Goal: Task Accomplishment & Management: Manage account settings

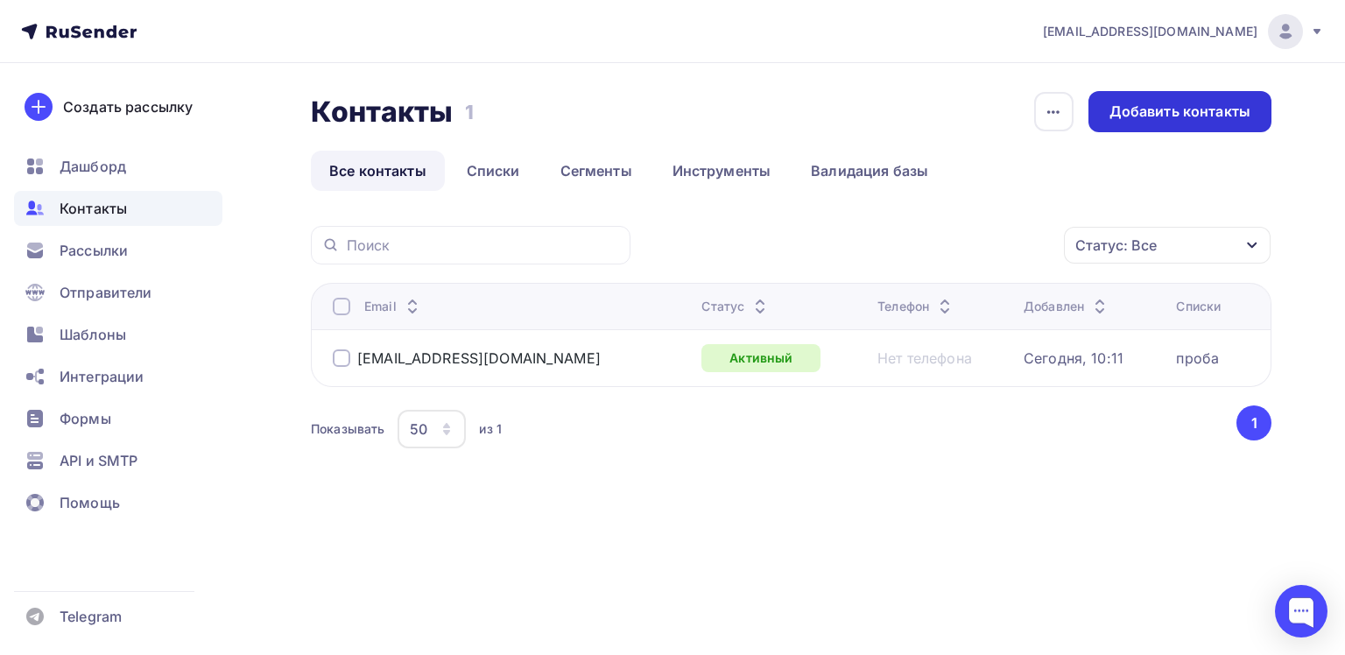
click at [1207, 105] on div "Добавить контакты" at bounding box center [1180, 112] width 141 height 20
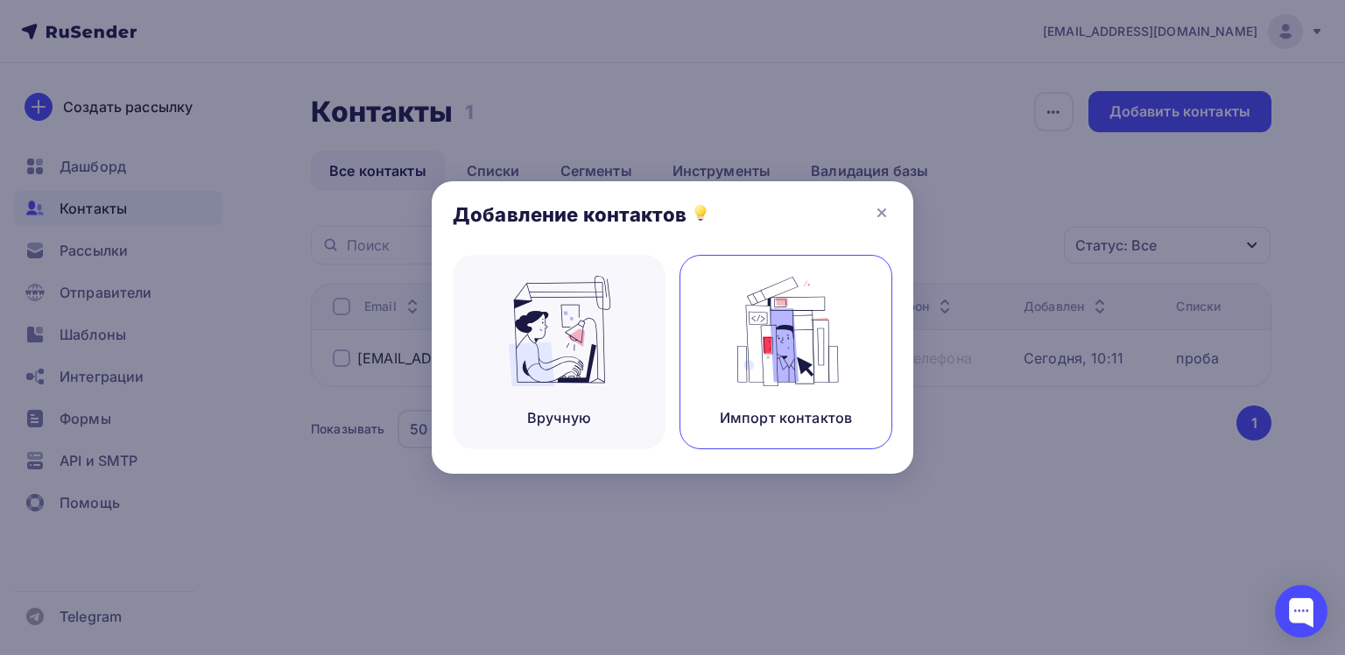
click at [778, 407] on div "Импорт контактов" at bounding box center [786, 417] width 132 height 21
click at [771, 375] on div "Импорт контактов" at bounding box center [786, 352] width 213 height 194
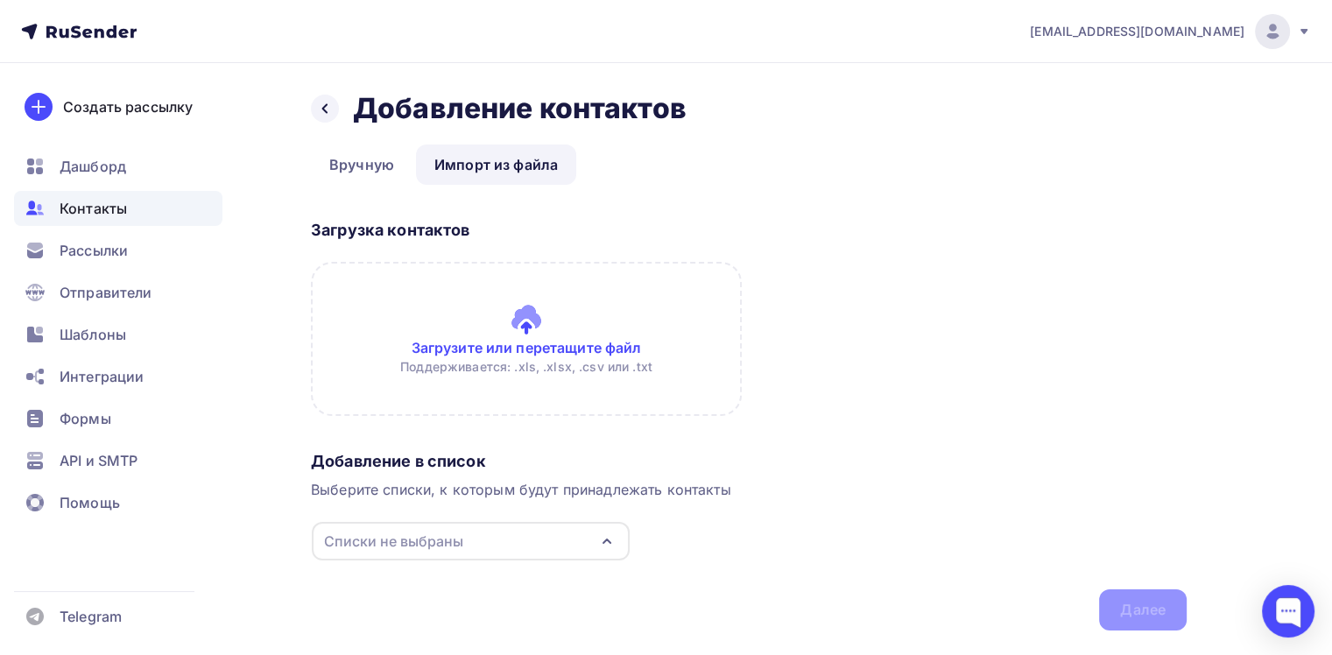
click at [532, 338] on input "file" at bounding box center [526, 339] width 431 height 154
click at [539, 334] on input "file" at bounding box center [526, 339] width 431 height 154
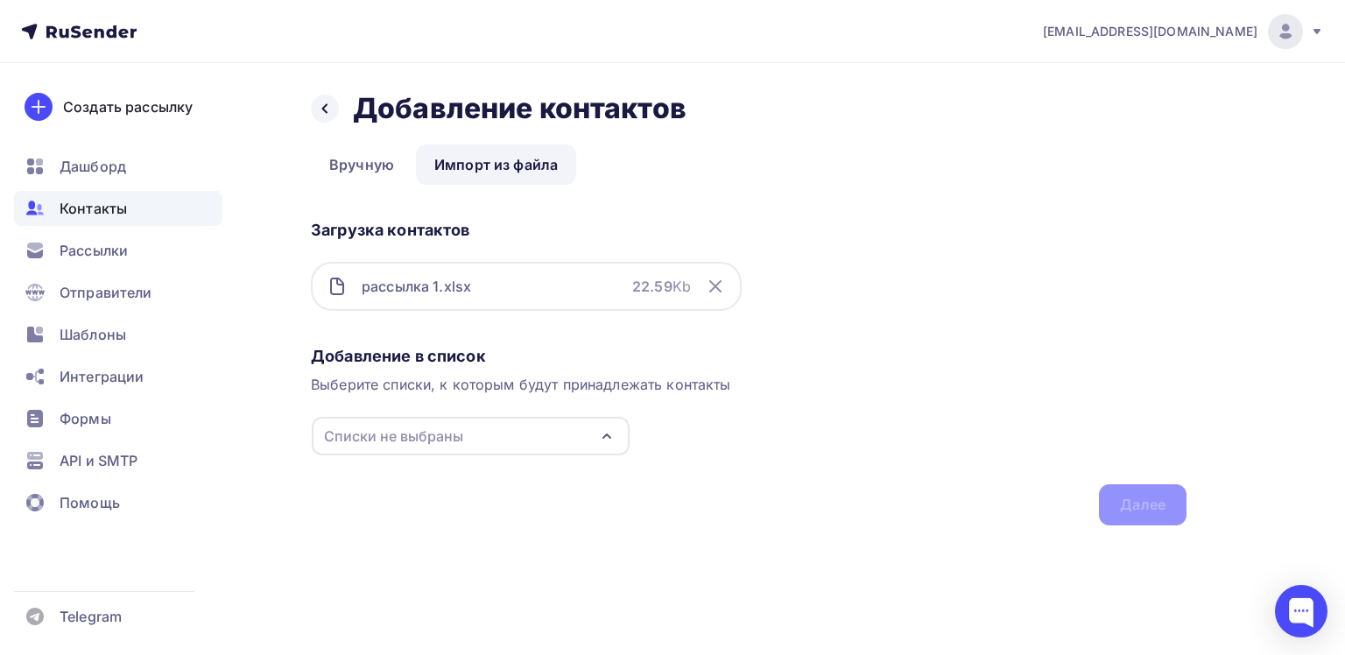
click at [606, 434] on icon "button" at bounding box center [606, 436] width 7 height 4
click at [380, 506] on div "проба" at bounding box center [383, 500] width 44 height 21
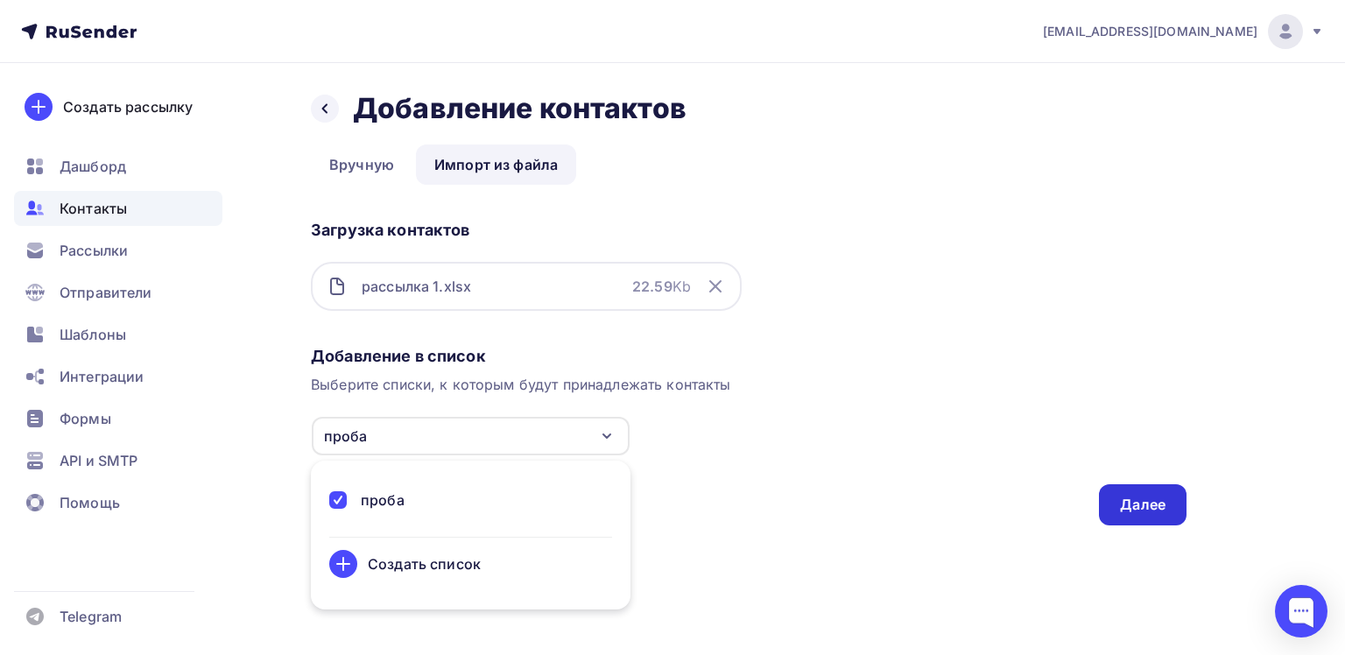
click at [1152, 514] on div "Далее" at bounding box center [1143, 504] width 88 height 41
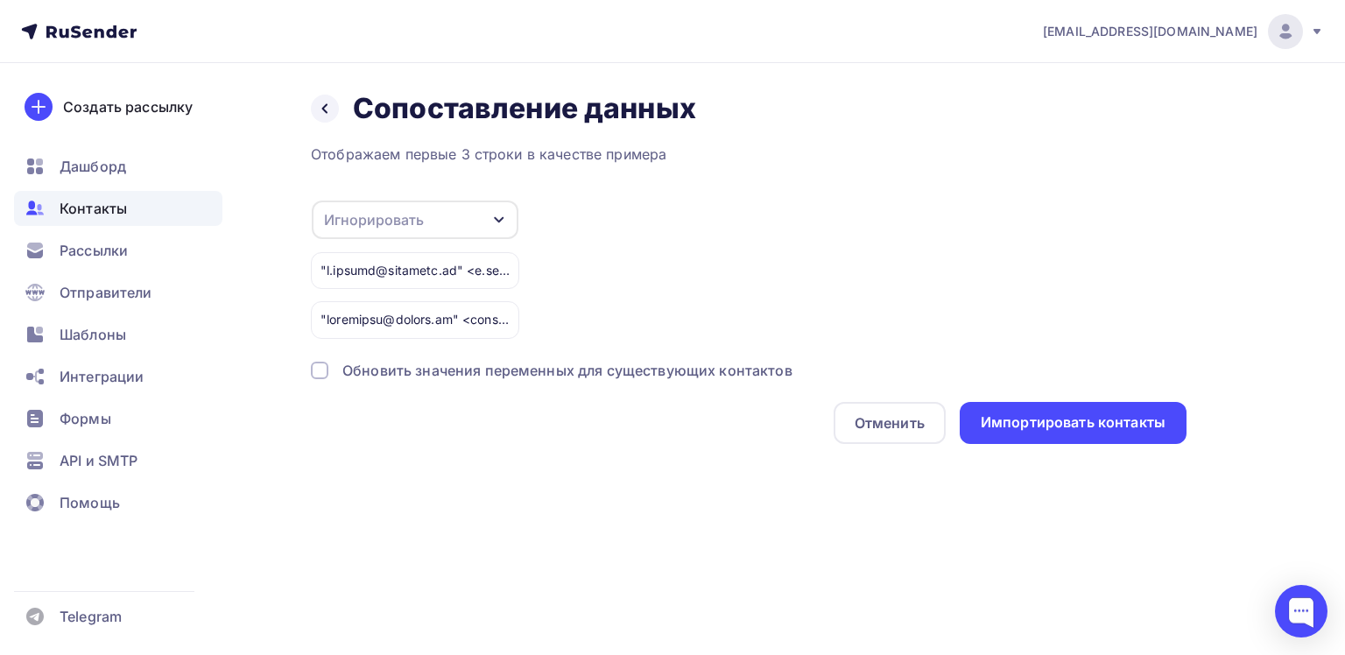
click at [325, 370] on div at bounding box center [320, 371] width 18 height 18
click at [504, 220] on icon "button" at bounding box center [499, 220] width 14 height 14
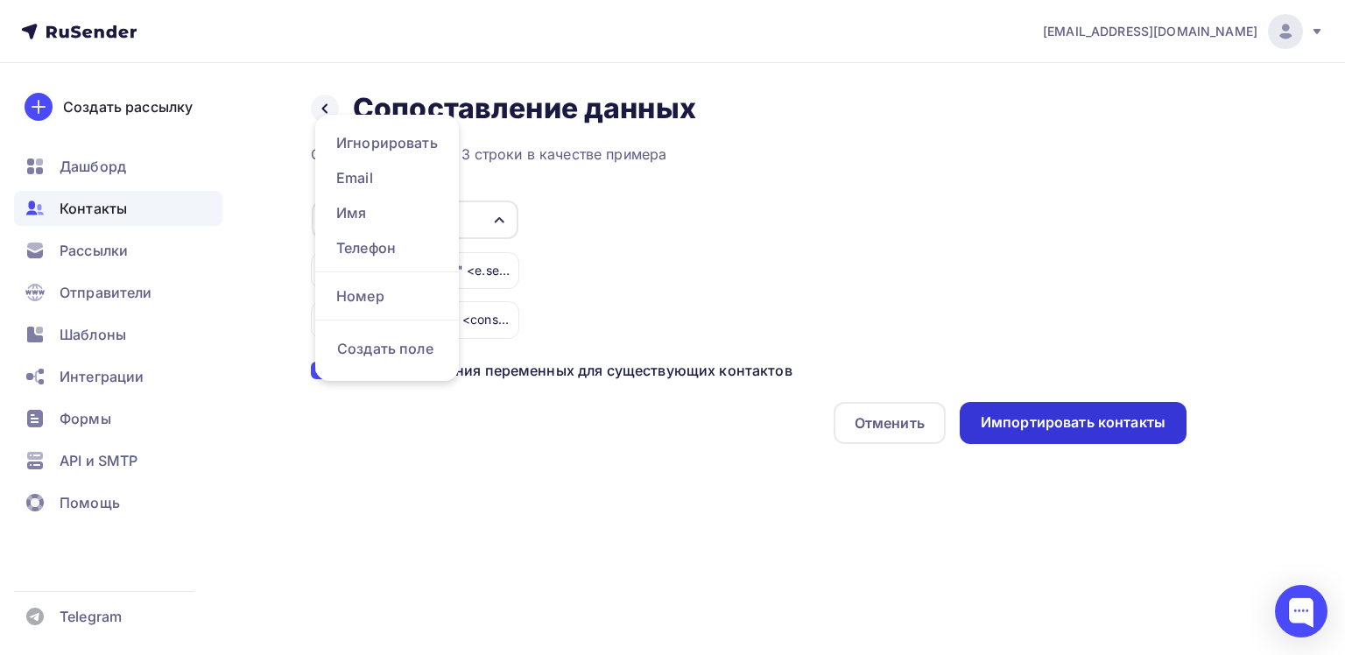
click at [1056, 427] on div "Импортировать контакты" at bounding box center [1073, 422] width 185 height 20
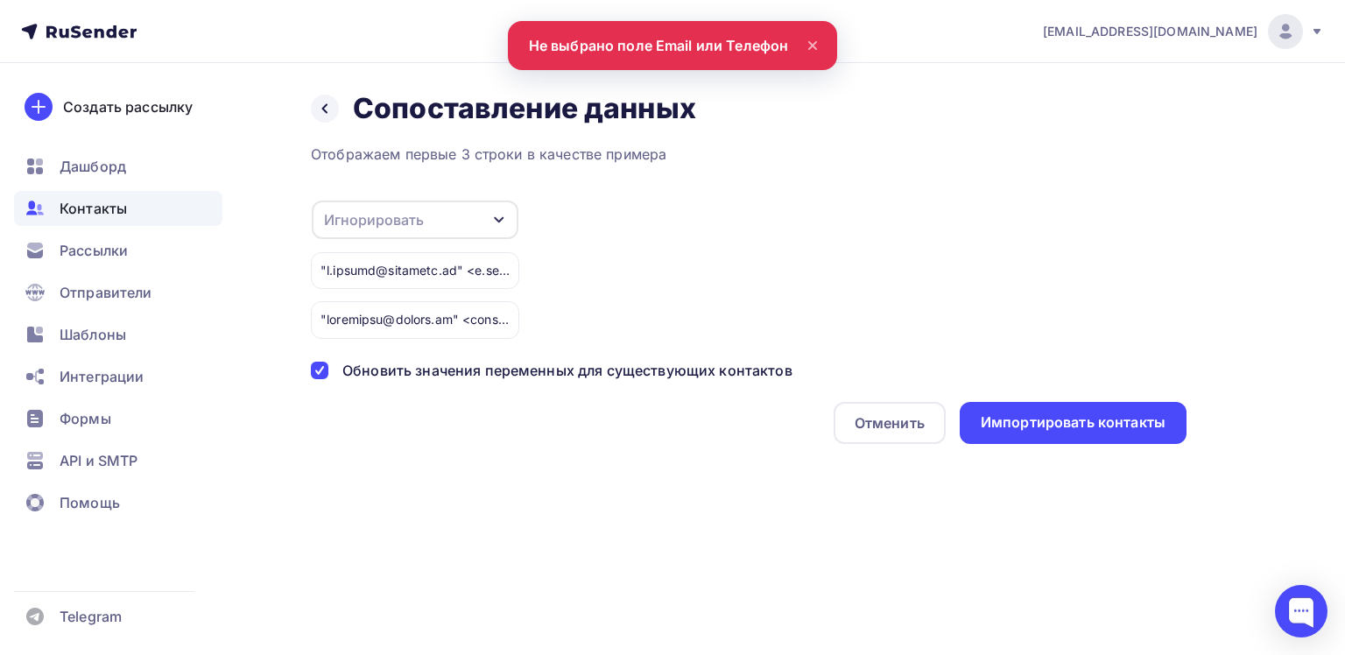
click at [501, 221] on icon "button" at bounding box center [499, 220] width 14 height 14
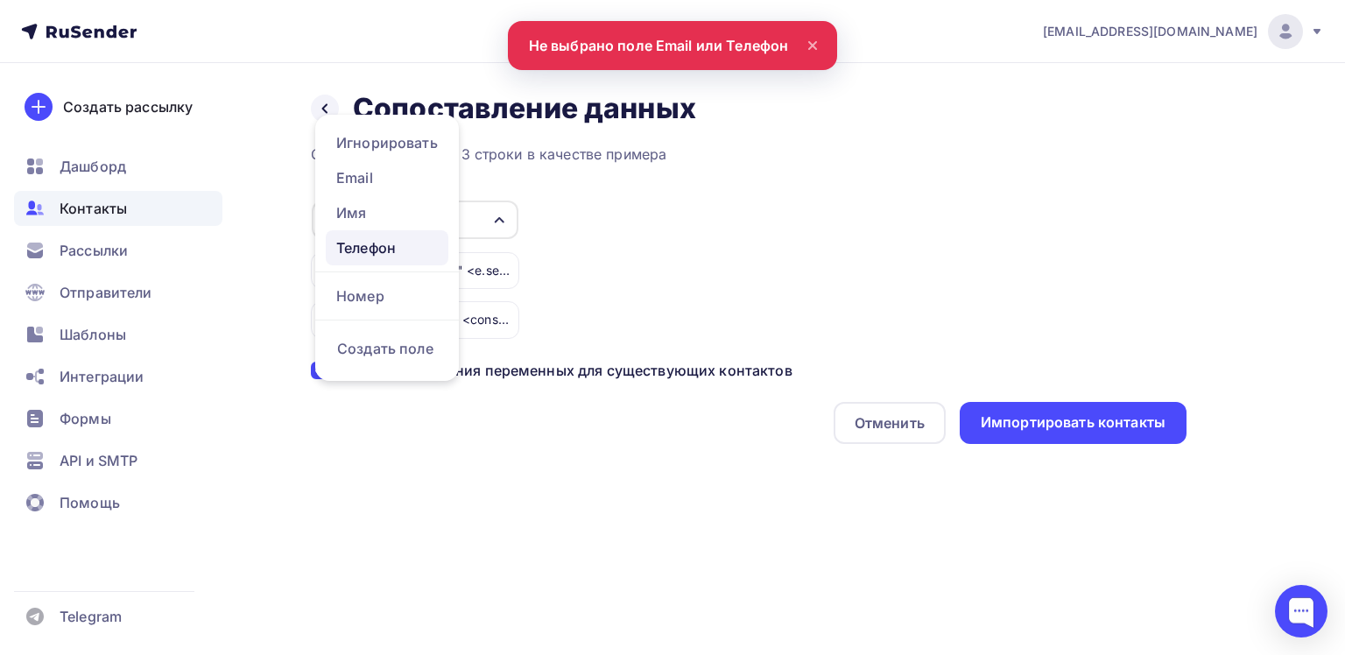
click at [378, 244] on div "Телефон" at bounding box center [387, 247] width 102 height 21
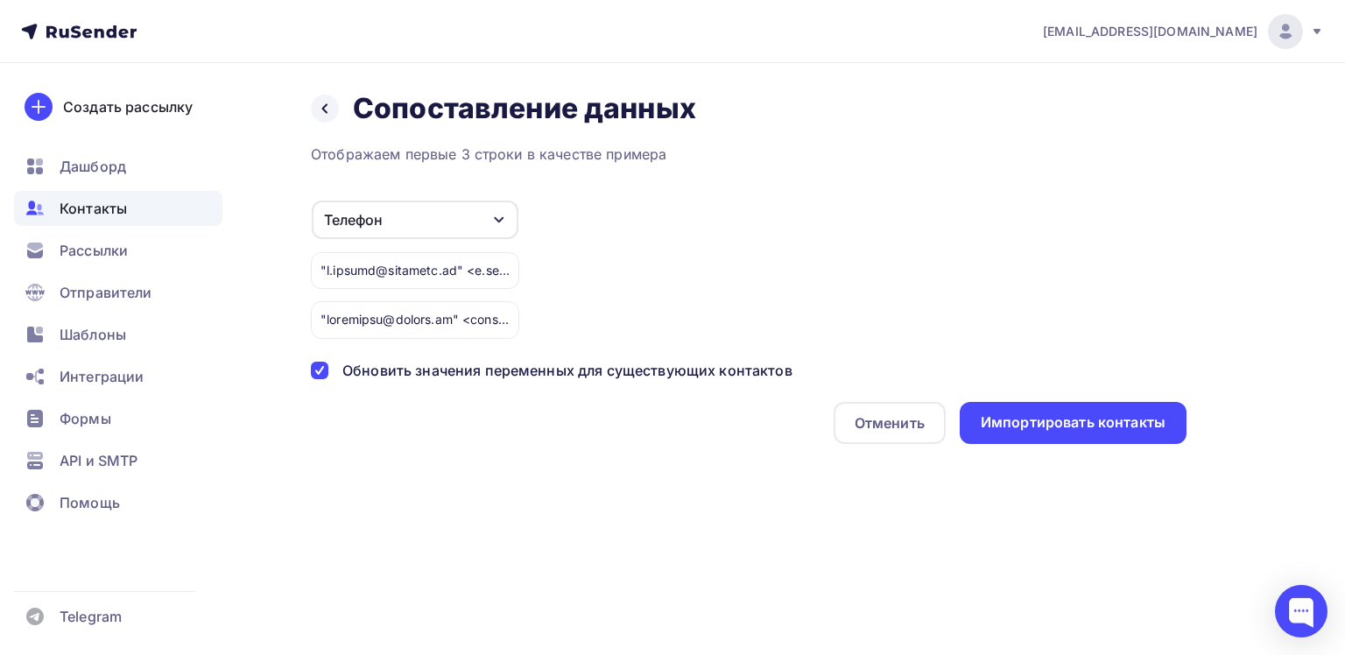
click at [500, 218] on icon "button" at bounding box center [499, 220] width 14 height 14
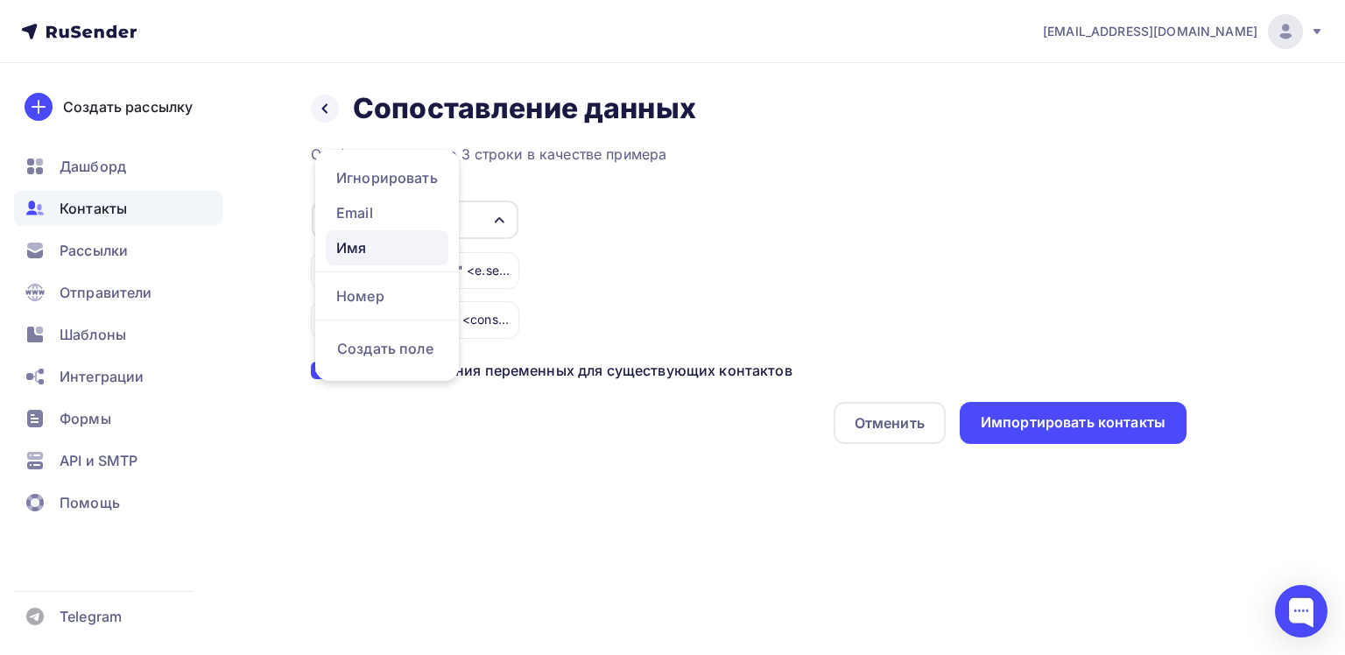
click at [381, 249] on div "Имя" at bounding box center [387, 247] width 102 height 21
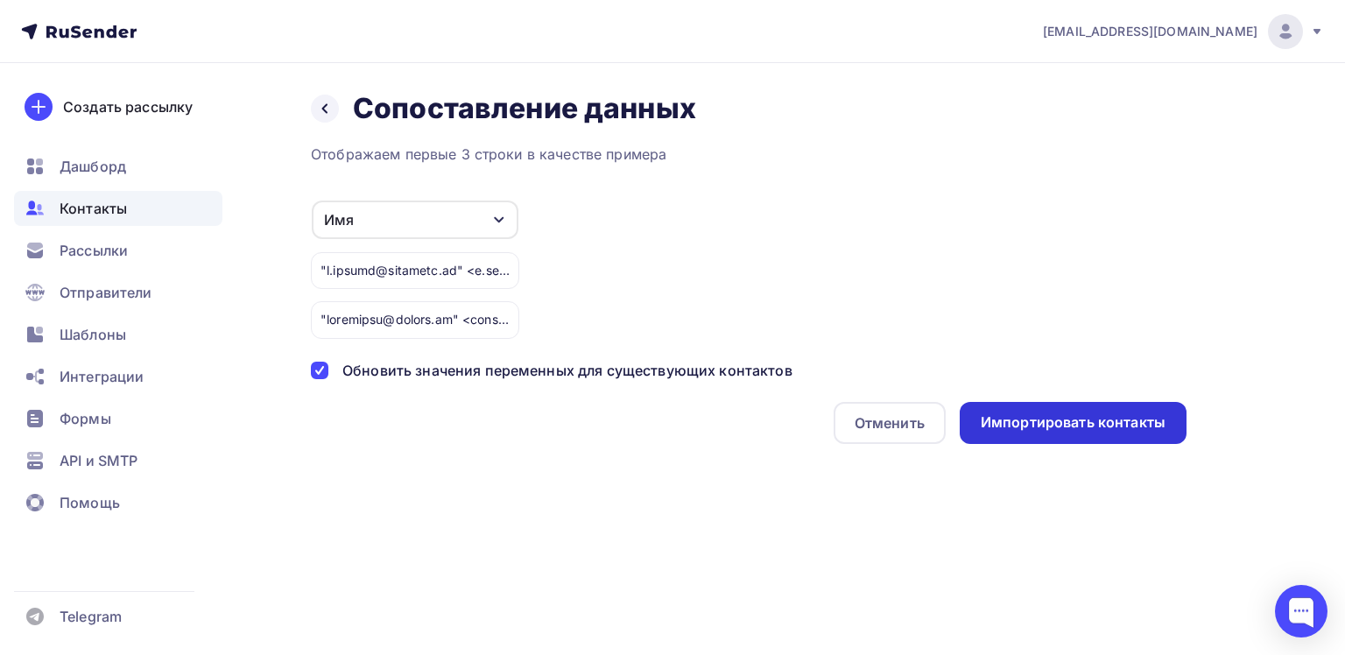
click at [1054, 425] on div "Импортировать контакты" at bounding box center [1073, 422] width 185 height 20
click at [498, 216] on icon "button" at bounding box center [499, 220] width 14 height 14
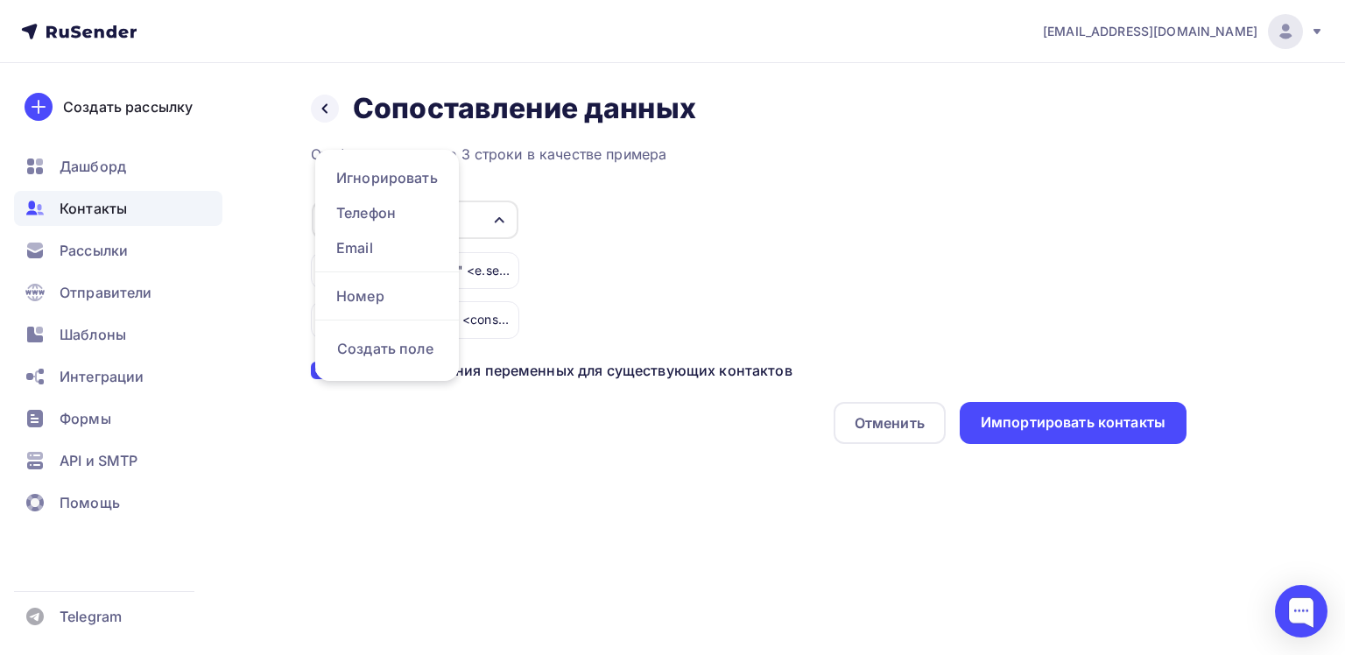
click at [498, 216] on icon "button" at bounding box center [499, 220] width 14 height 14
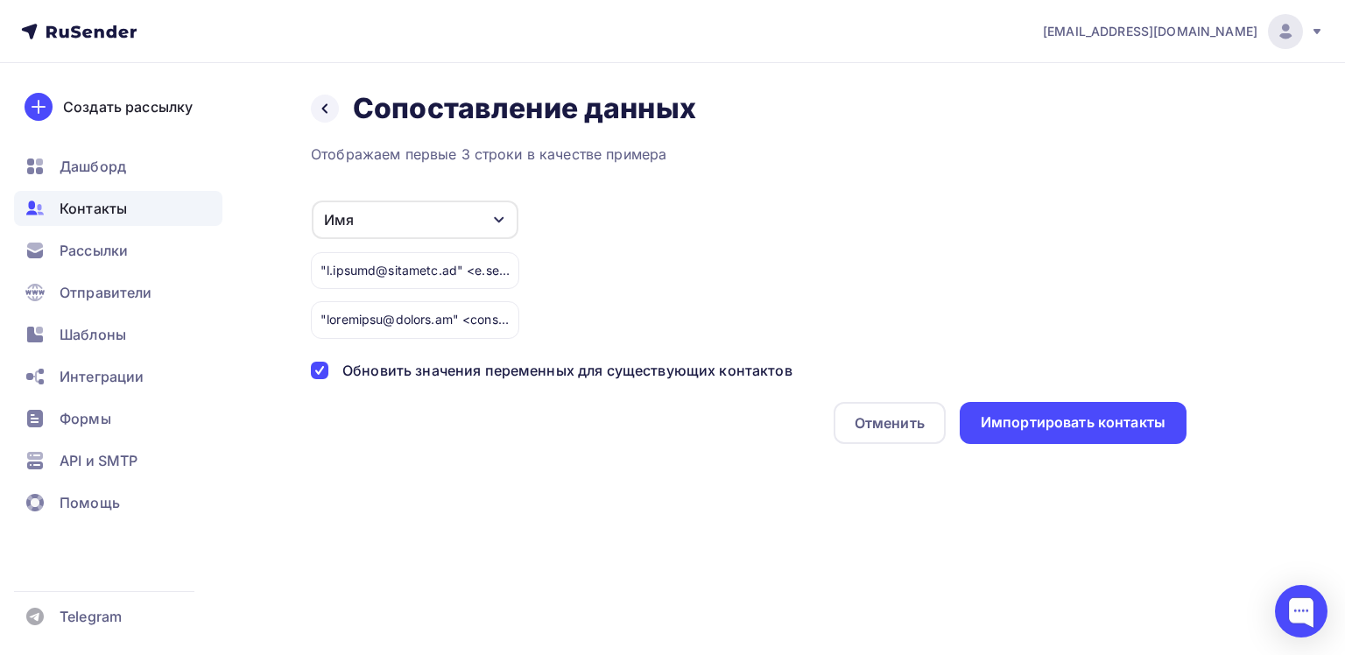
click at [473, 272] on div at bounding box center [415, 270] width 208 height 37
drag, startPoint x: 476, startPoint y: 269, endPoint x: 508, endPoint y: 268, distance: 31.5
click at [508, 269] on div at bounding box center [415, 270] width 208 height 37
click at [488, 270] on div at bounding box center [415, 270] width 208 height 37
click at [388, 270] on div at bounding box center [415, 270] width 208 height 37
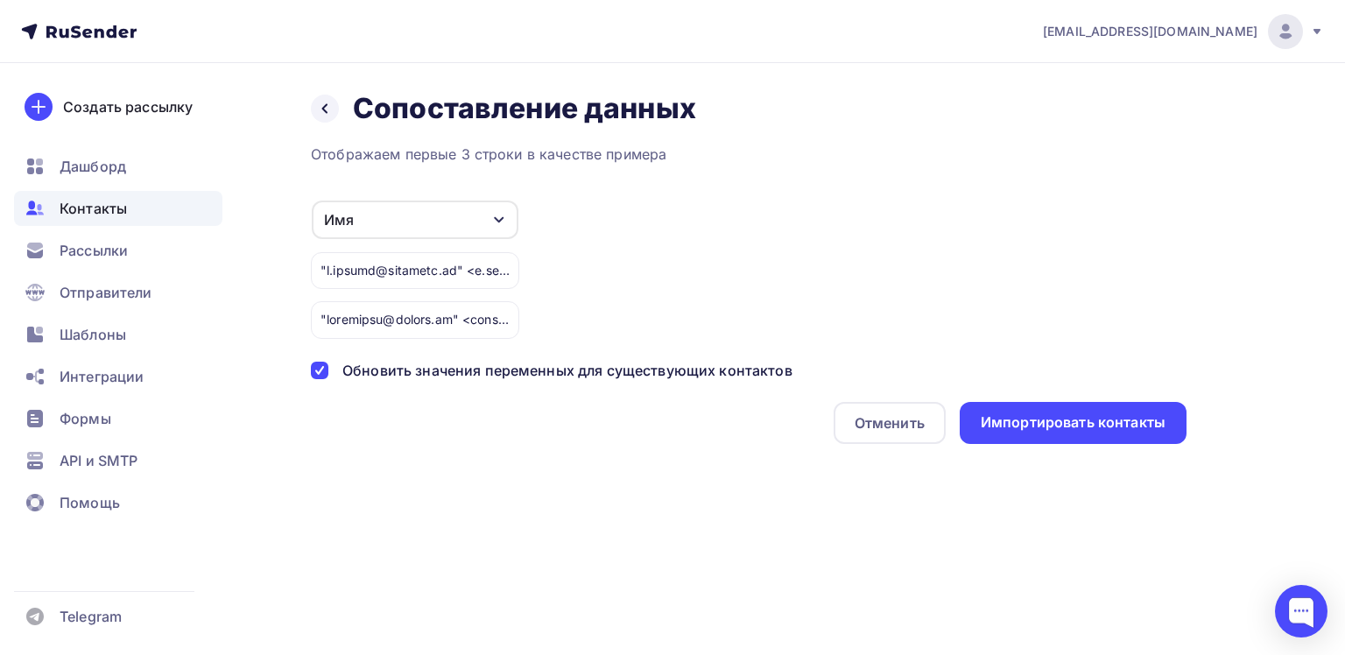
click at [371, 320] on div at bounding box center [415, 319] width 208 height 37
click at [312, 375] on div at bounding box center [320, 371] width 18 height 18
click at [896, 427] on div "Отменить" at bounding box center [890, 422] width 70 height 21
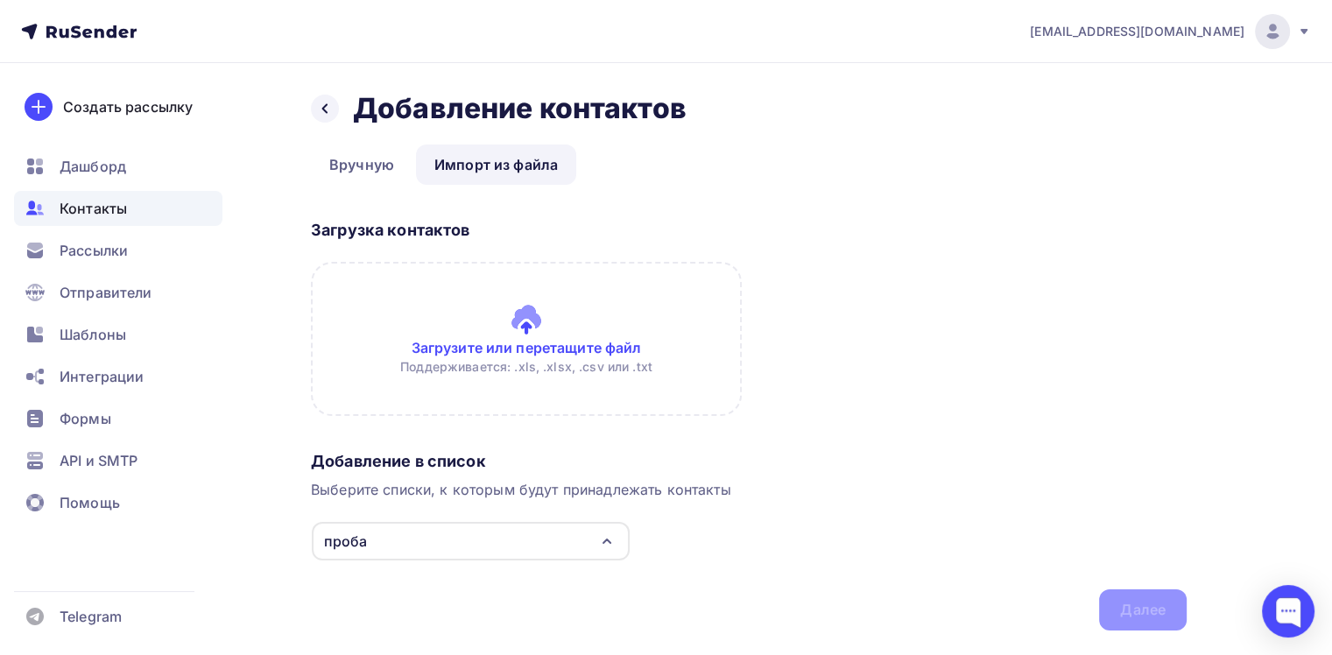
click at [518, 335] on input "file" at bounding box center [526, 339] width 431 height 154
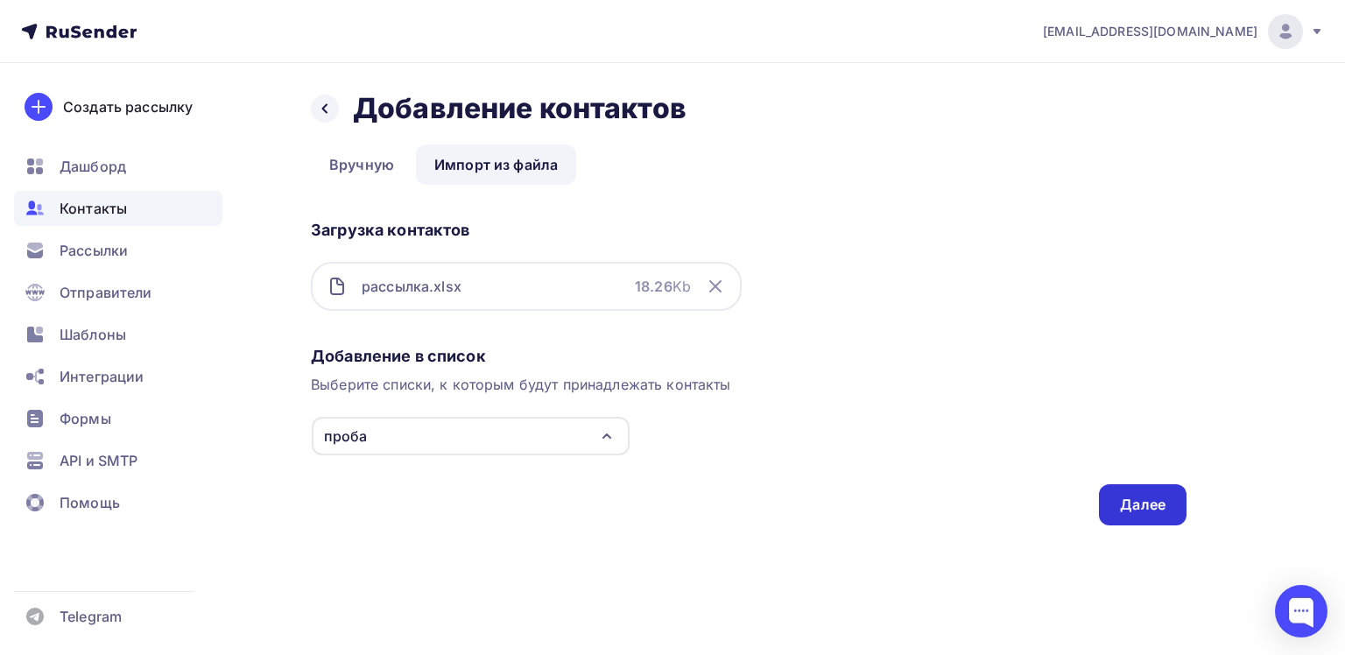
click at [1141, 501] on div "Далее" at bounding box center [1143, 505] width 46 height 20
click at [1147, 499] on div "Далее" at bounding box center [1143, 505] width 46 height 20
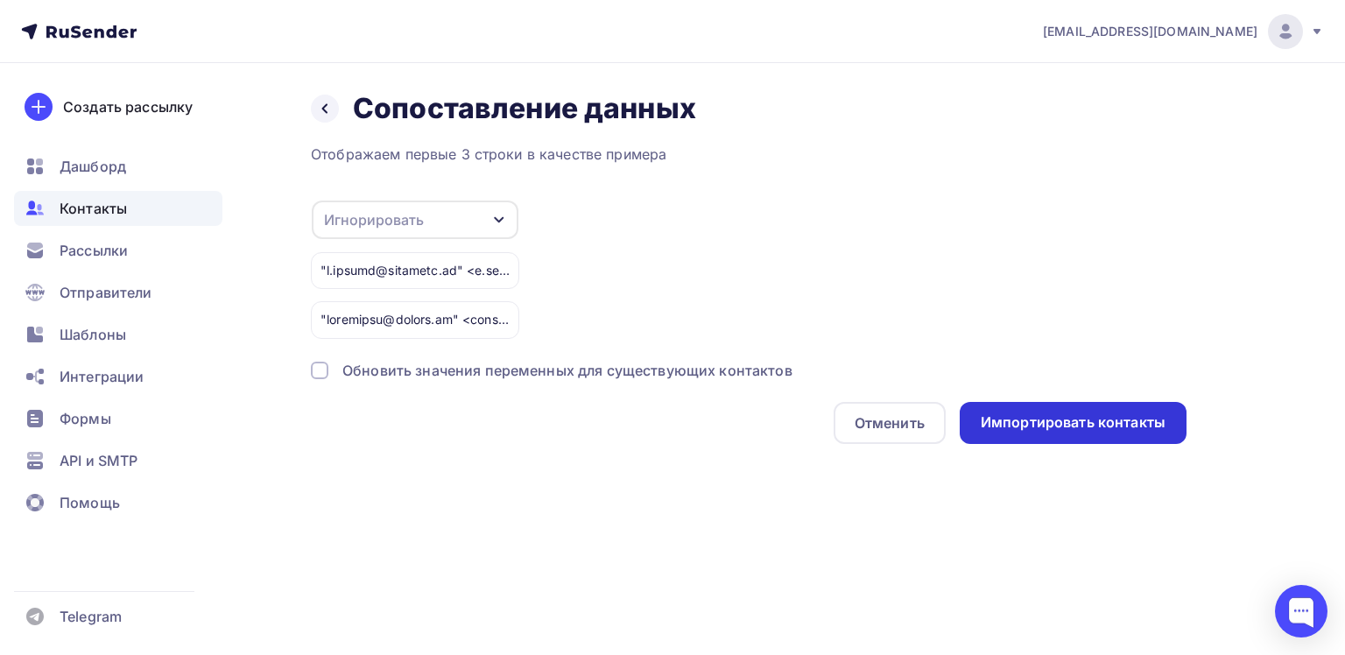
click at [1067, 424] on div "Импортировать контакты" at bounding box center [1073, 422] width 185 height 20
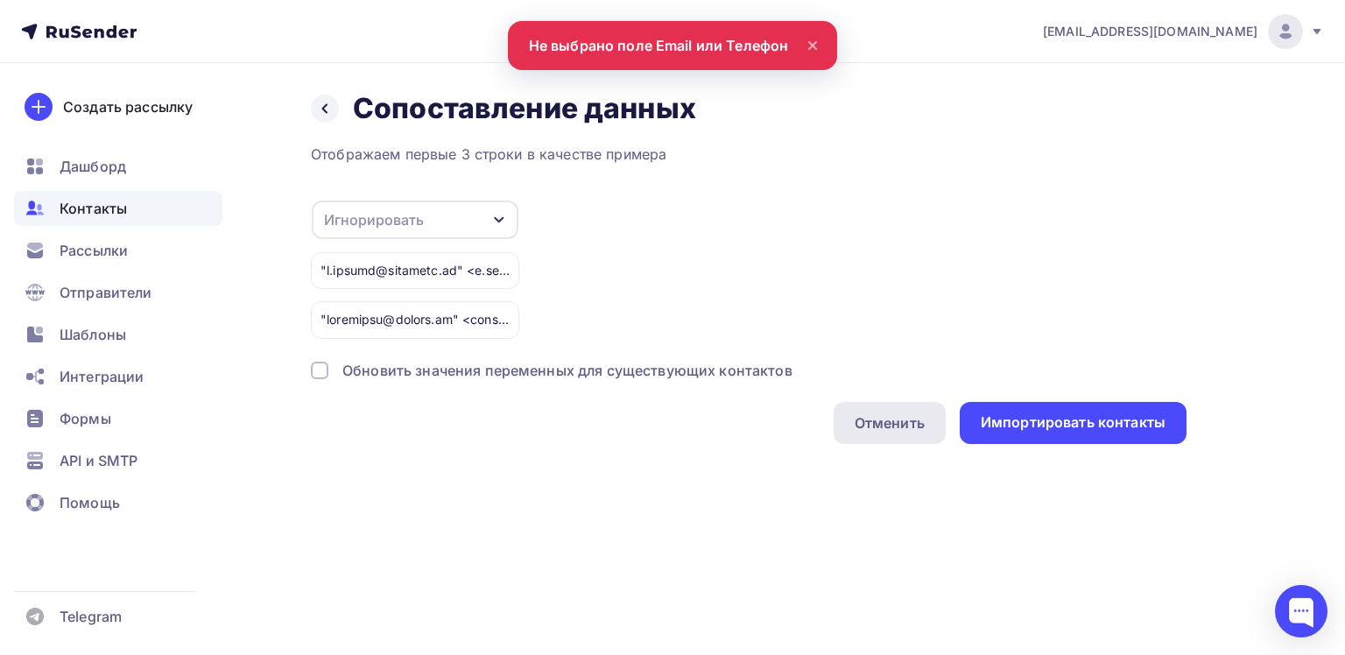
click at [897, 423] on div "Отменить" at bounding box center [890, 422] width 70 height 21
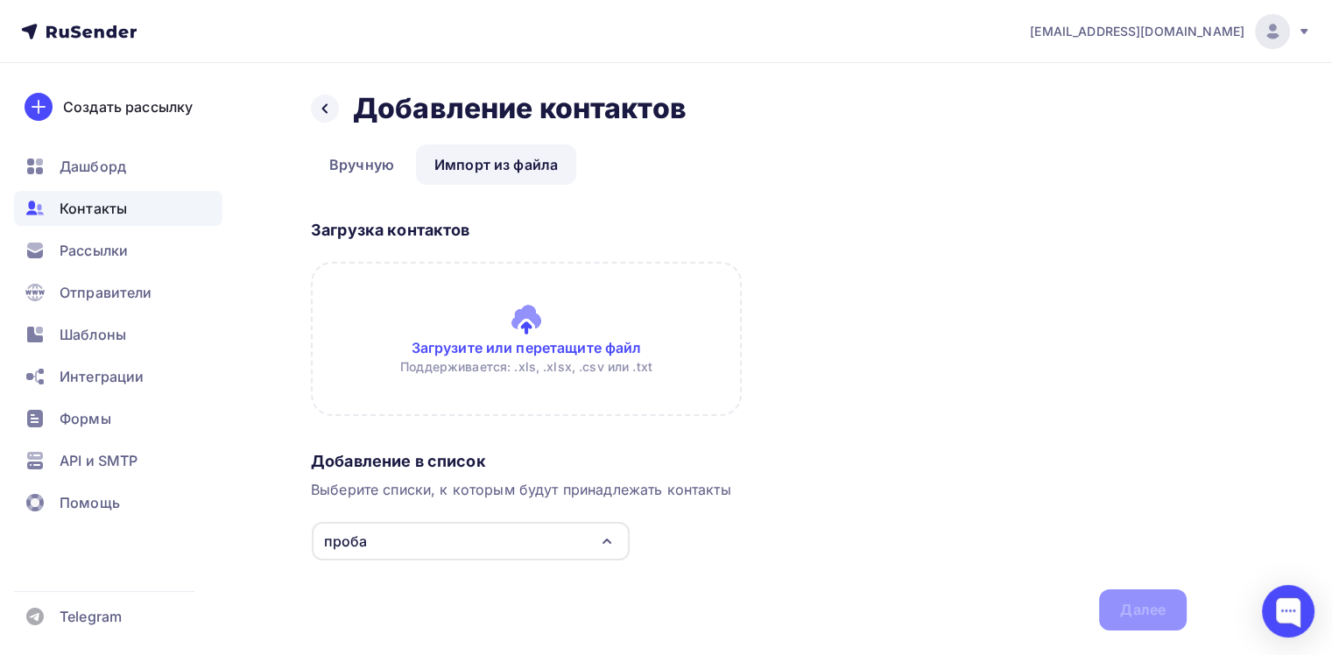
click at [509, 163] on link "Импорт из файла" at bounding box center [496, 164] width 160 height 40
click at [541, 339] on input "file" at bounding box center [526, 339] width 431 height 154
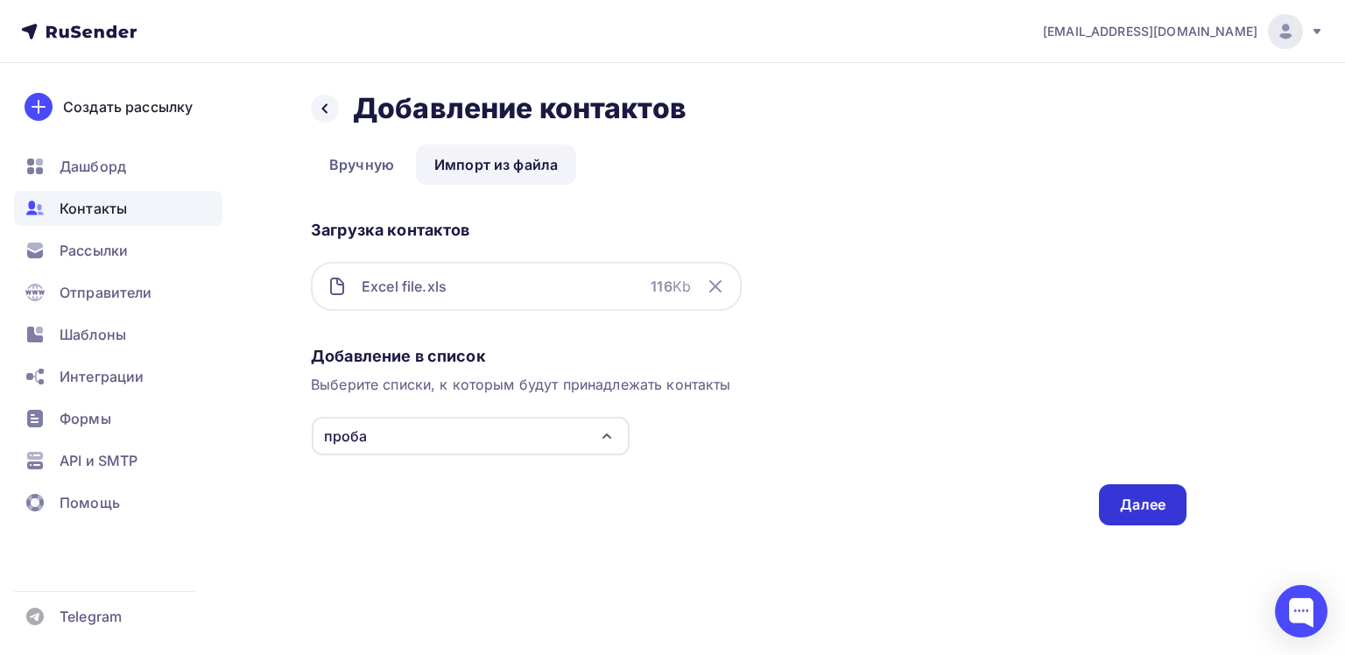
click at [1147, 506] on div "Далее" at bounding box center [1143, 505] width 46 height 20
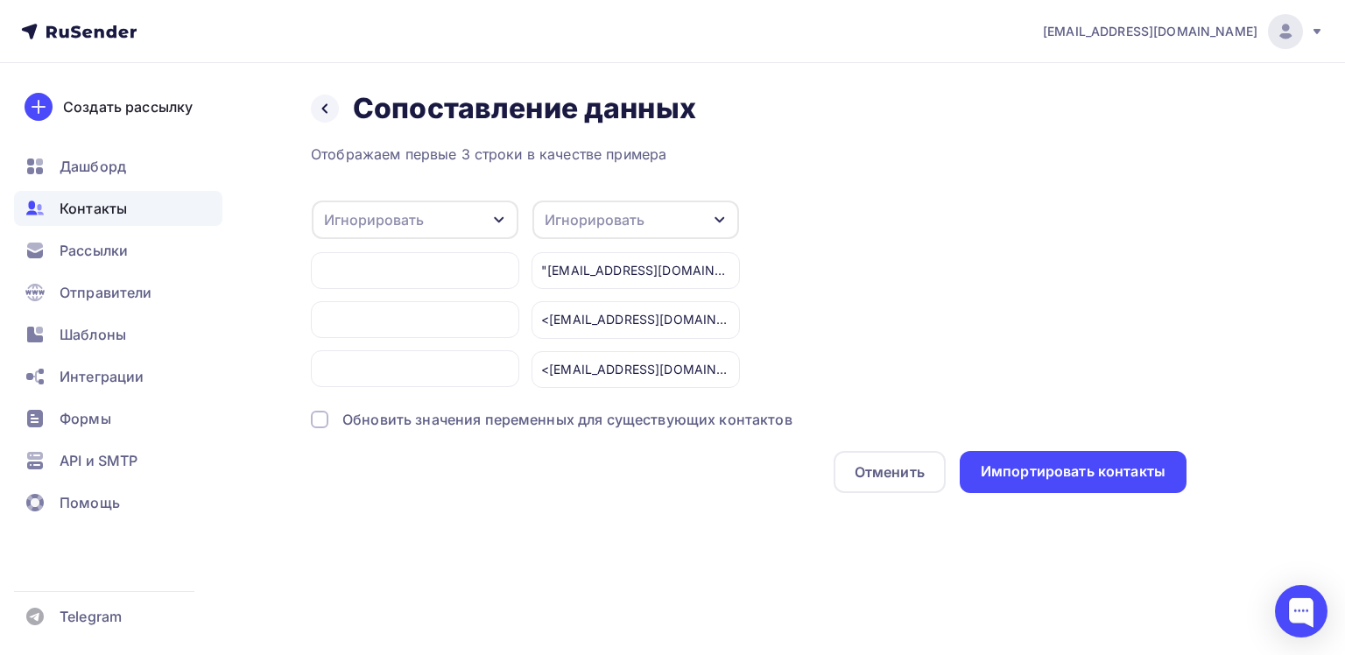
click at [502, 220] on icon "button" at bounding box center [499, 220] width 14 height 14
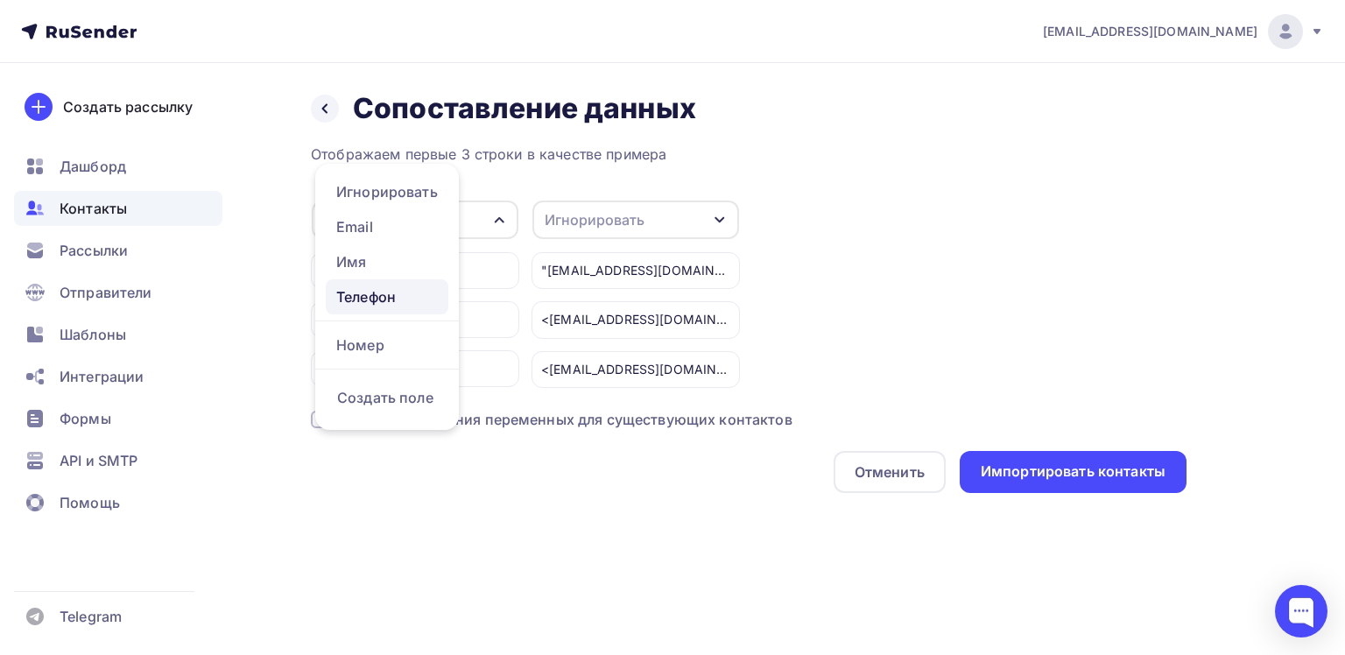
click at [370, 306] on div "Телефон" at bounding box center [387, 296] width 102 height 21
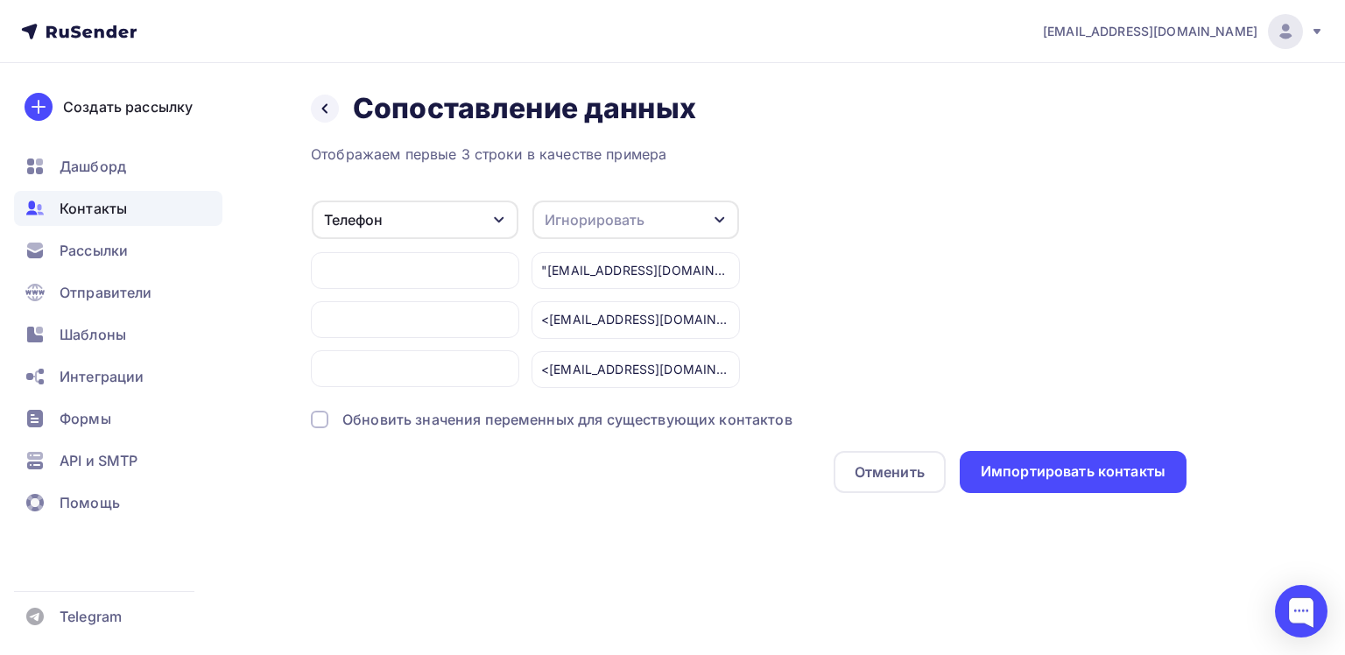
click at [724, 213] on div "button" at bounding box center [720, 220] width 14 height 14
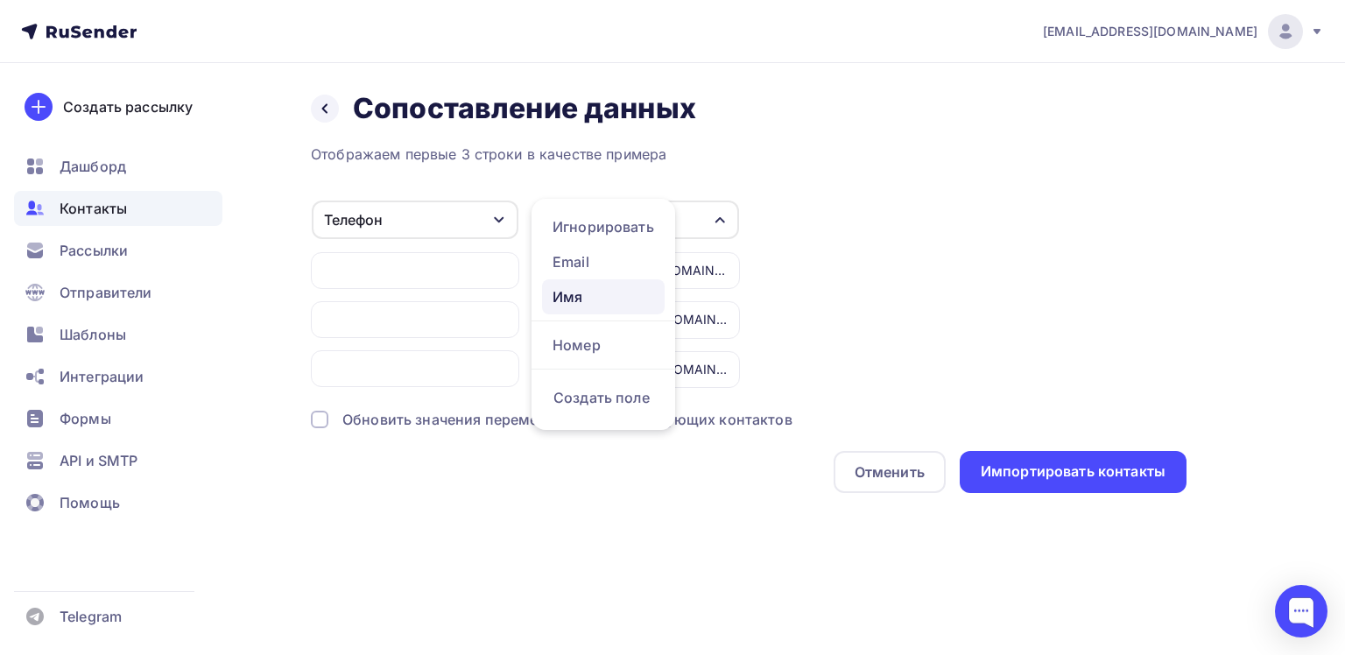
click at [581, 300] on div "Имя" at bounding box center [604, 296] width 102 height 21
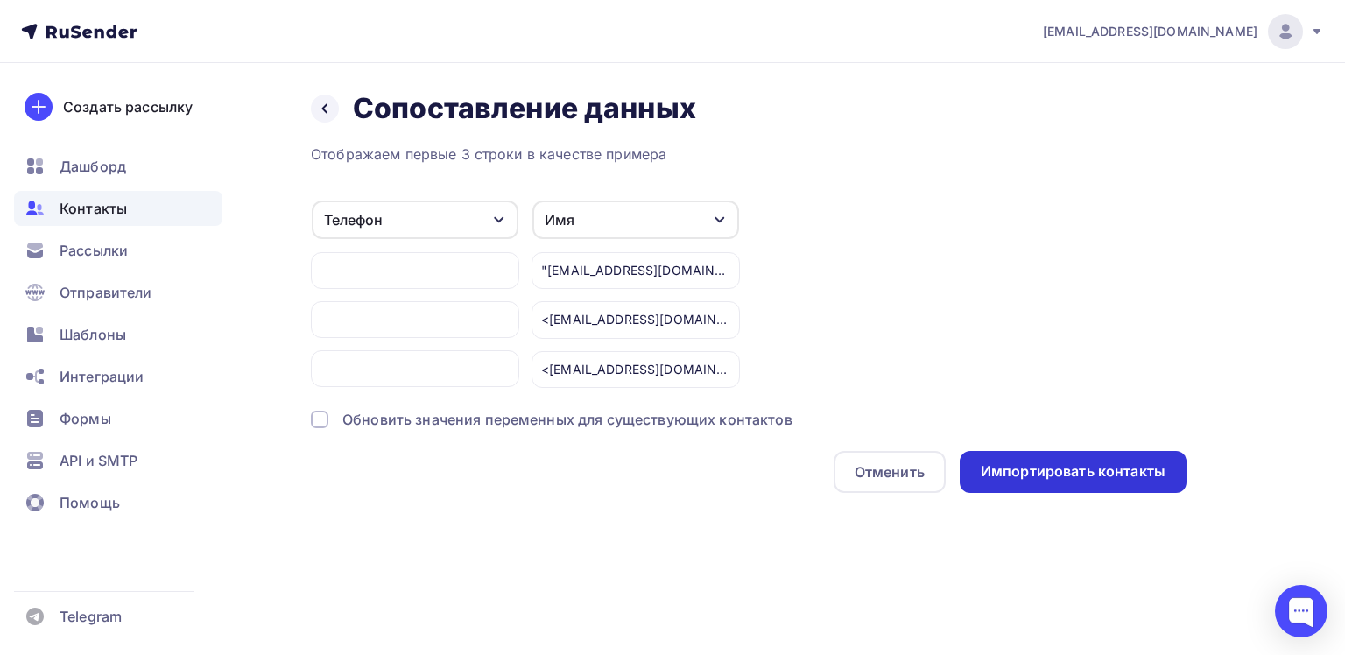
click at [1044, 476] on div "Импортировать контакты" at bounding box center [1073, 472] width 185 height 20
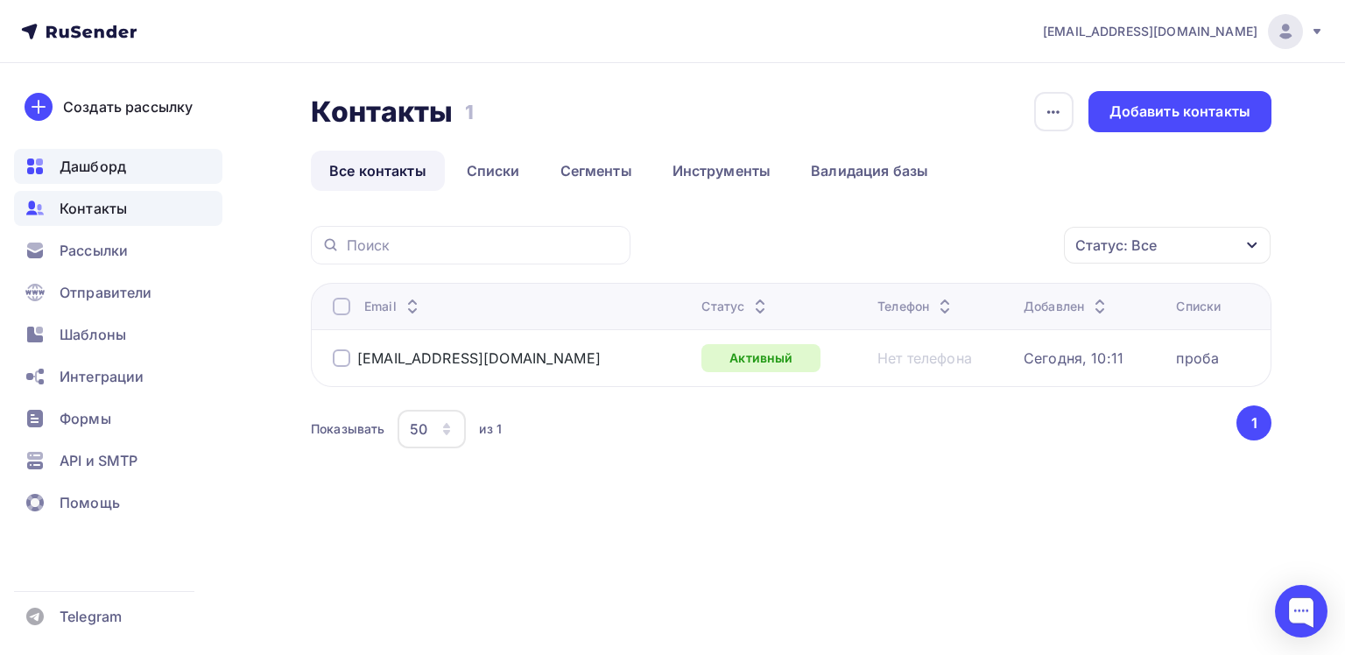
click at [110, 166] on span "Дашборд" at bounding box center [93, 166] width 67 height 21
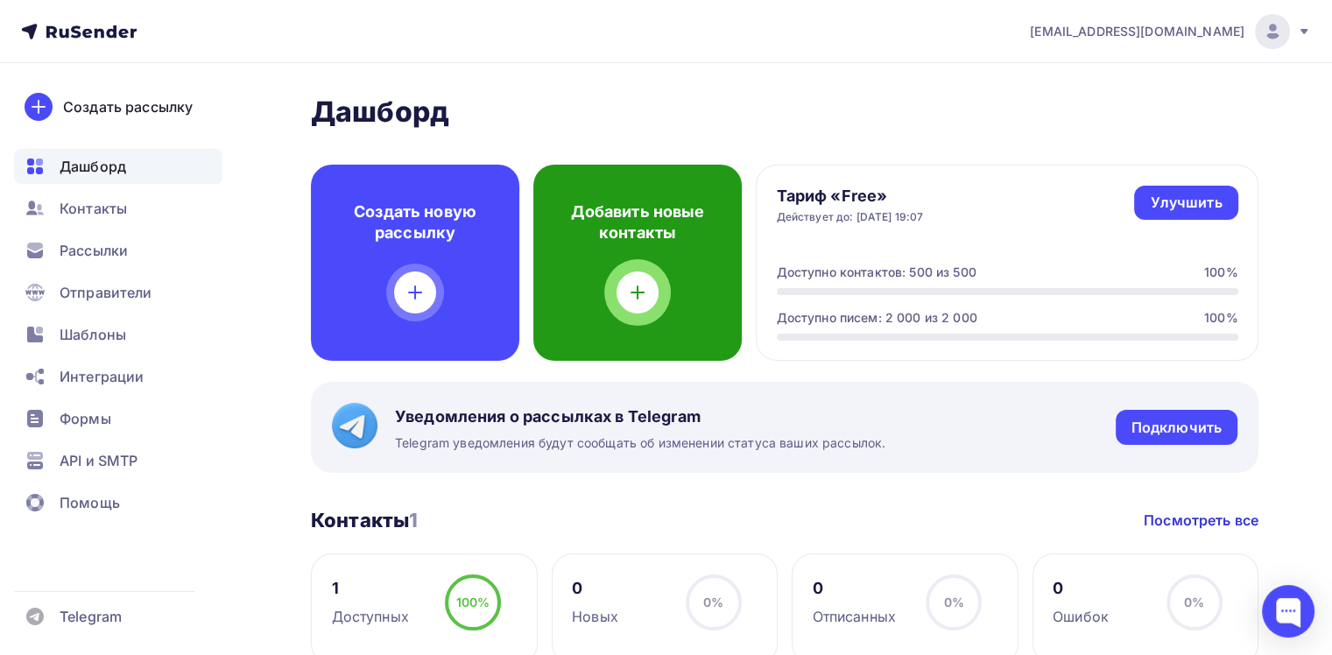
scroll to position [88, 0]
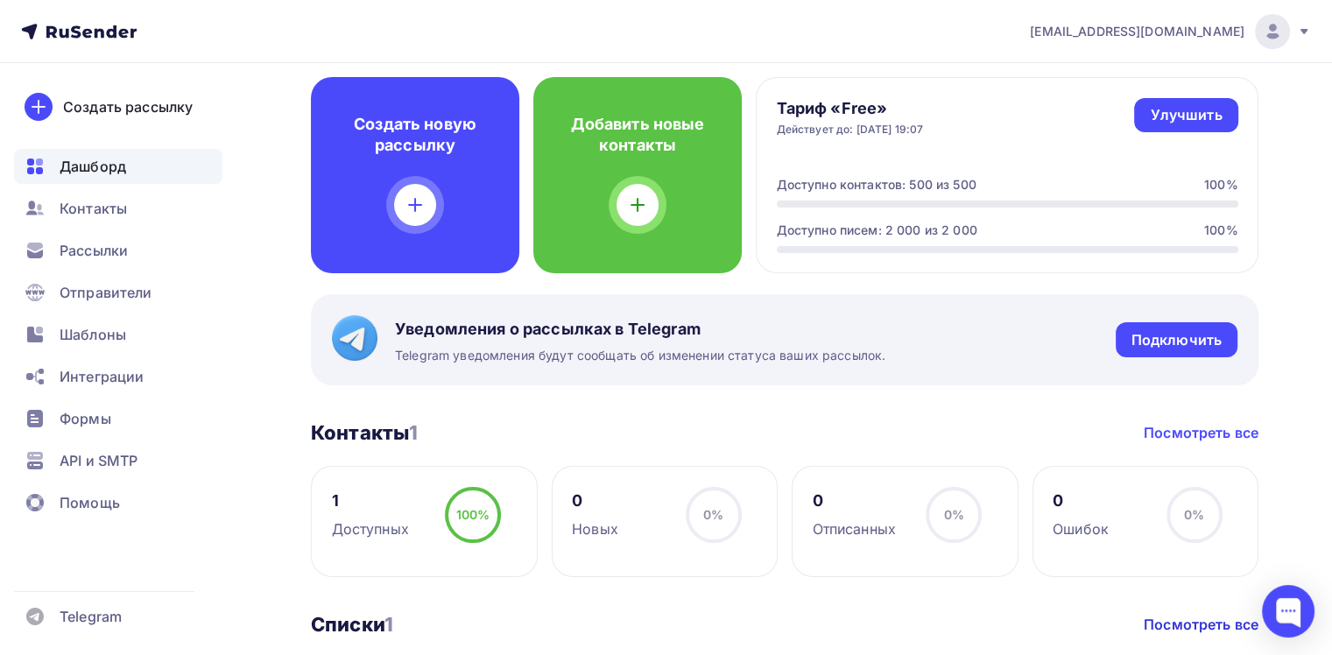
click at [1190, 432] on link "Посмотреть все" at bounding box center [1201, 432] width 115 height 21
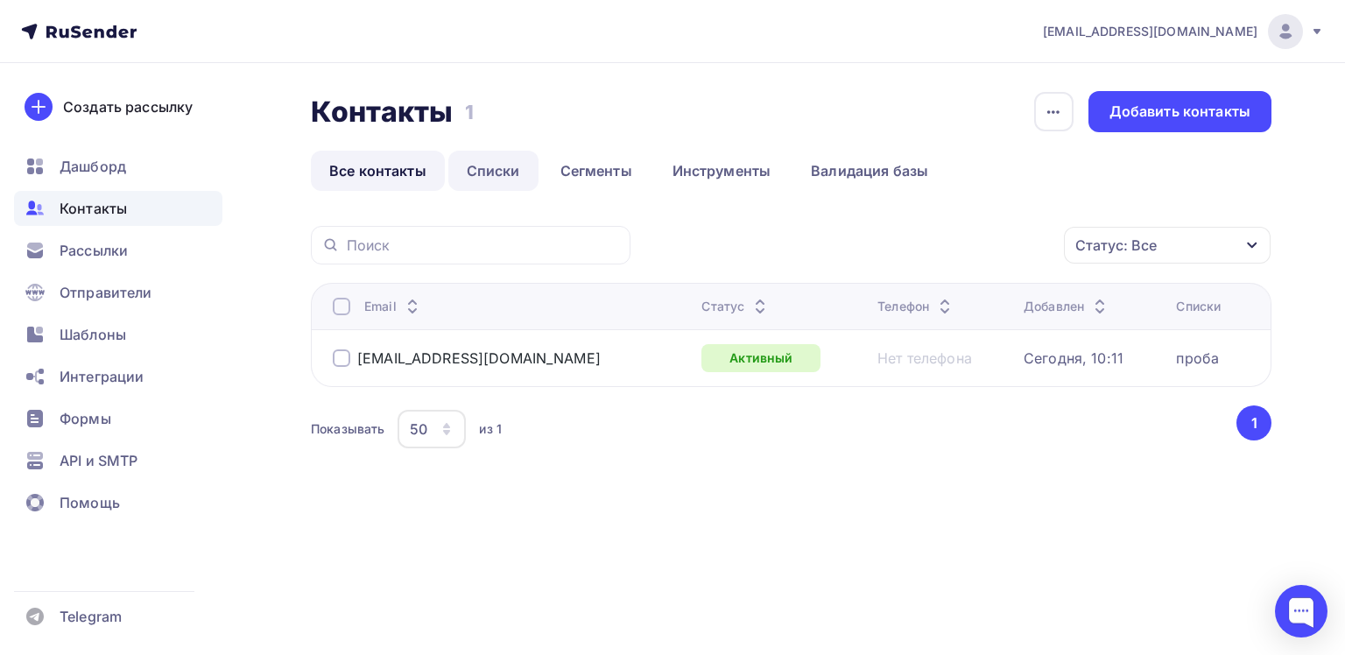
click at [492, 177] on link "Списки" at bounding box center [493, 171] width 90 height 40
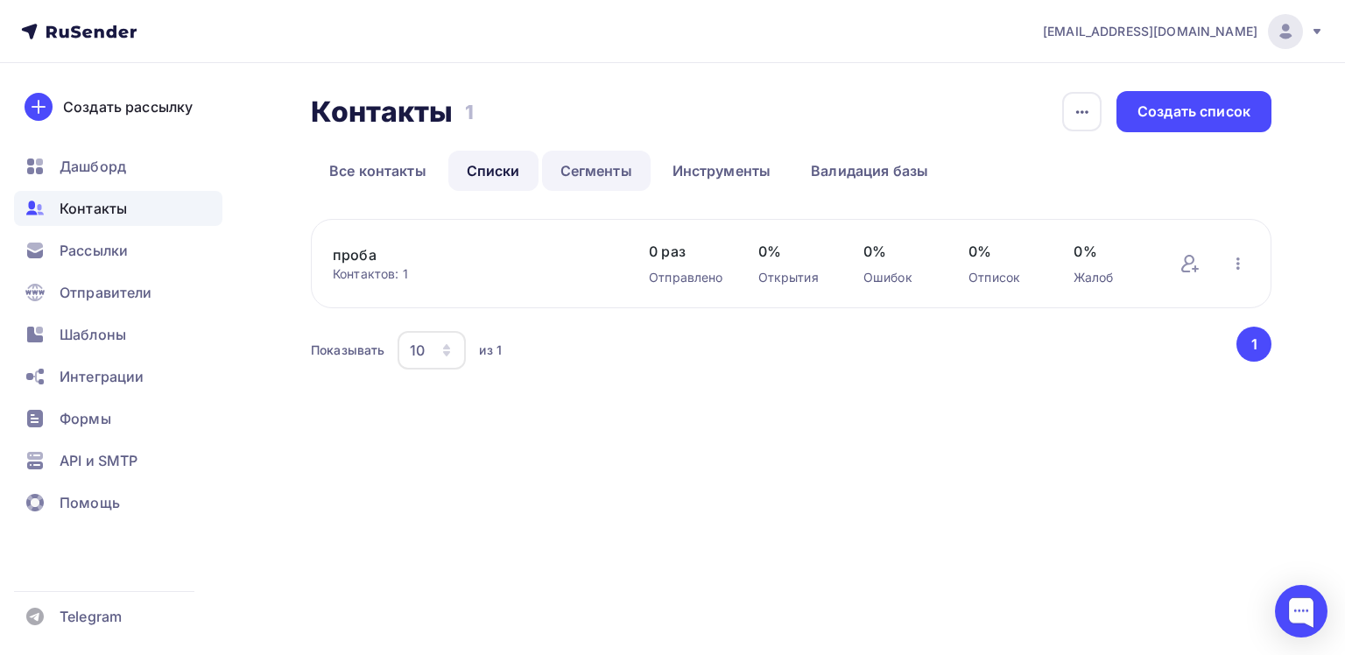
click at [609, 174] on link "Сегменты" at bounding box center [596, 171] width 109 height 40
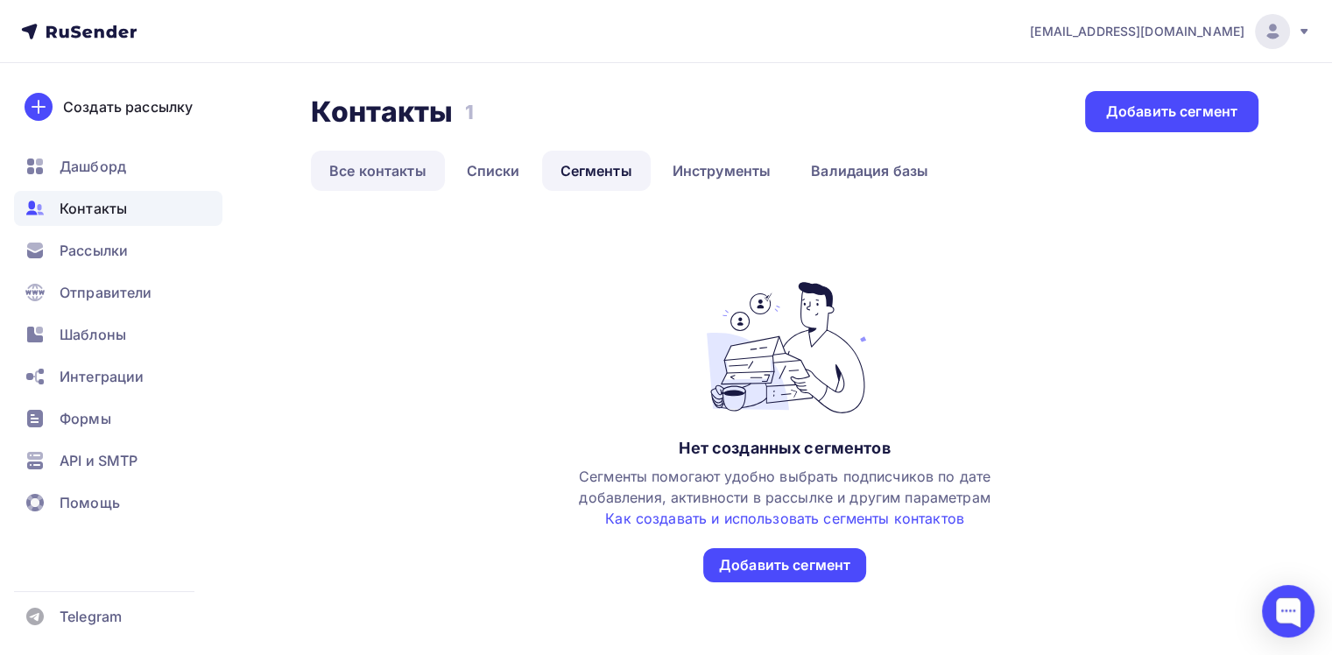
click at [381, 180] on link "Все контакты" at bounding box center [378, 171] width 134 height 40
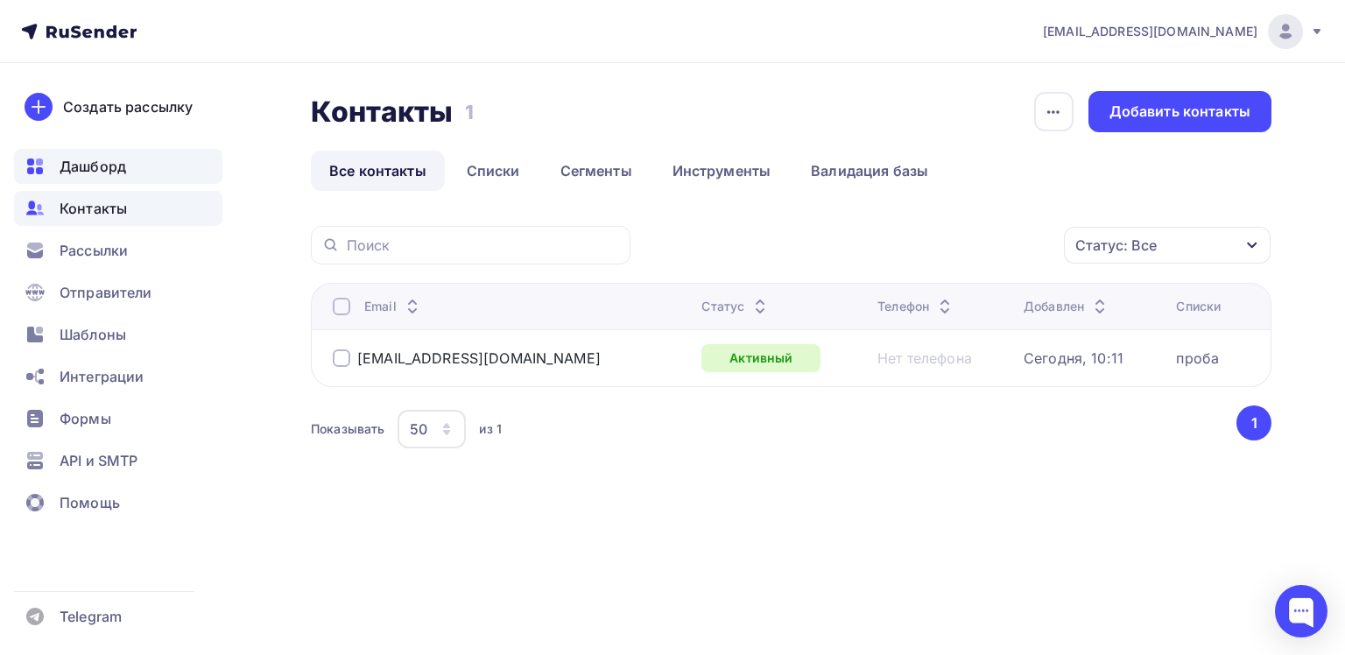
click at [78, 164] on span "Дашборд" at bounding box center [93, 166] width 67 height 21
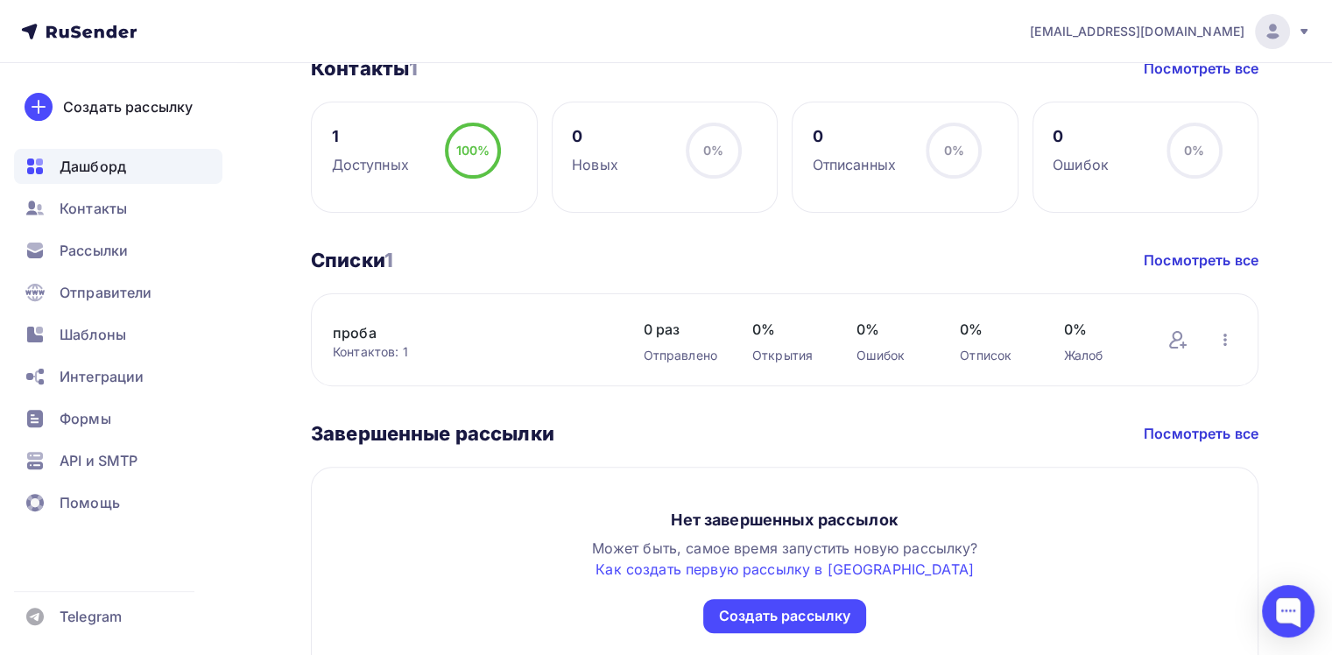
scroll to position [525, 0]
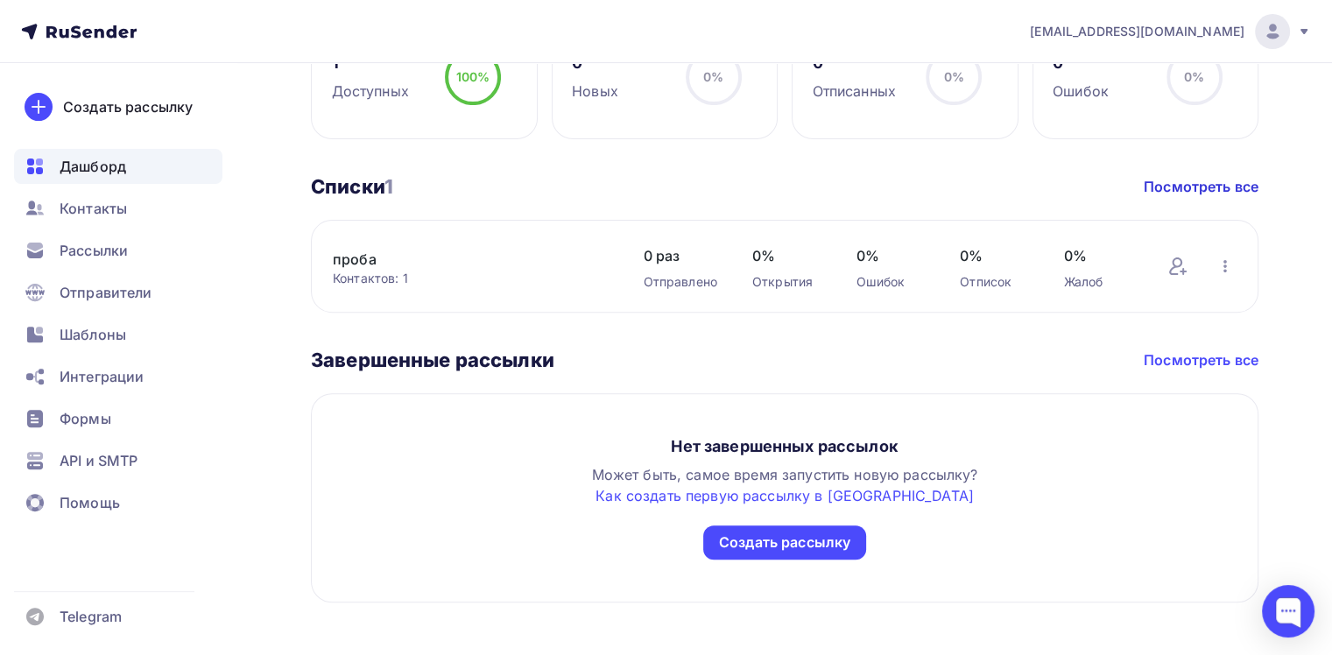
click at [1175, 360] on link "Посмотреть все" at bounding box center [1201, 359] width 115 height 21
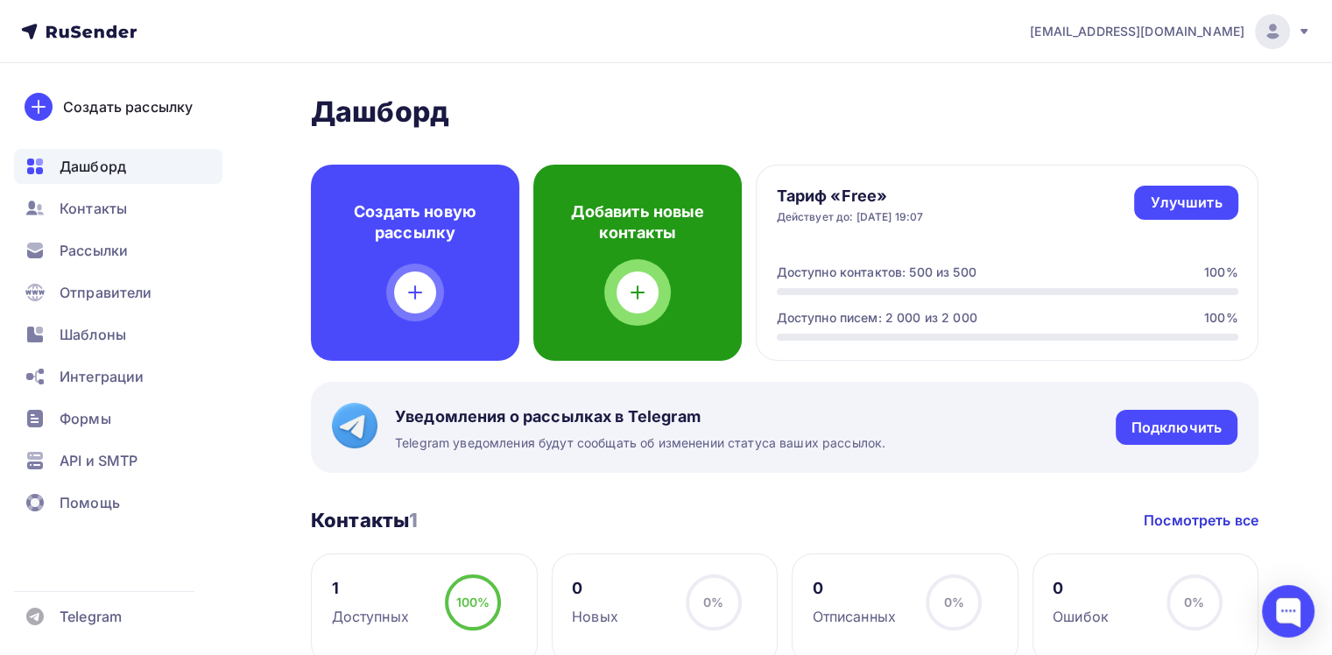
click at [630, 300] on icon at bounding box center [637, 292] width 21 height 21
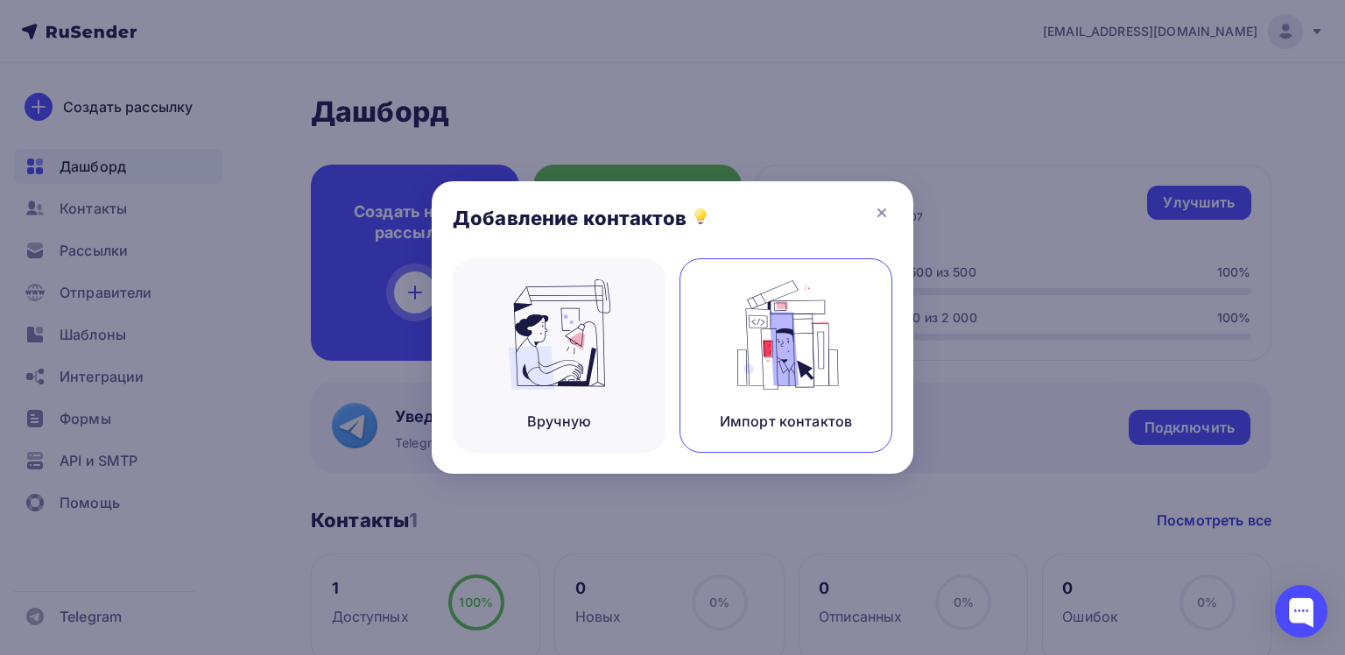
click at [724, 328] on div "Импорт контактов" at bounding box center [786, 355] width 213 height 194
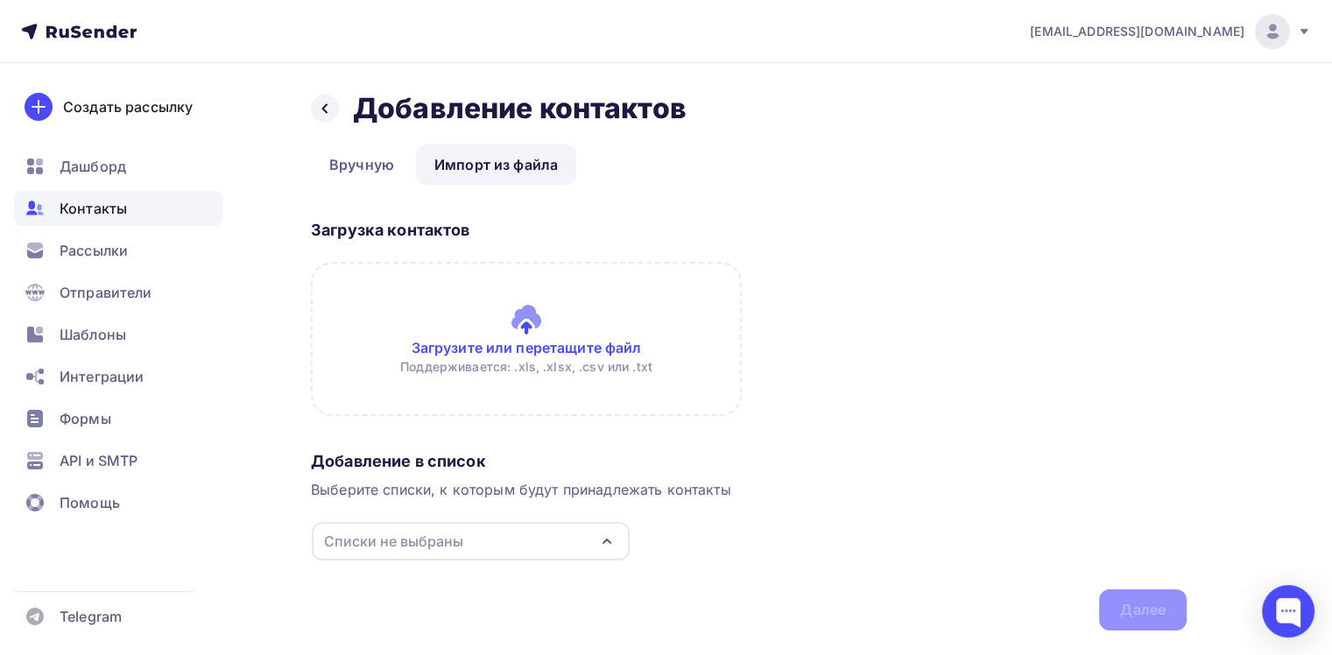
click at [612, 549] on icon "button" at bounding box center [606, 541] width 21 height 21
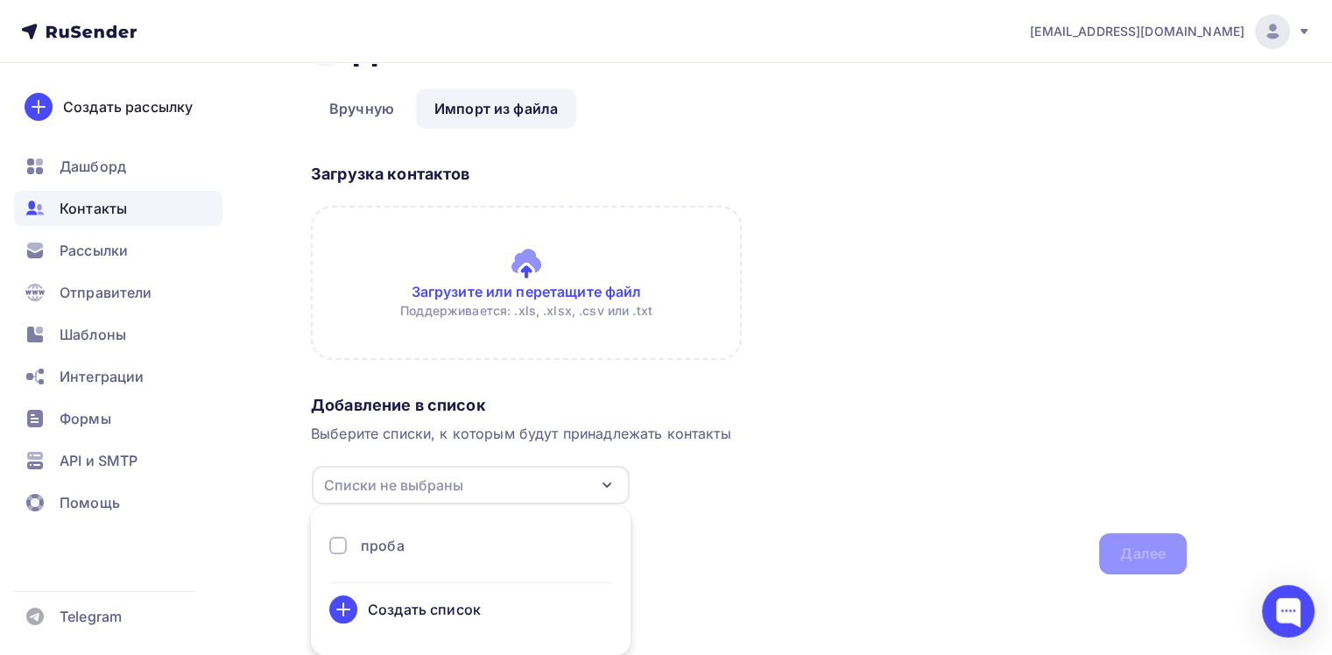
click at [356, 549] on div "проба" at bounding box center [470, 545] width 283 height 21
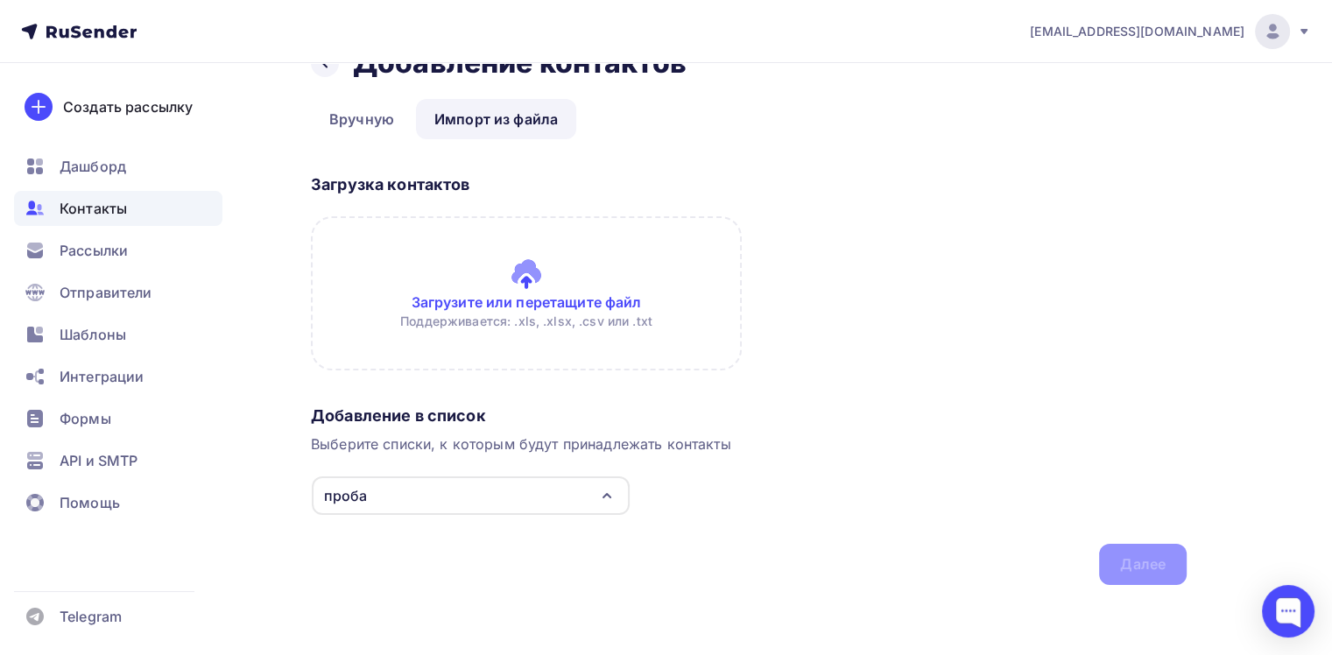
click at [493, 294] on input "file" at bounding box center [526, 293] width 431 height 154
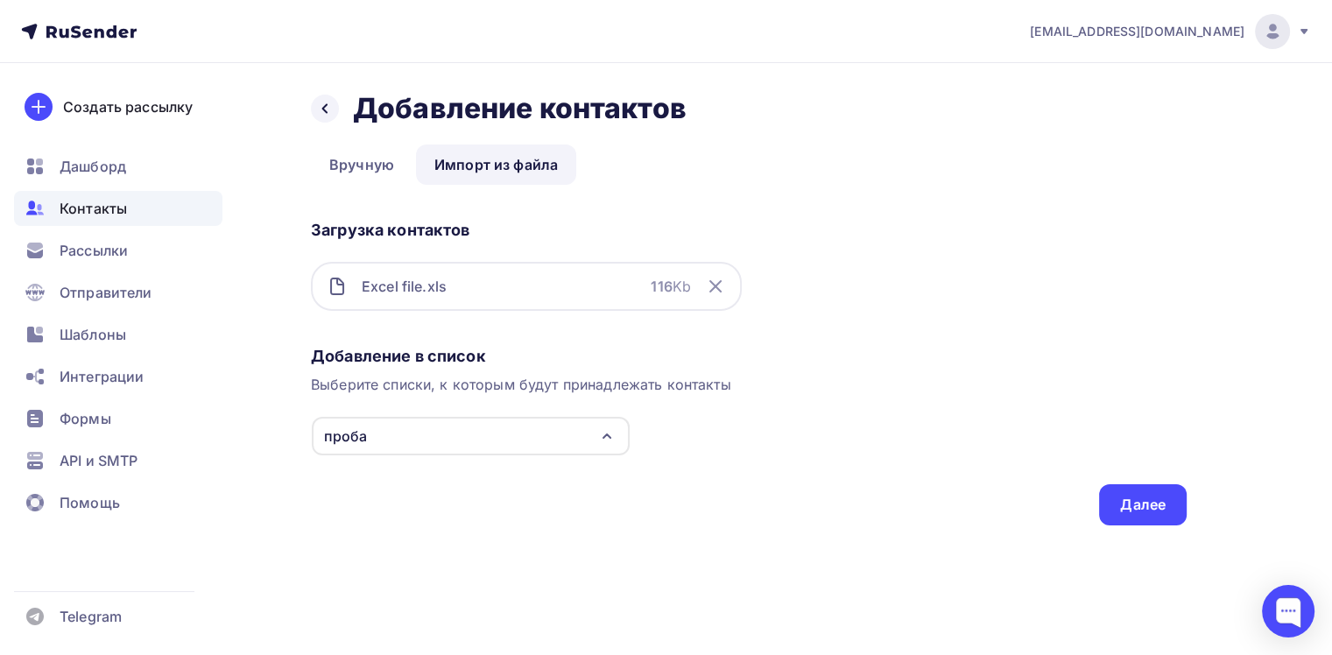
scroll to position [0, 0]
click at [1130, 505] on div "Далее" at bounding box center [1143, 505] width 46 height 20
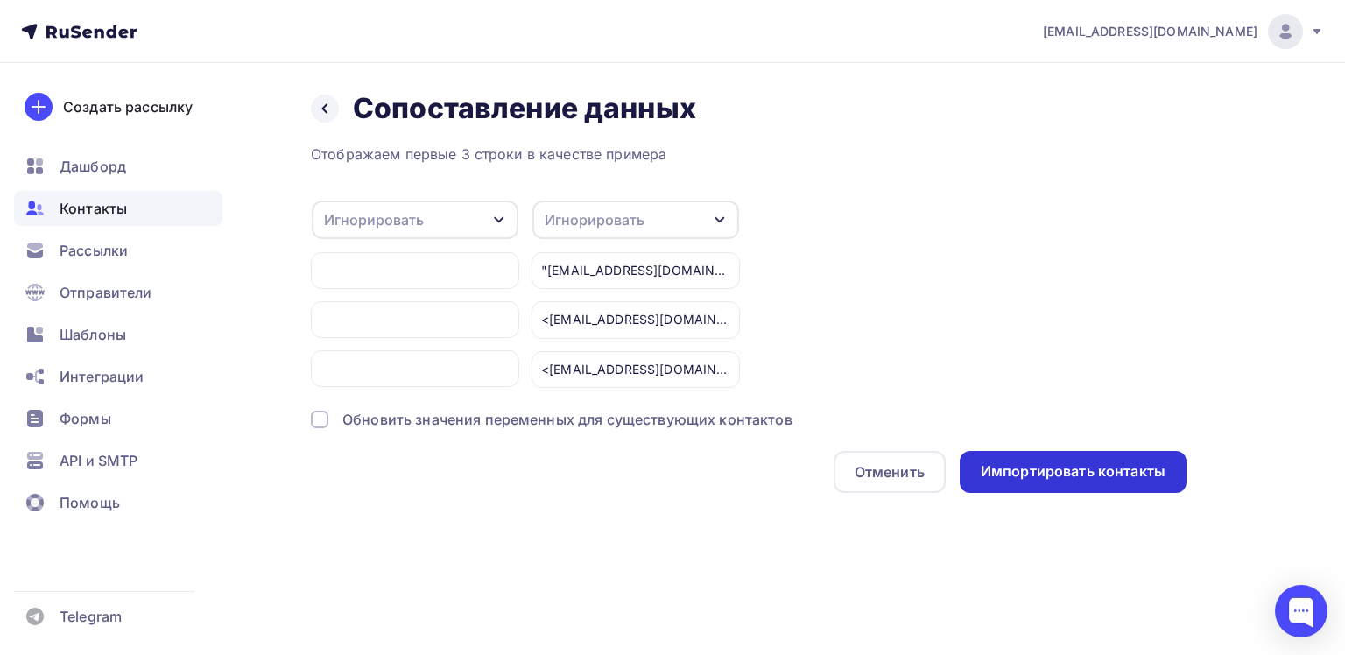
click at [1066, 483] on div "Импортировать контакты" at bounding box center [1073, 472] width 227 height 42
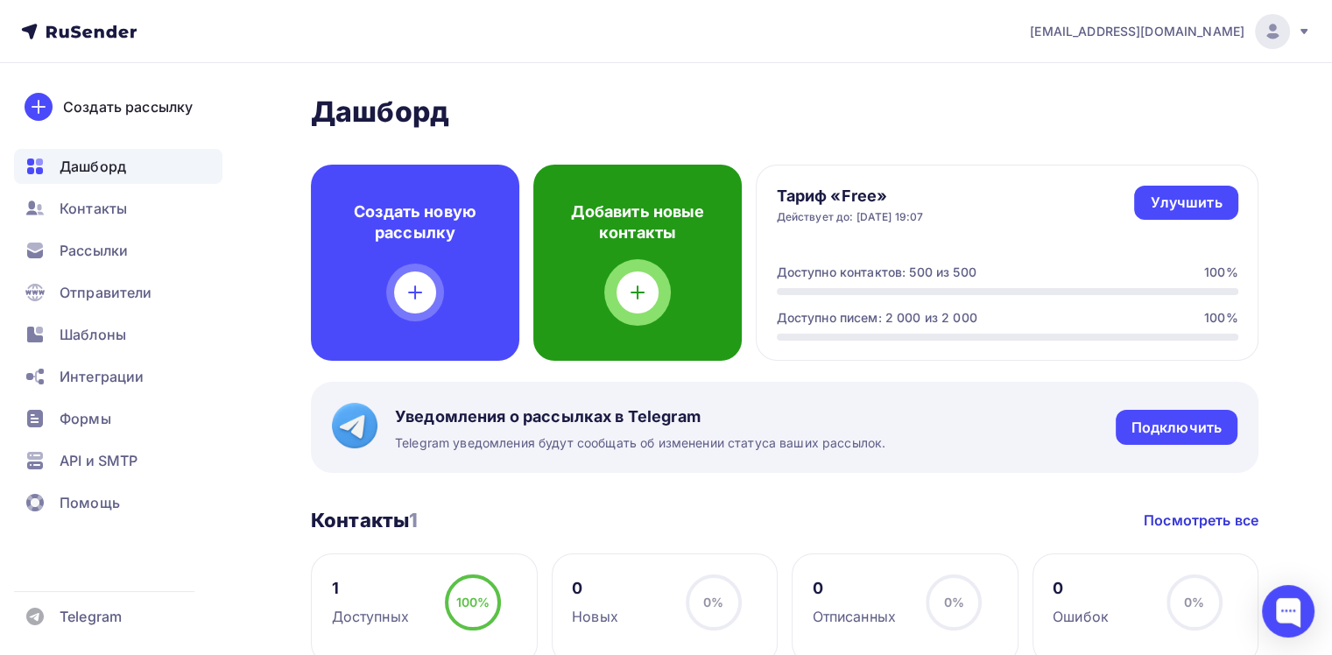
click at [641, 292] on icon at bounding box center [637, 292] width 12 height 0
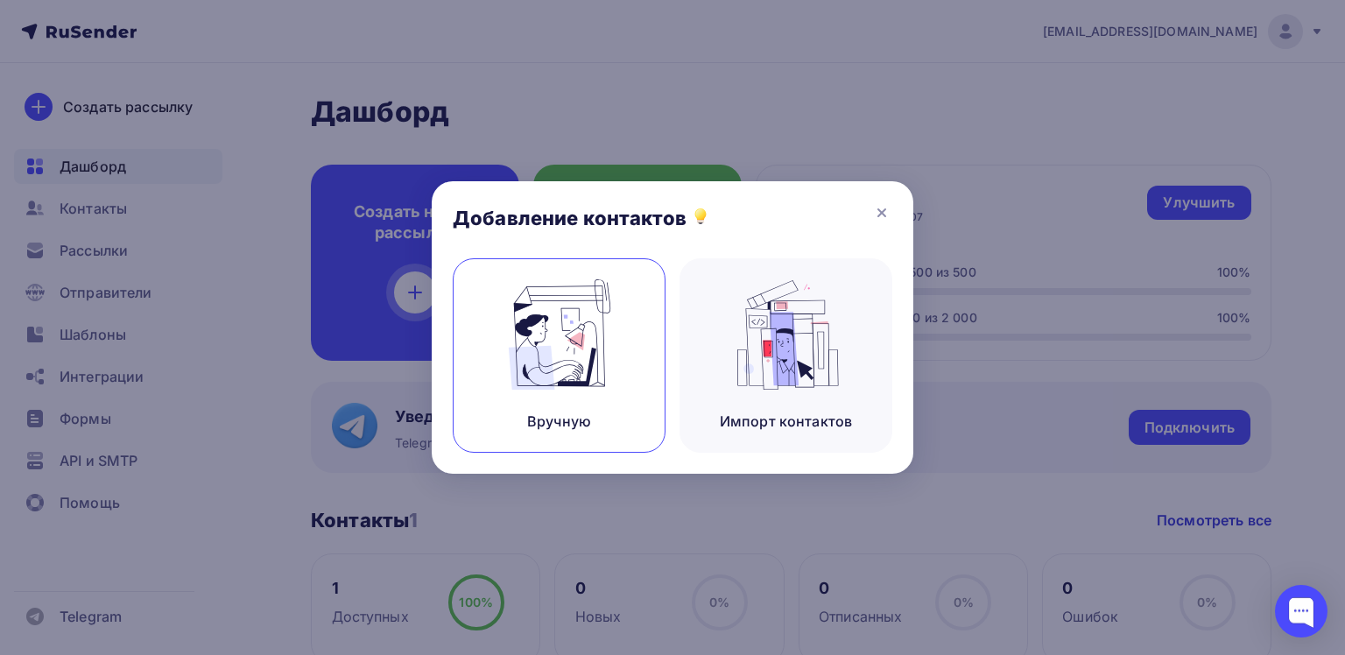
click at [589, 356] on img at bounding box center [559, 334] width 117 height 110
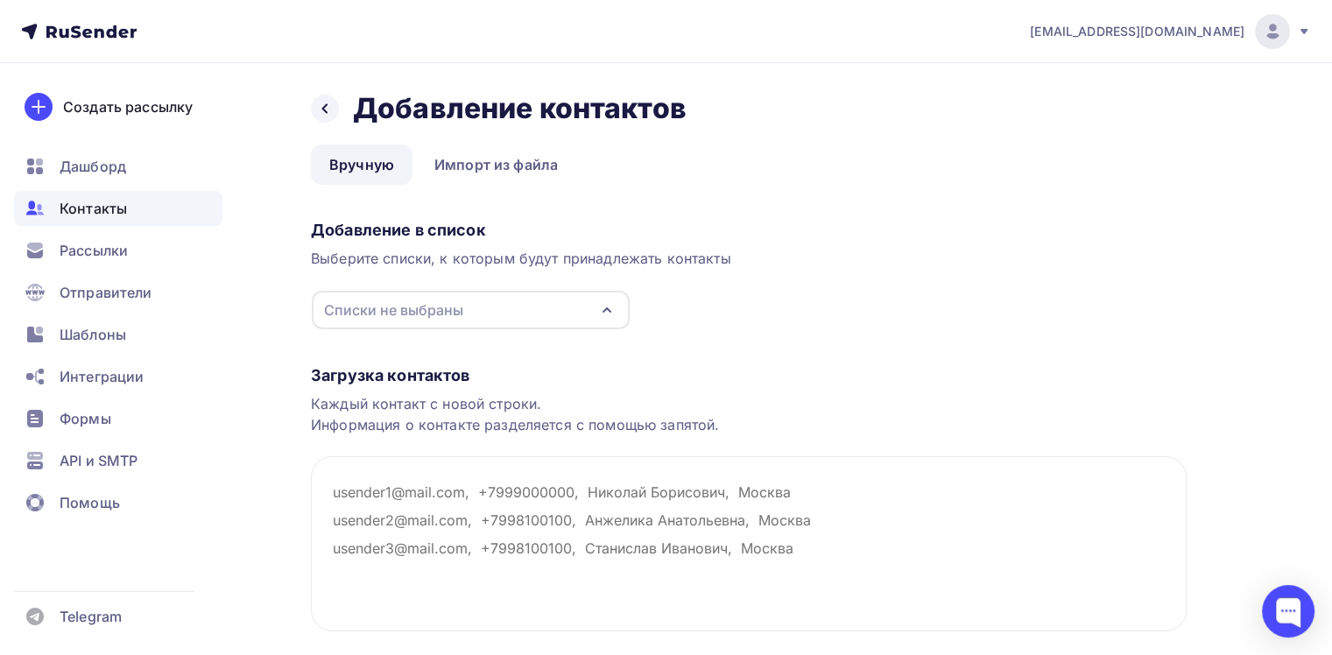
click at [602, 313] on icon "button" at bounding box center [606, 309] width 21 height 21
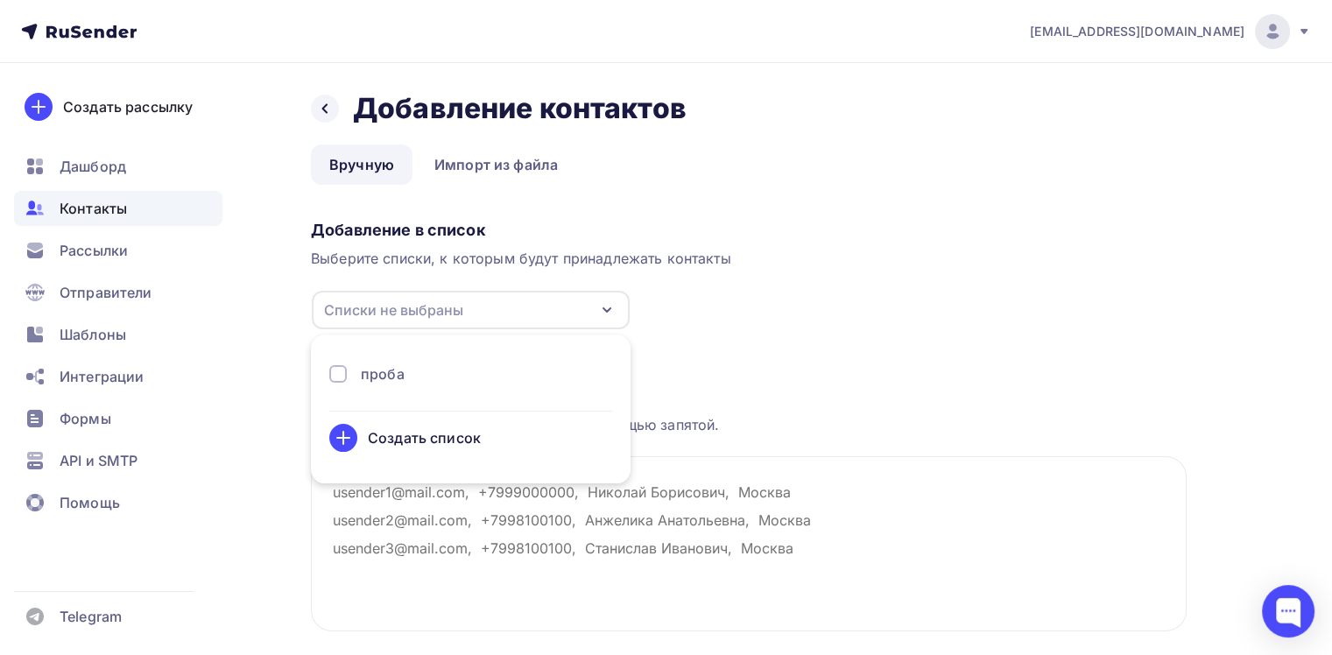
click at [367, 378] on div "проба" at bounding box center [383, 373] width 44 height 21
click at [799, 336] on div "Загрузка контактов Каждый контакт с новой строки. Информация о контакте разделя…" at bounding box center [749, 515] width 876 height 370
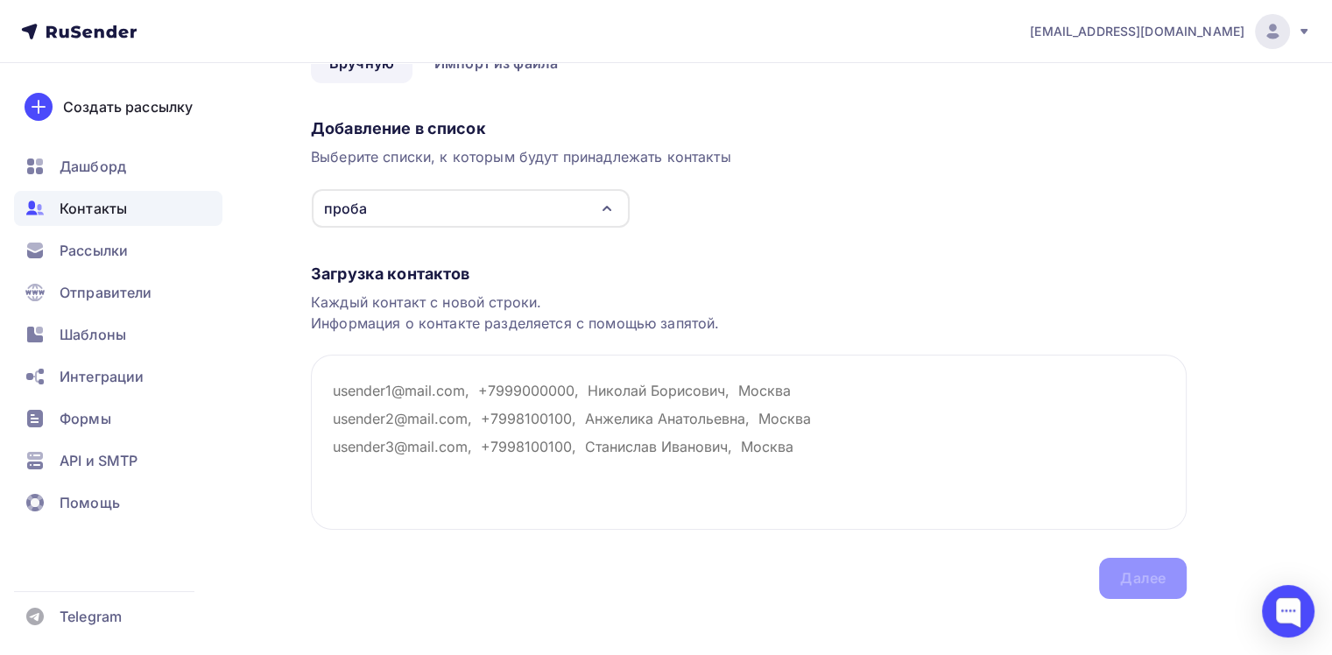
scroll to position [115, 0]
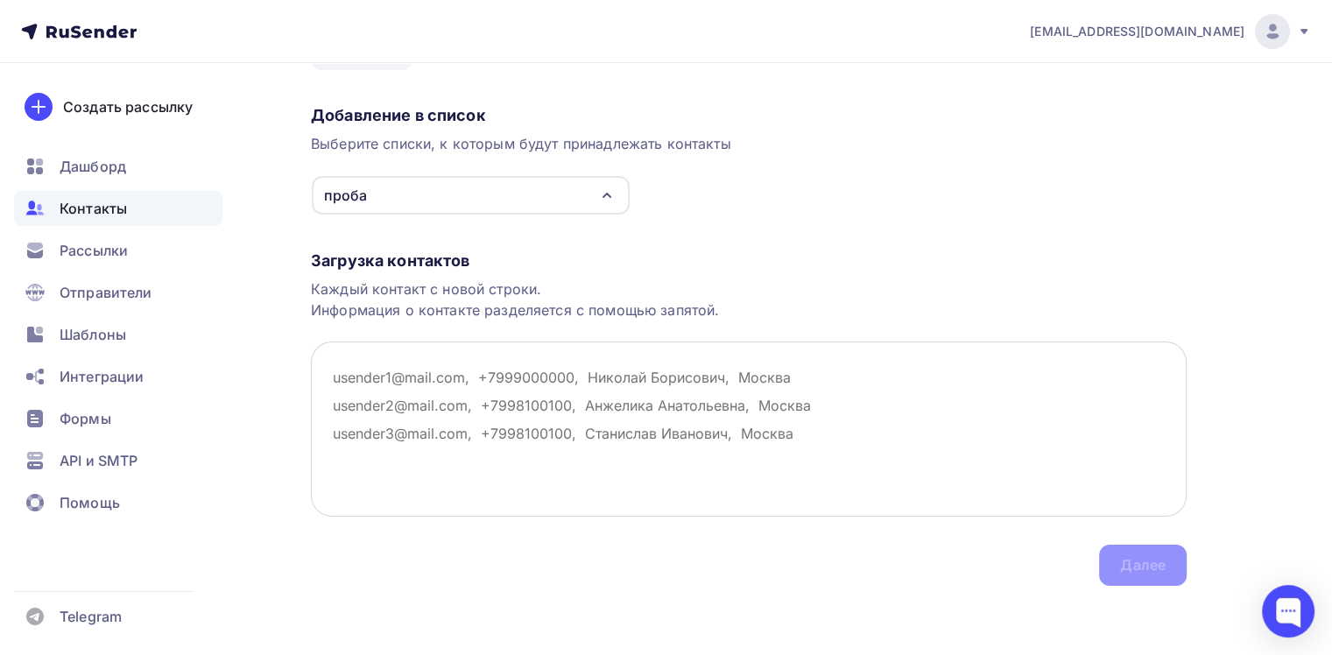
click at [396, 364] on textarea at bounding box center [749, 429] width 876 height 175
paste textarea "[EMAIL_ADDRESS][DOMAIN_NAME]"
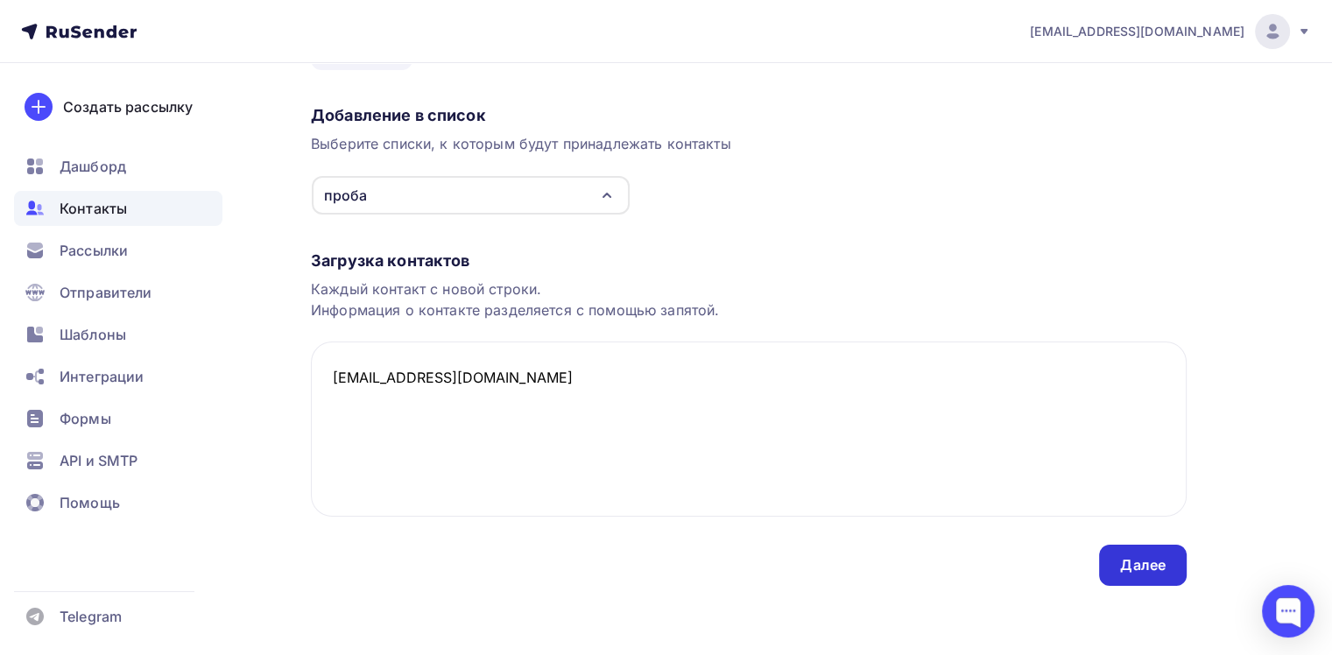
type textarea "[EMAIL_ADDRESS][DOMAIN_NAME]"
click at [1151, 567] on div "Далее" at bounding box center [1143, 565] width 46 height 20
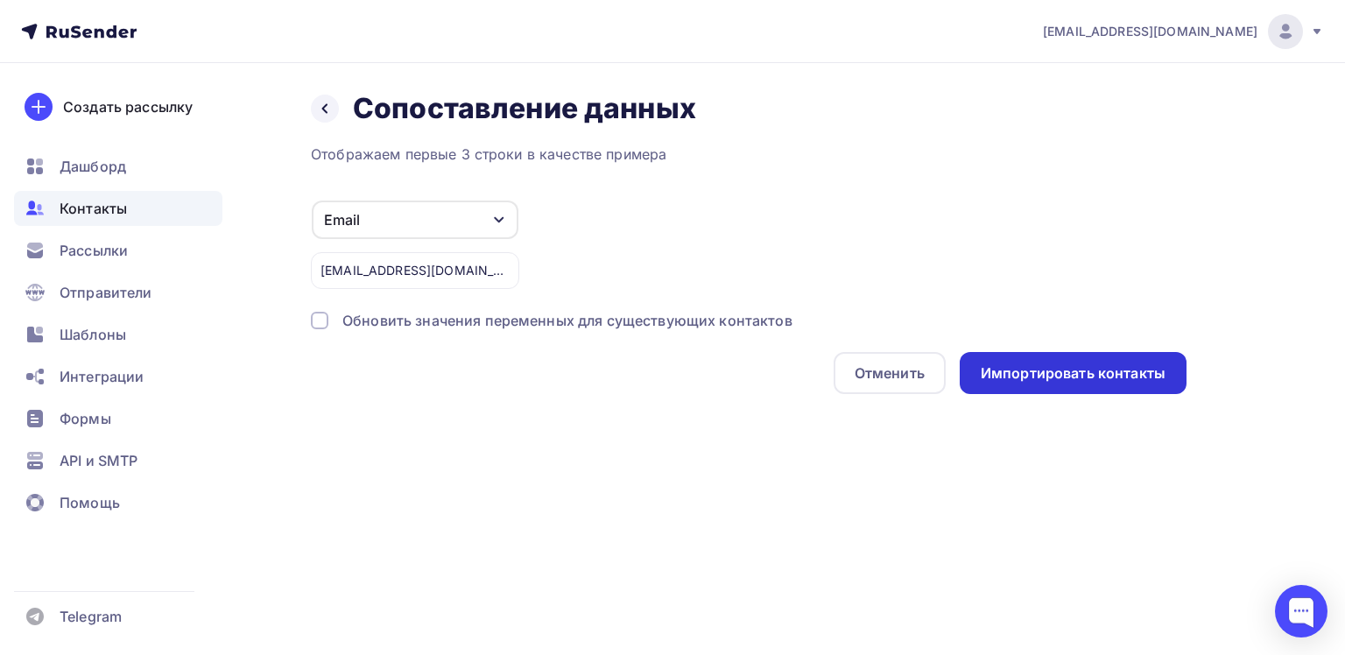
click at [1082, 377] on div "Импортировать контакты" at bounding box center [1073, 373] width 185 height 20
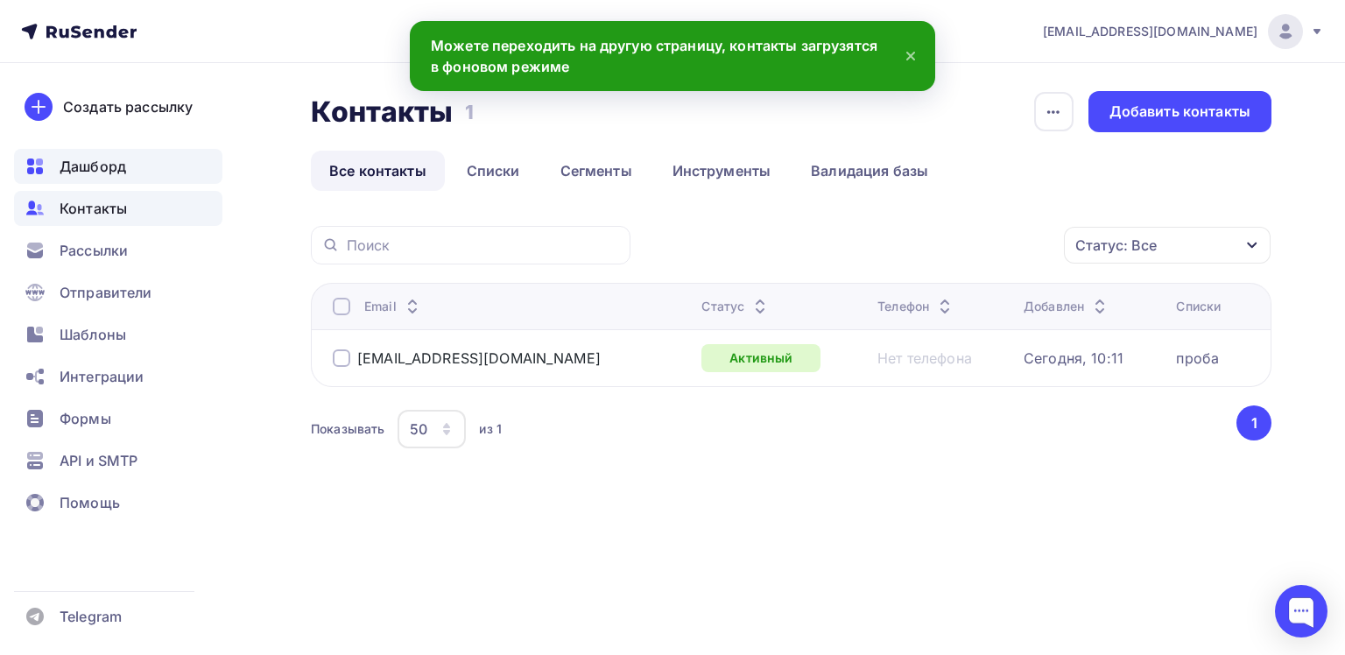
click at [79, 166] on span "Дашборд" at bounding box center [93, 166] width 67 height 21
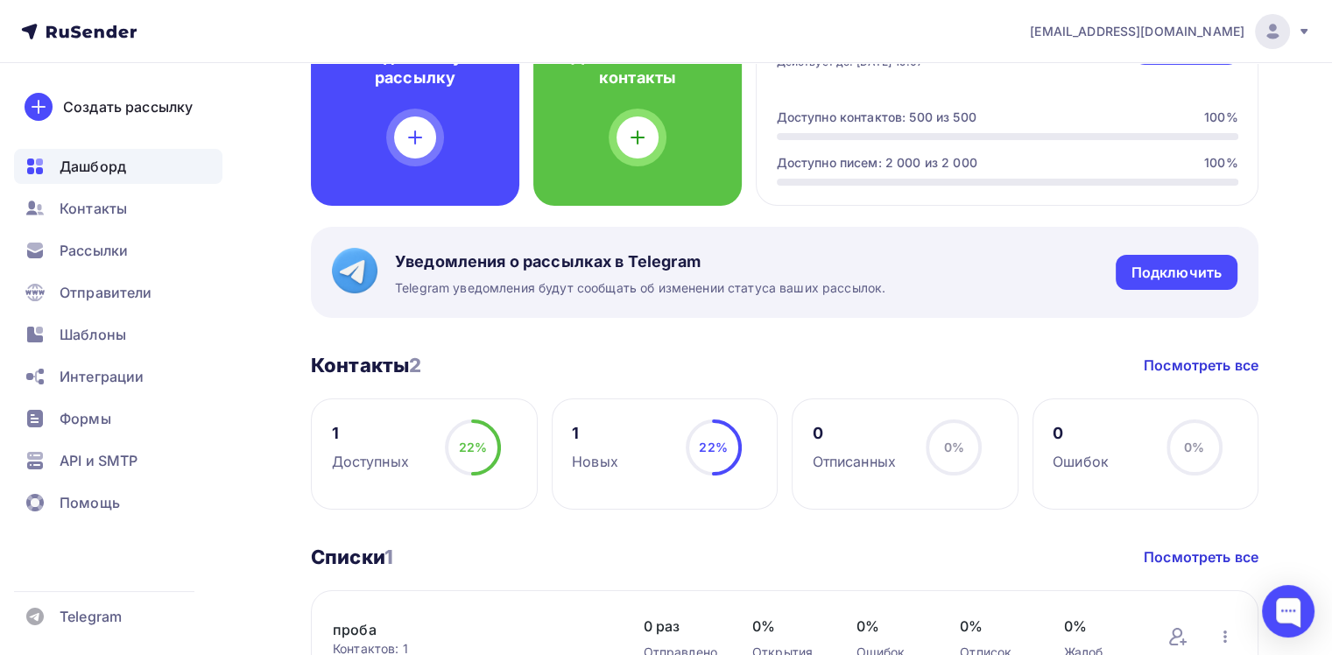
scroll to position [175, 0]
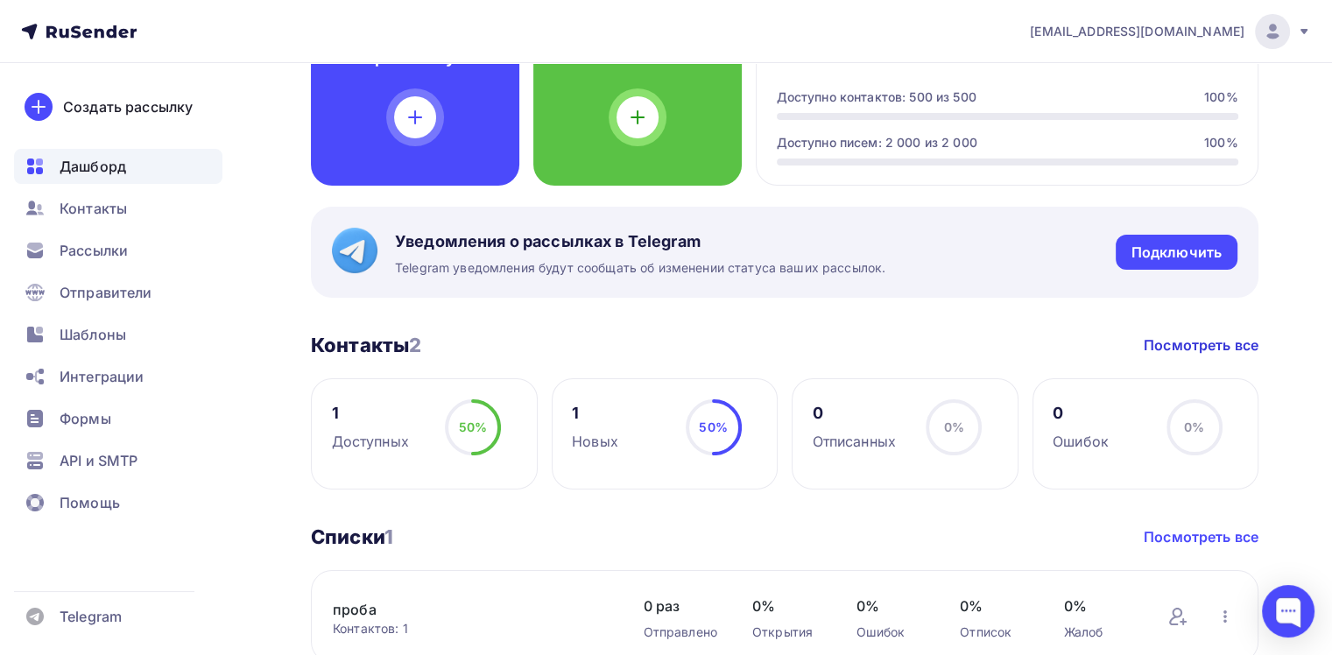
click at [1180, 535] on link "Посмотреть все" at bounding box center [1201, 536] width 115 height 21
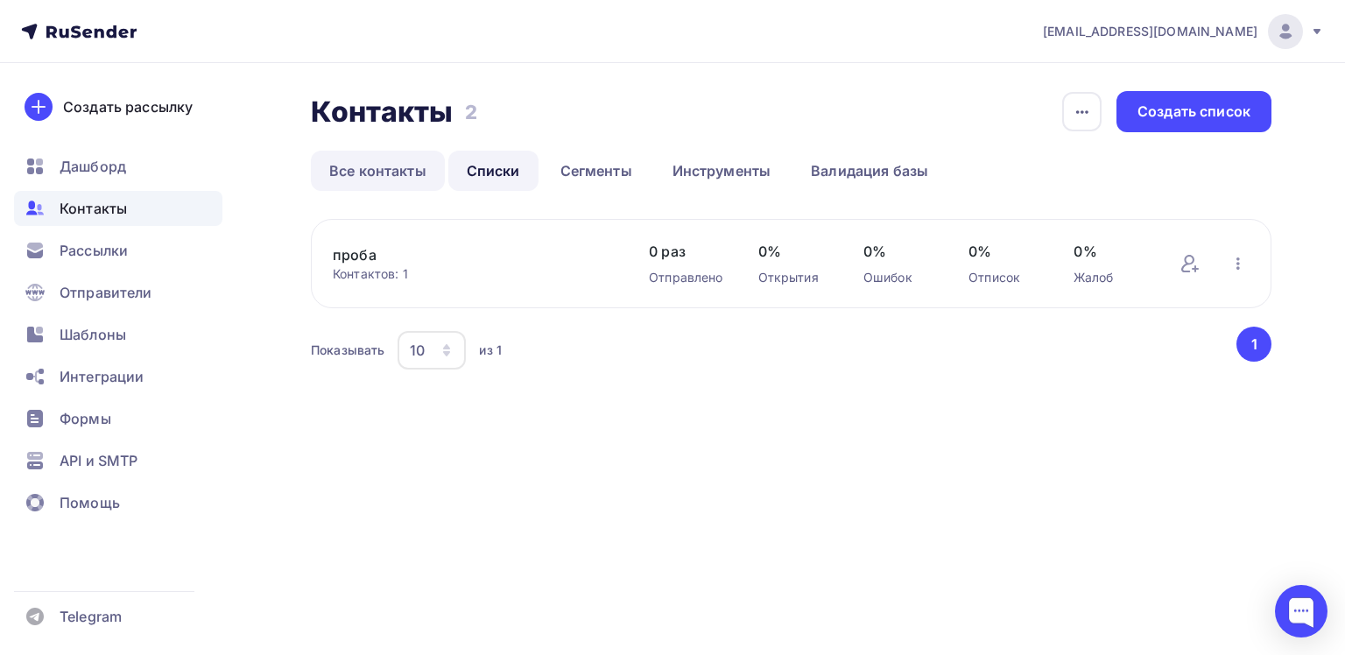
click at [395, 169] on link "Все контакты" at bounding box center [378, 171] width 134 height 40
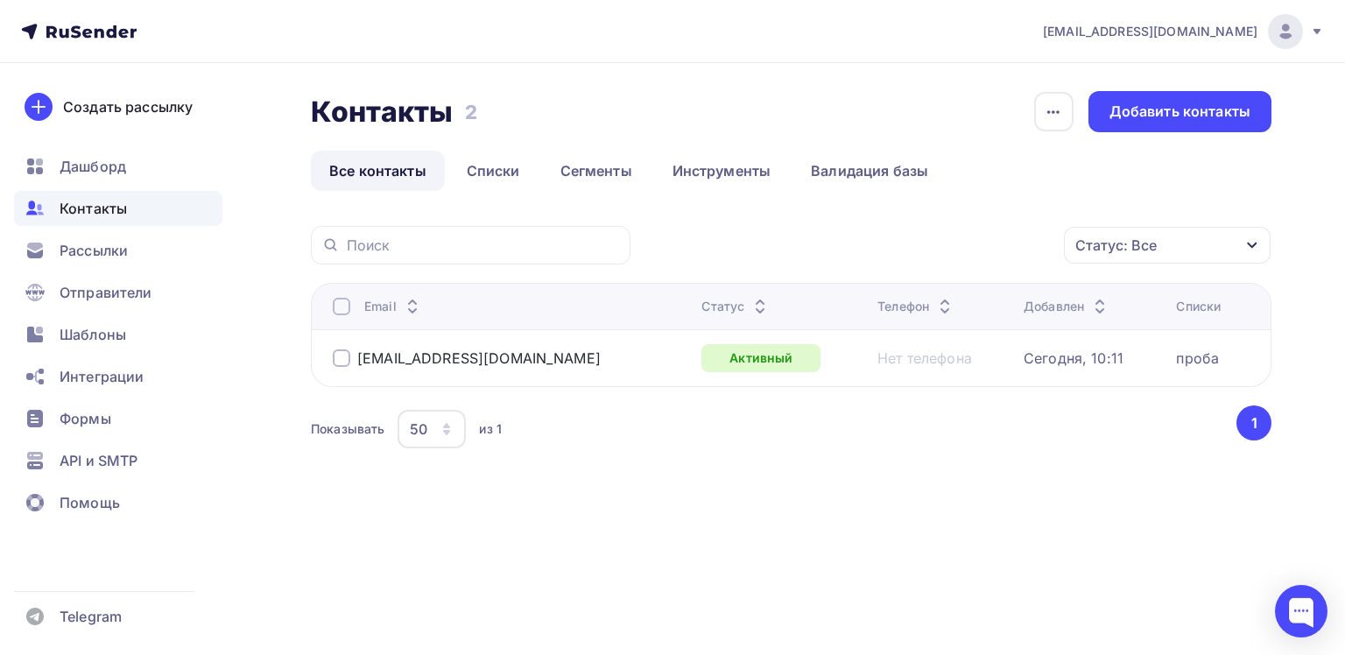
click at [451, 429] on icon "button" at bounding box center [447, 429] width 14 height 14
click at [447, 423] on icon "button" at bounding box center [446, 425] width 7 height 5
click at [89, 170] on span "Дашборд" at bounding box center [93, 166] width 67 height 21
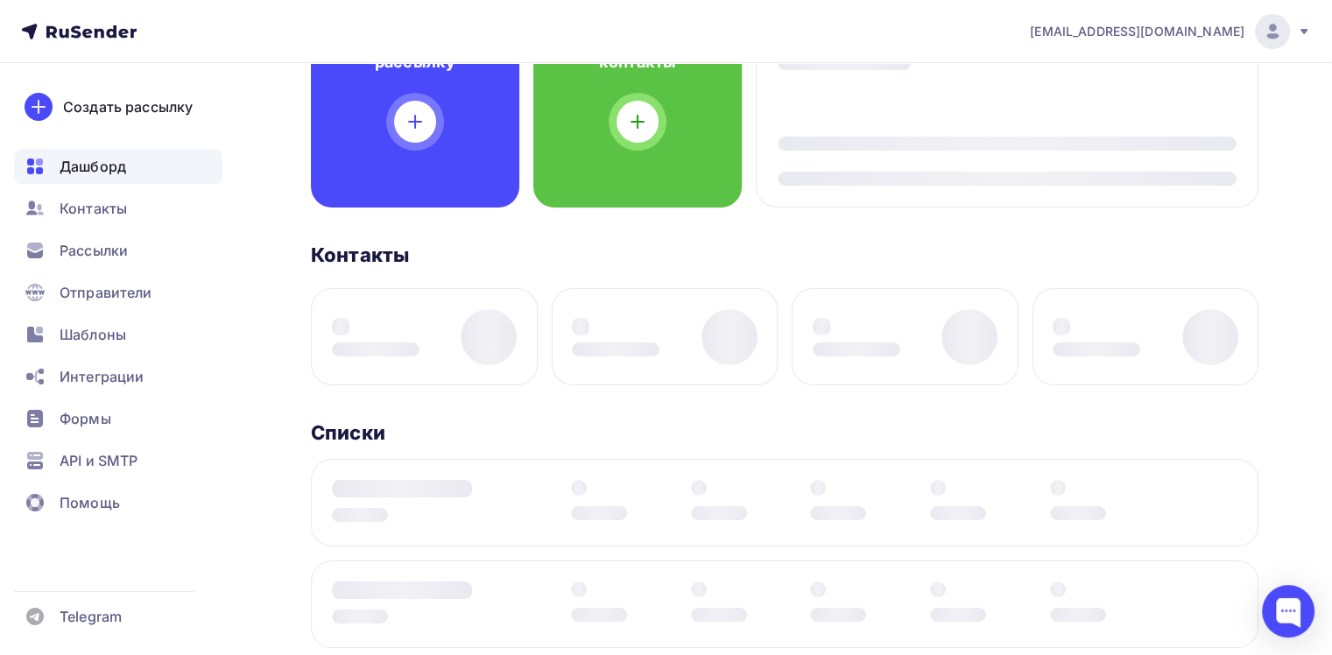
scroll to position [263, 0]
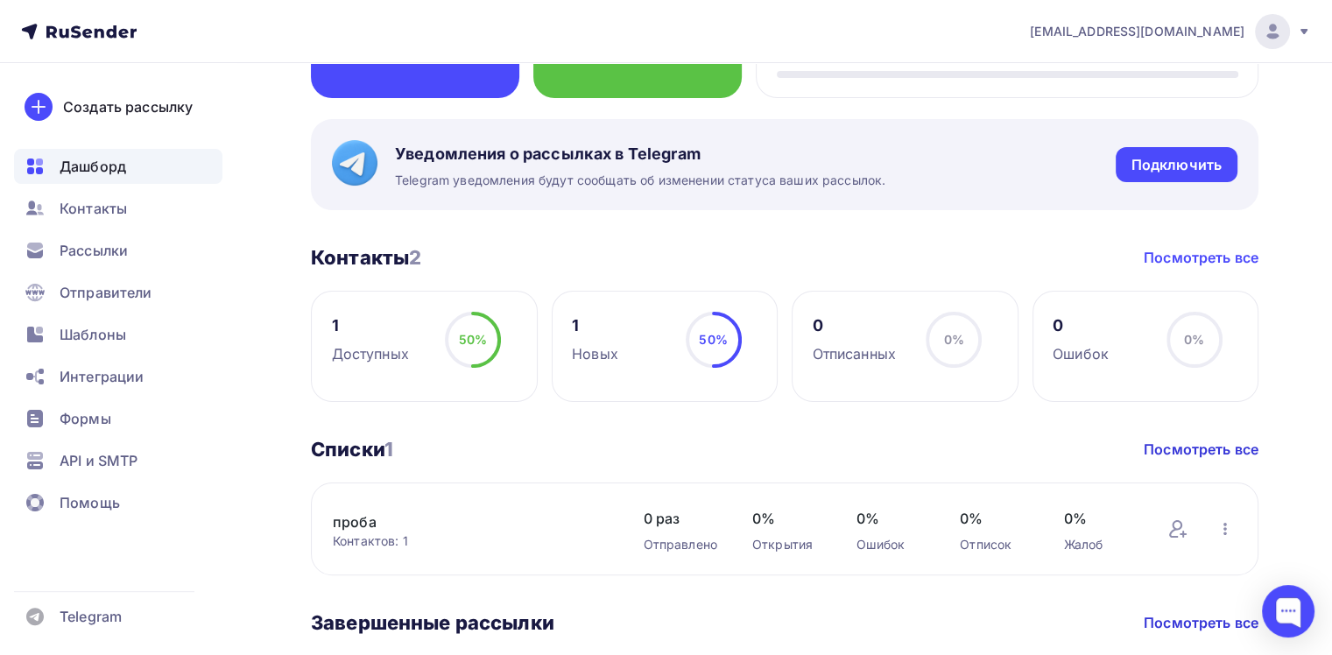
click at [1209, 252] on link "Посмотреть все" at bounding box center [1201, 257] width 115 height 21
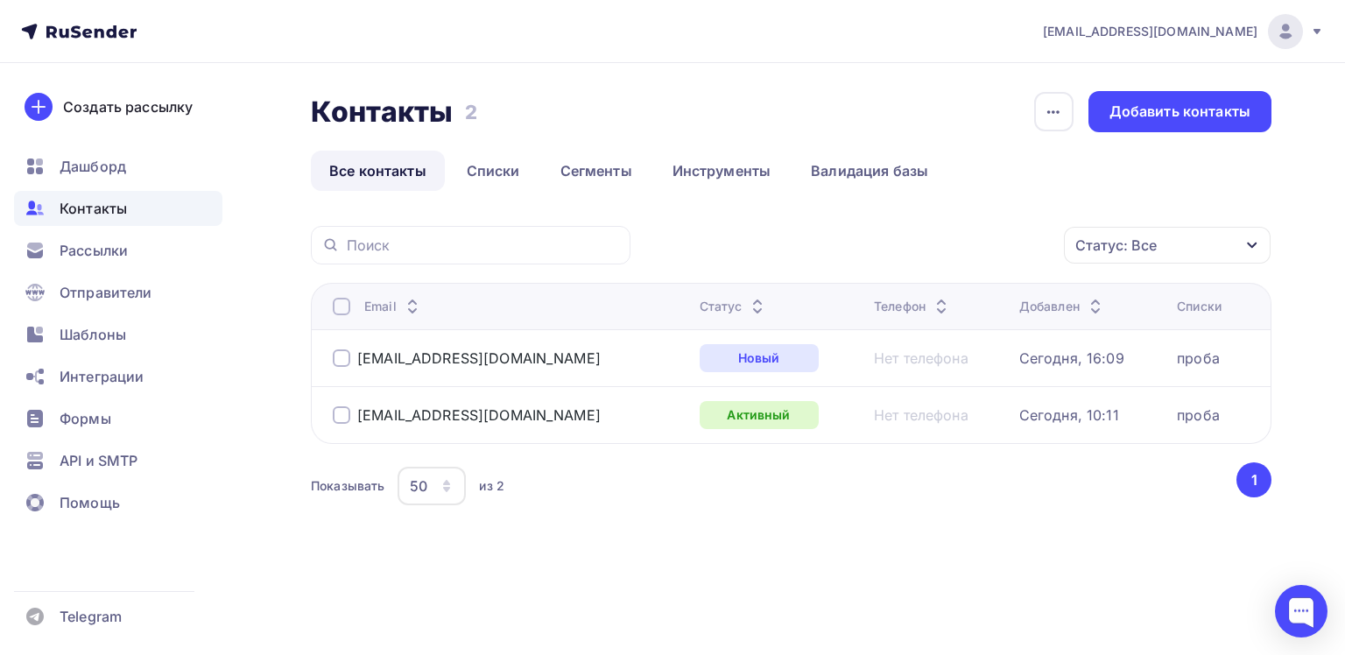
click at [94, 217] on span "Контакты" at bounding box center [93, 208] width 67 height 21
click at [1253, 249] on icon "button" at bounding box center [1252, 245] width 14 height 14
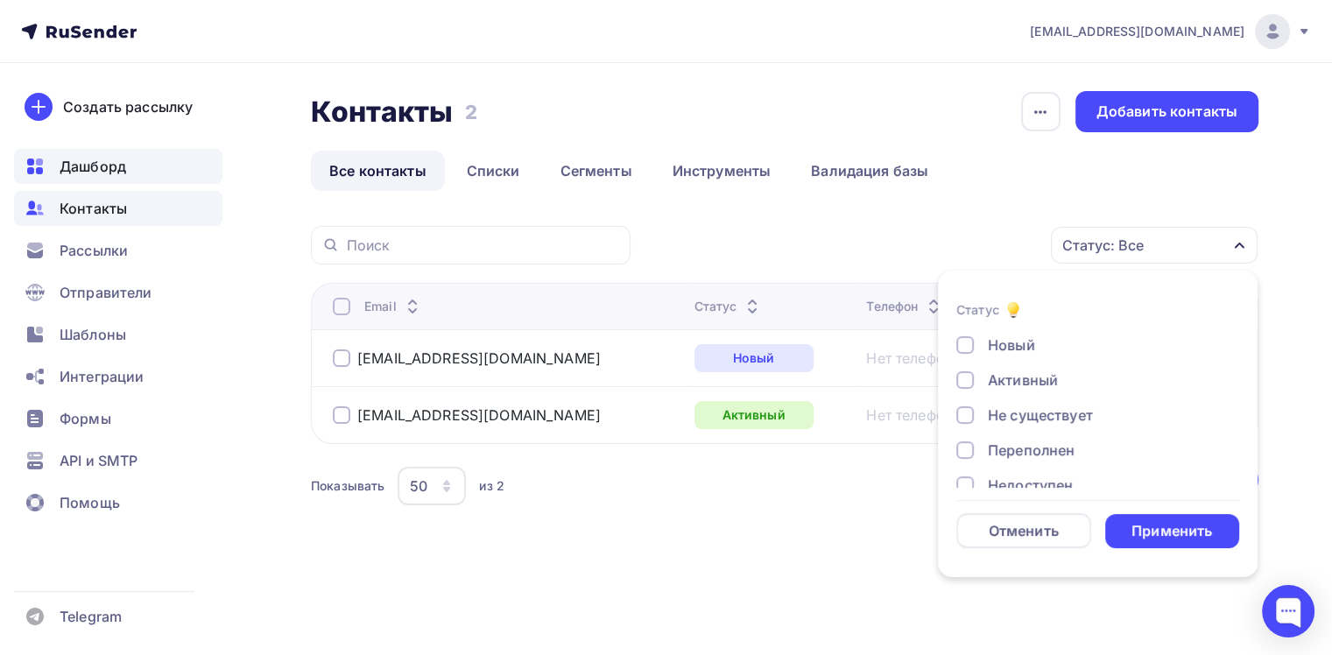
click at [78, 166] on span "Дашборд" at bounding box center [93, 166] width 67 height 21
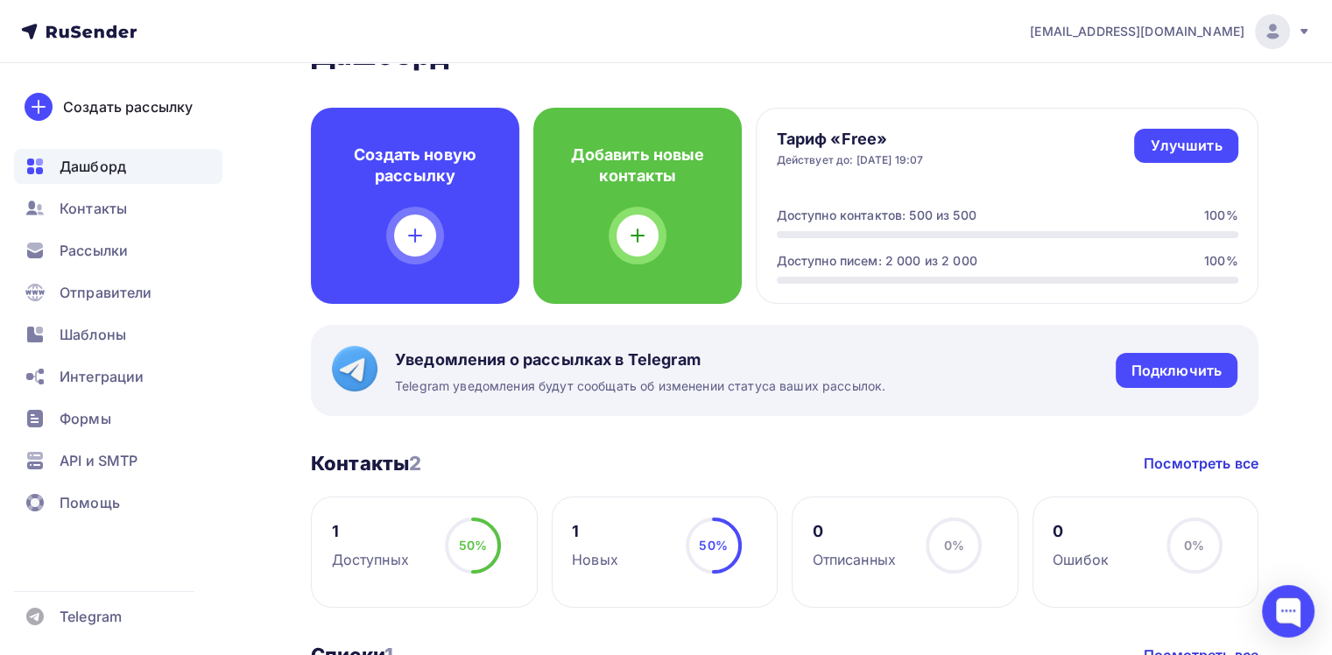
scroll to position [175, 0]
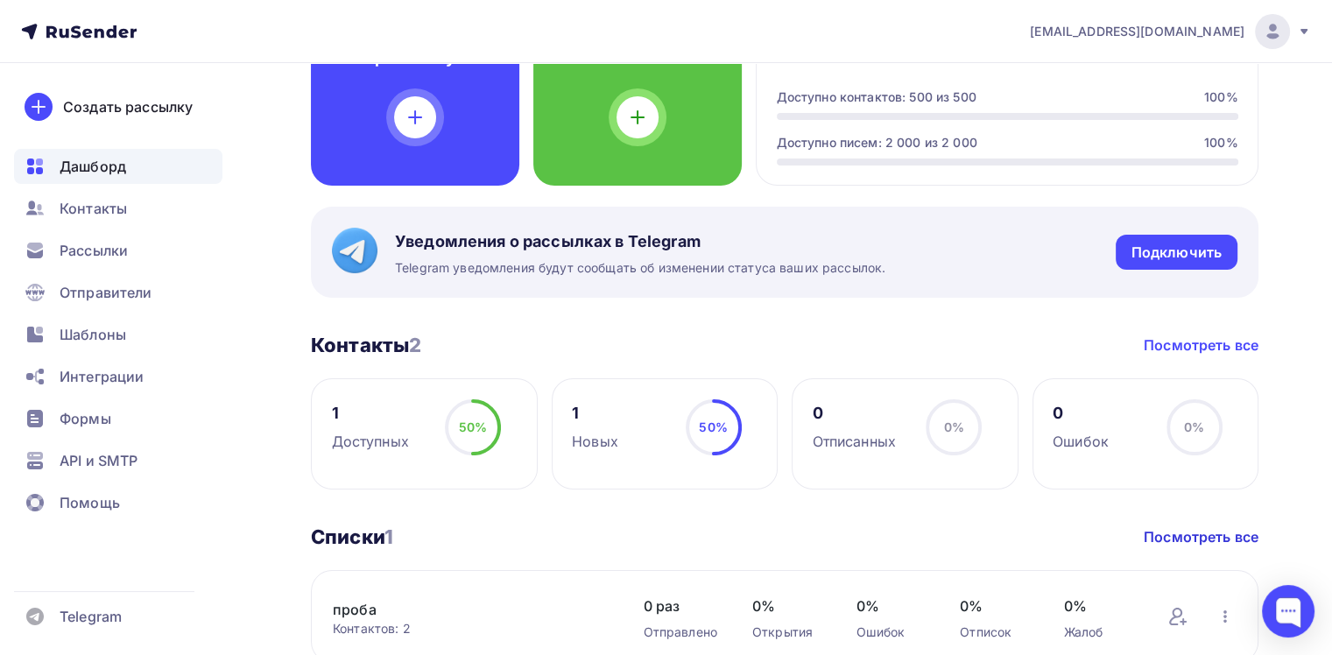
click at [1225, 345] on link "Посмотреть все" at bounding box center [1201, 345] width 115 height 21
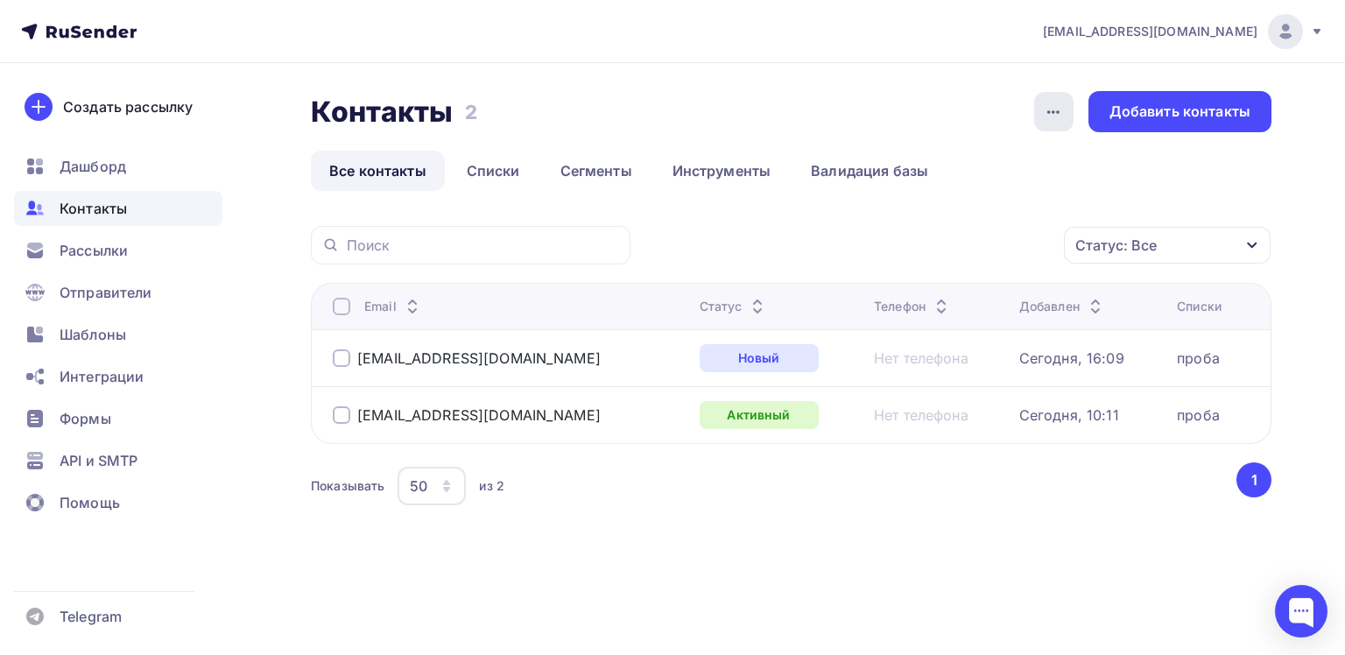
click at [1044, 111] on icon "button" at bounding box center [1053, 112] width 21 height 21
click at [956, 111] on div "Контакты Контакты 2 2 История импорта Добавить контакты" at bounding box center [791, 111] width 961 height 41
click at [81, 159] on span "Дашборд" at bounding box center [93, 166] width 67 height 21
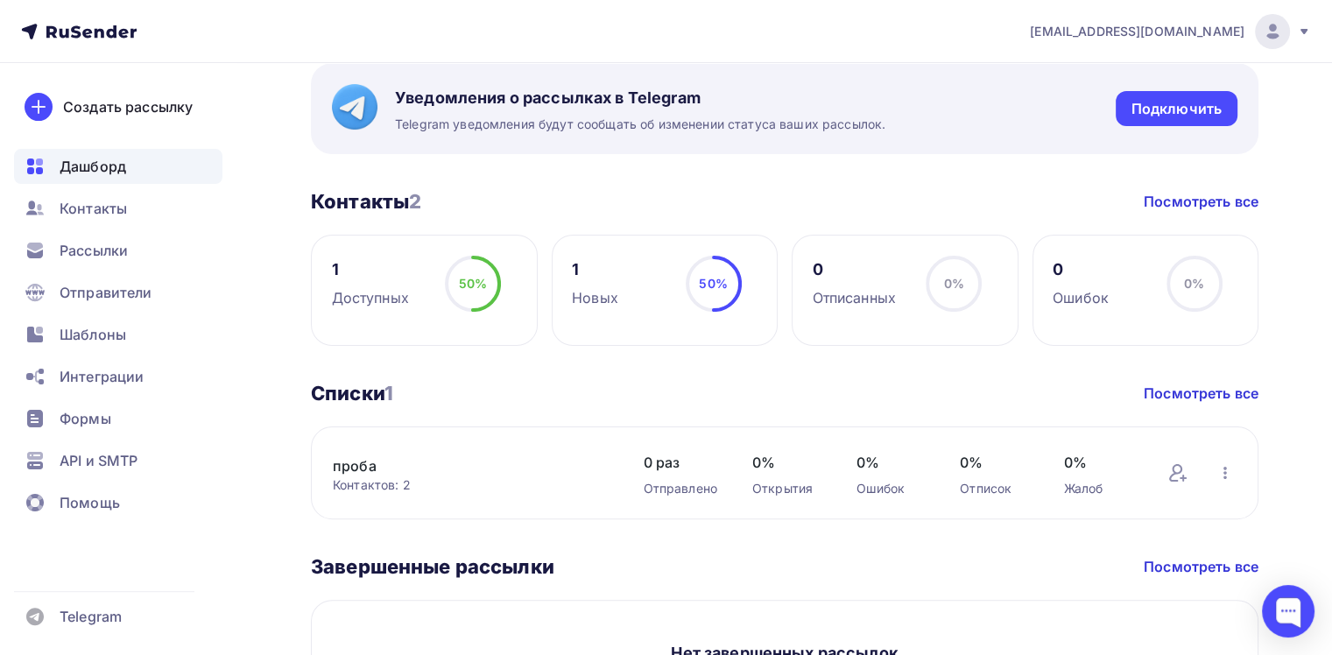
scroll to position [350, 0]
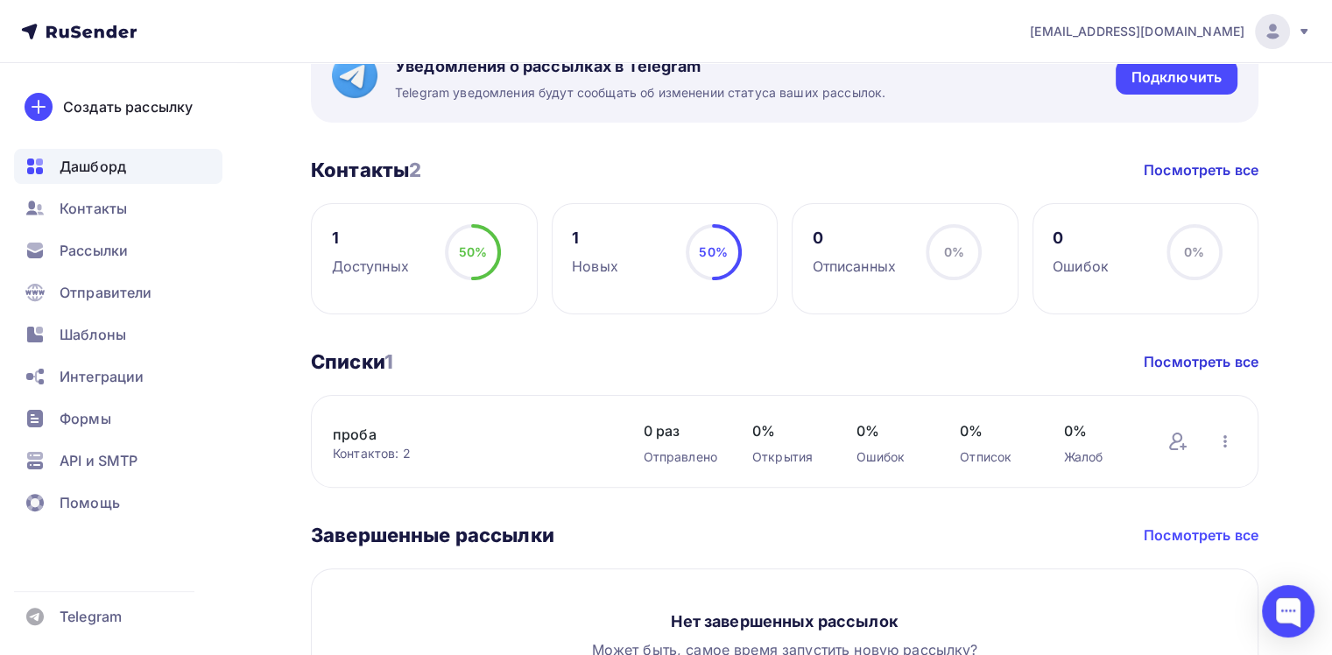
click at [1201, 540] on link "Посмотреть все" at bounding box center [1201, 535] width 115 height 21
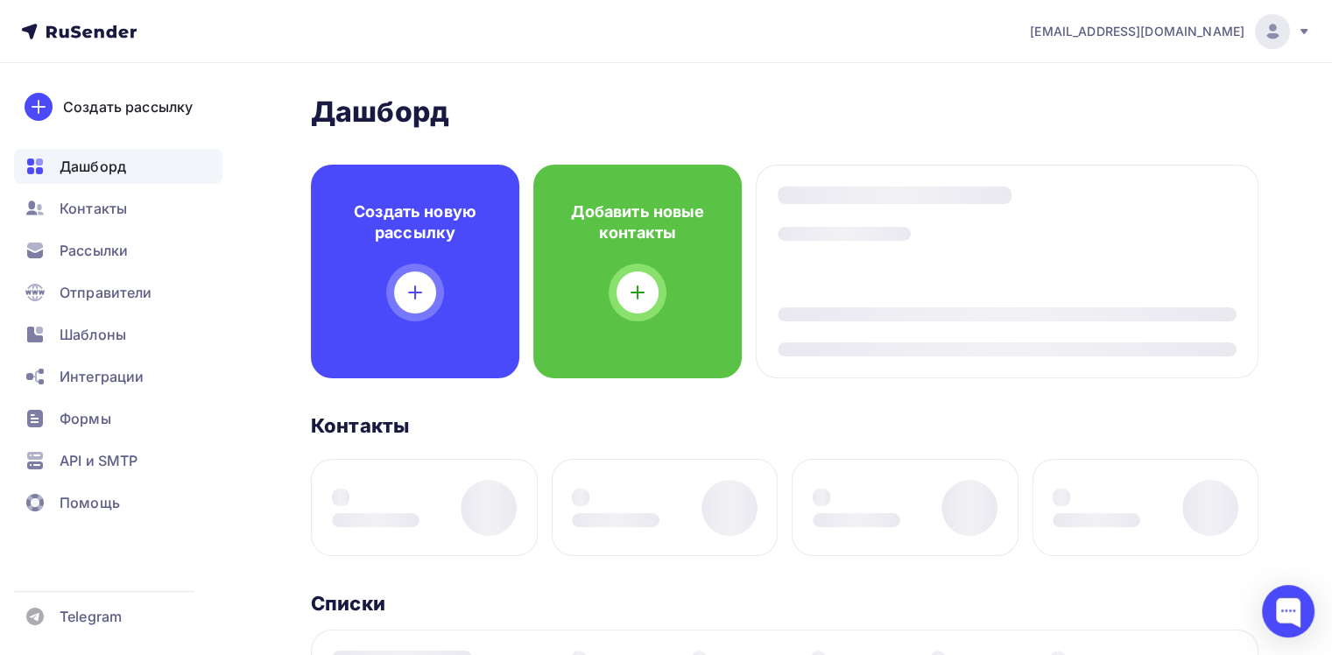
scroll to position [350, 0]
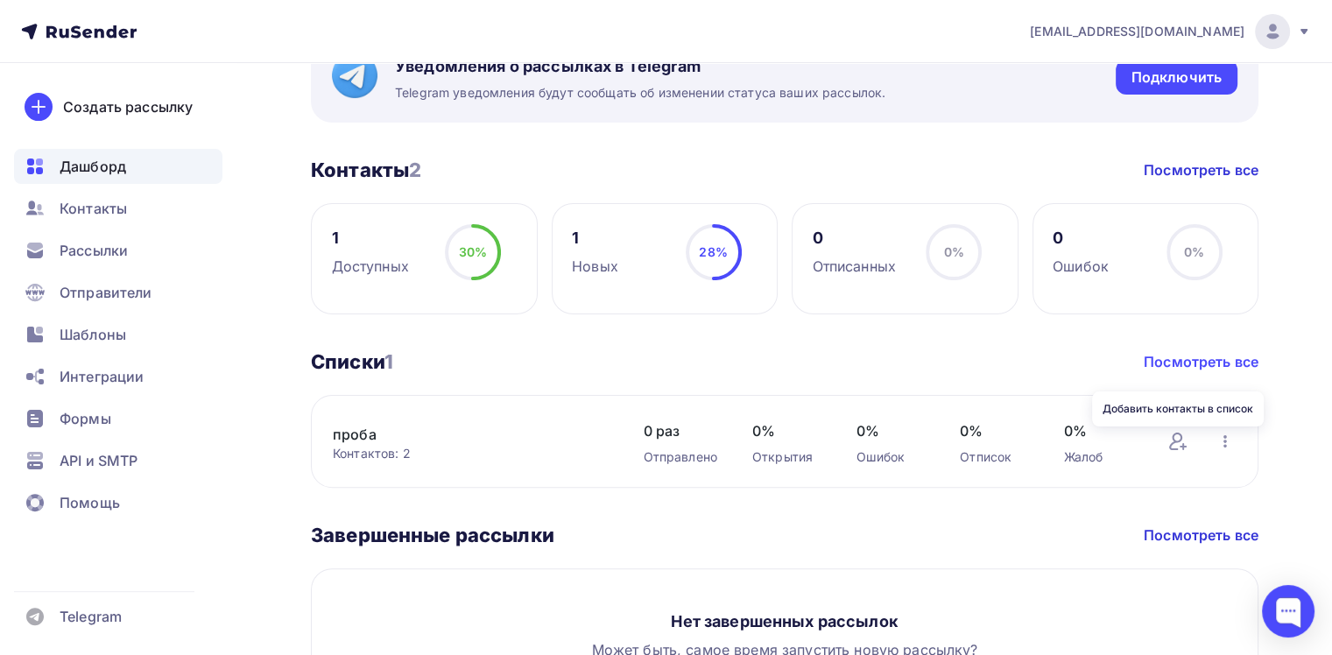
click at [1184, 364] on link "Посмотреть все" at bounding box center [1201, 361] width 115 height 21
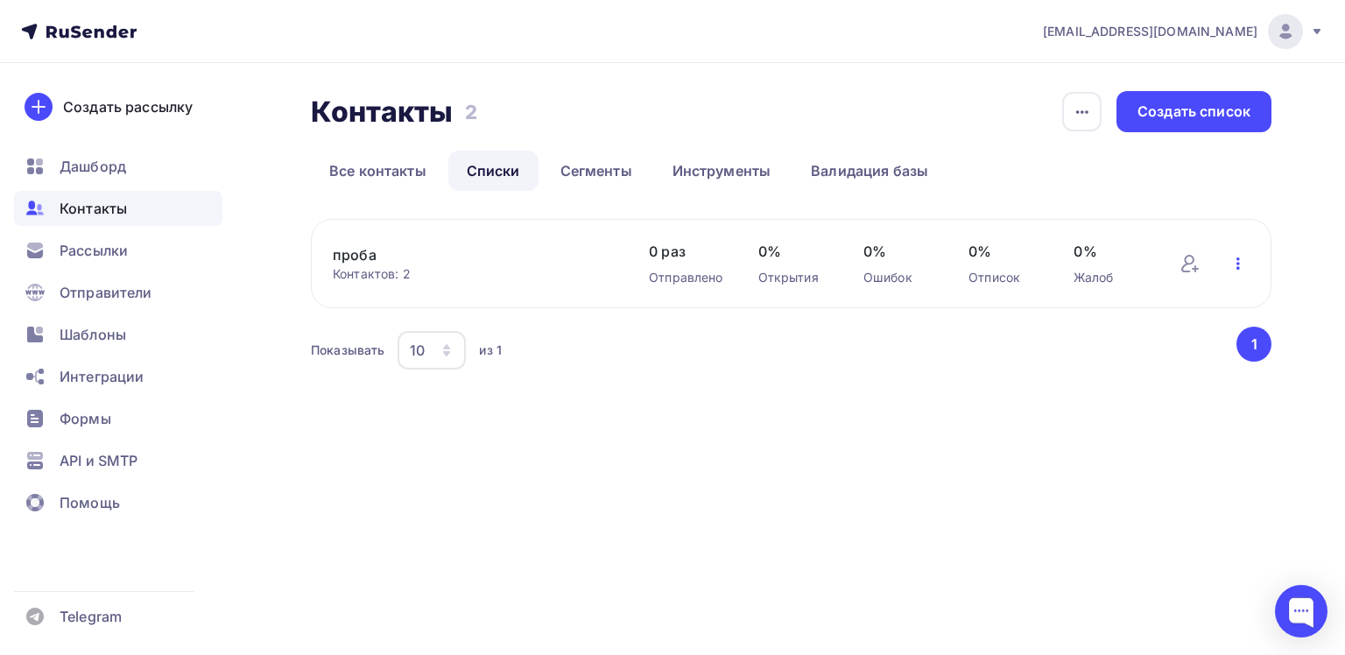
click at [1230, 266] on icon "button" at bounding box center [1238, 263] width 21 height 21
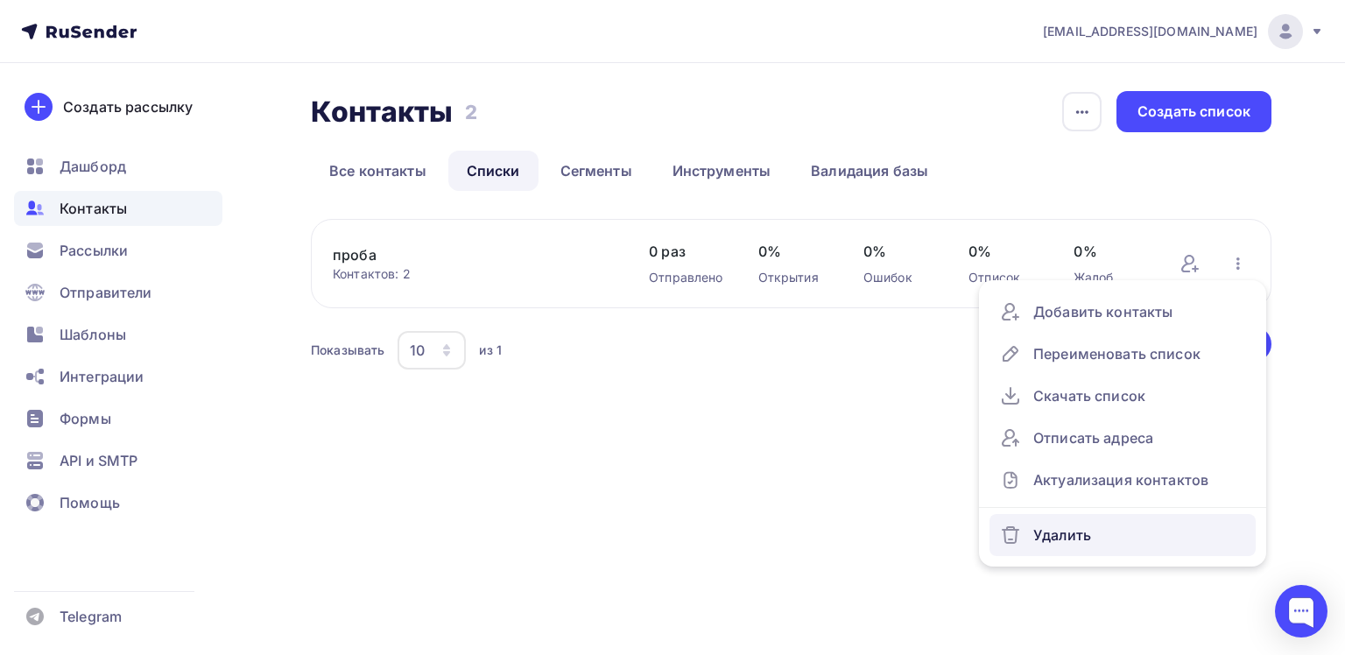
click at [1059, 532] on div "Удалить" at bounding box center [1122, 535] width 245 height 28
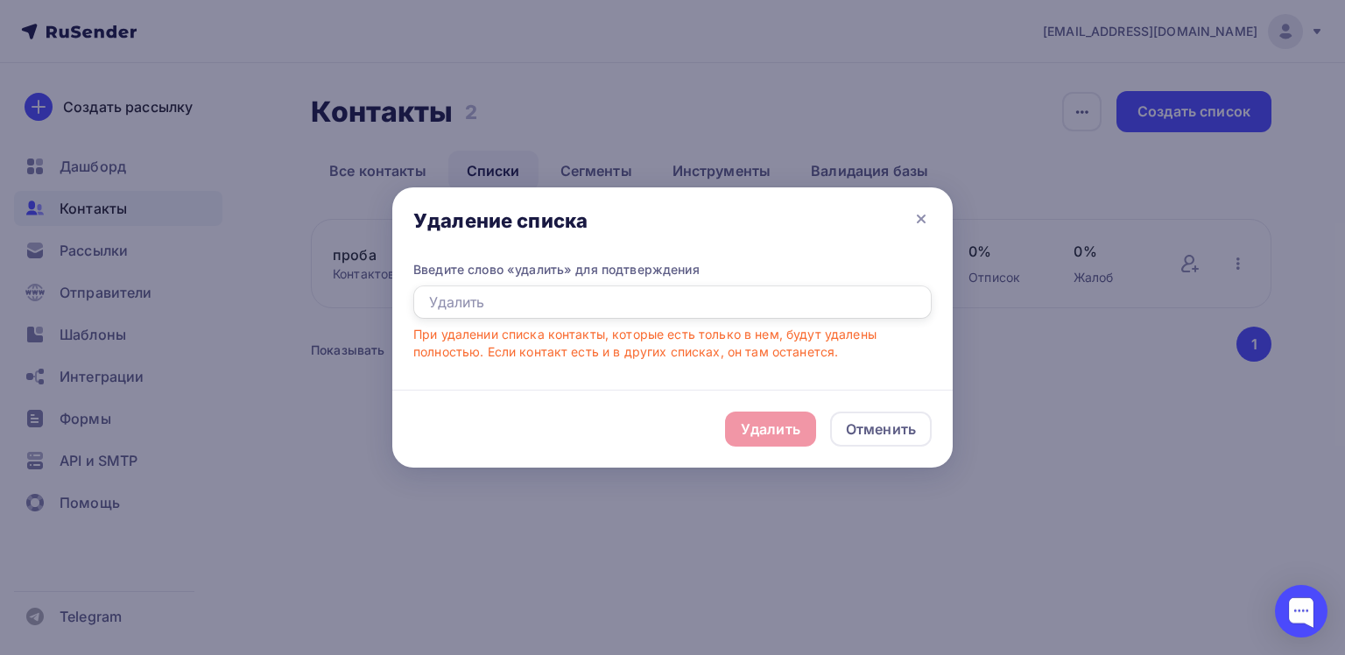
click at [514, 301] on input "text" at bounding box center [672, 301] width 518 height 33
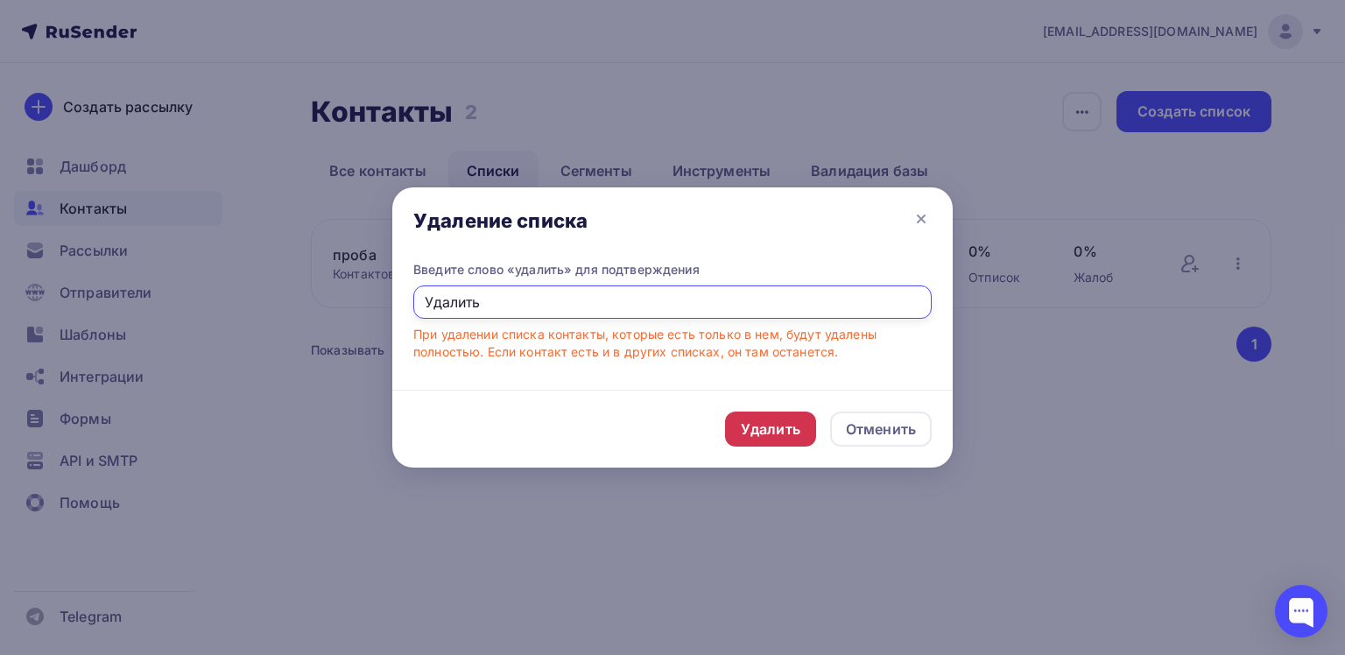
type input "Удалить"
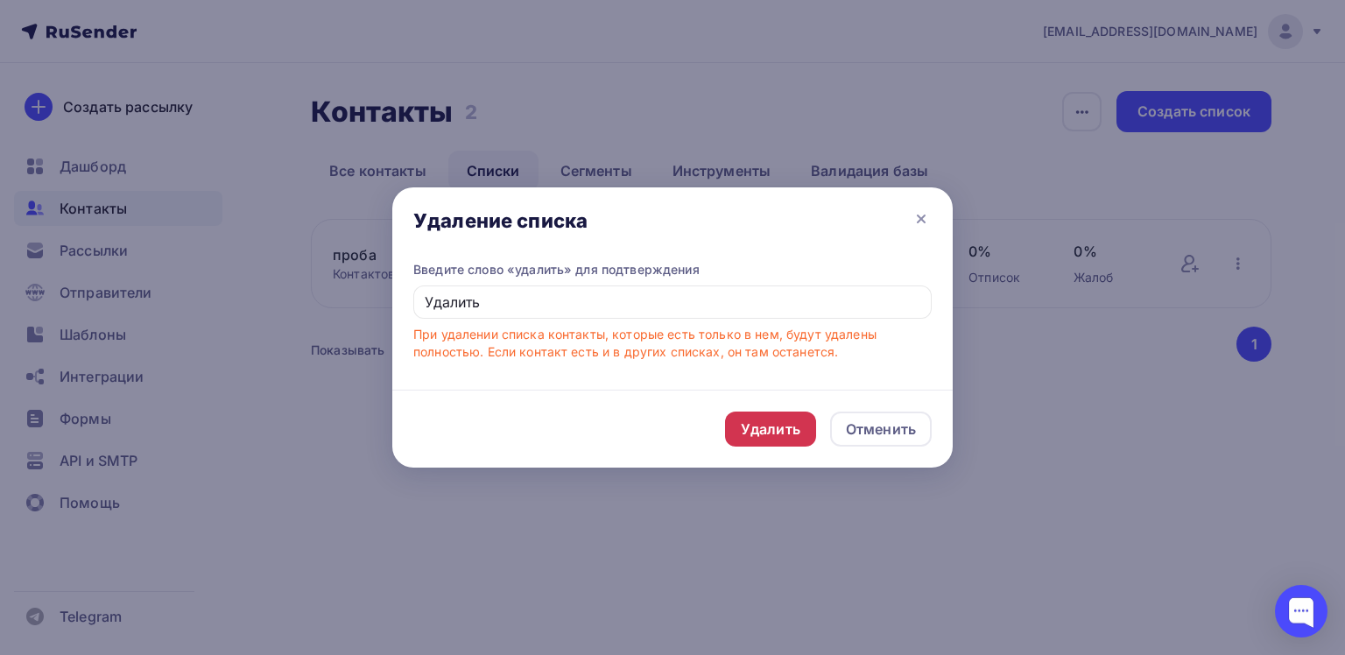
click at [787, 433] on div "Удалить" at bounding box center [771, 429] width 60 height 21
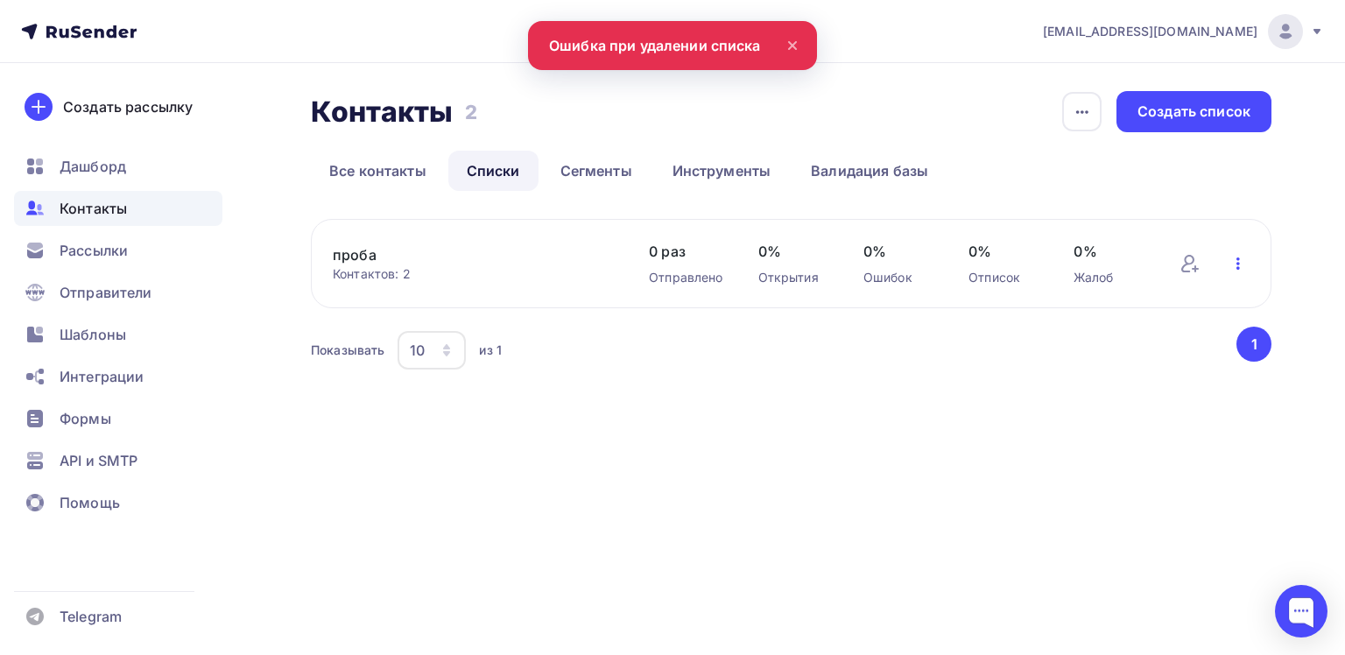
click at [1237, 264] on icon "button" at bounding box center [1239, 263] width 4 height 12
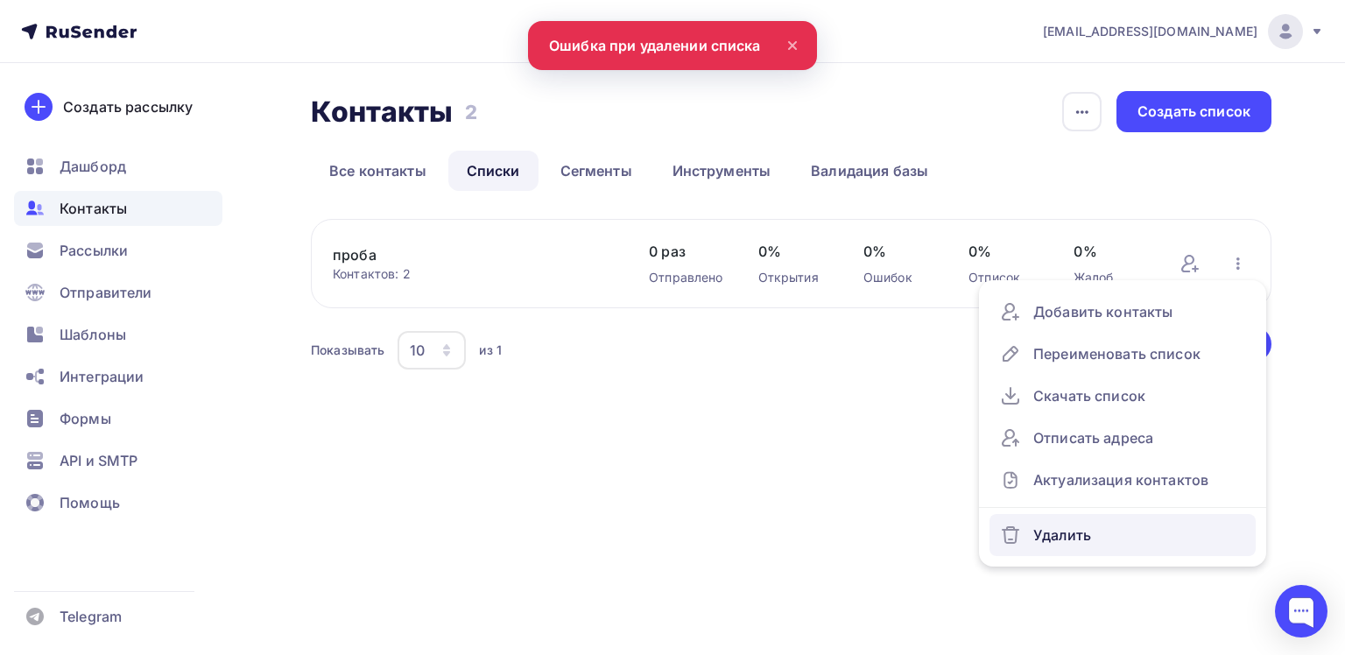
click at [1066, 529] on div "Удалить" at bounding box center [1122, 535] width 245 height 28
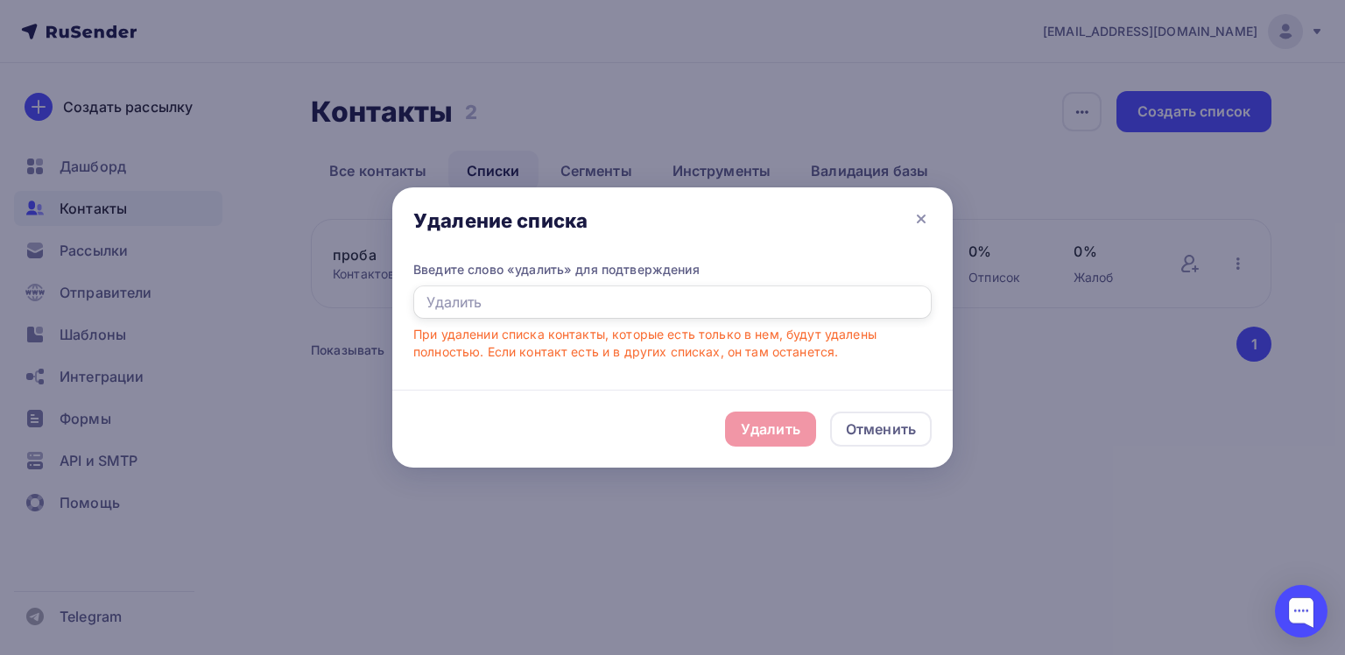
click at [456, 297] on input "text" at bounding box center [672, 301] width 518 height 33
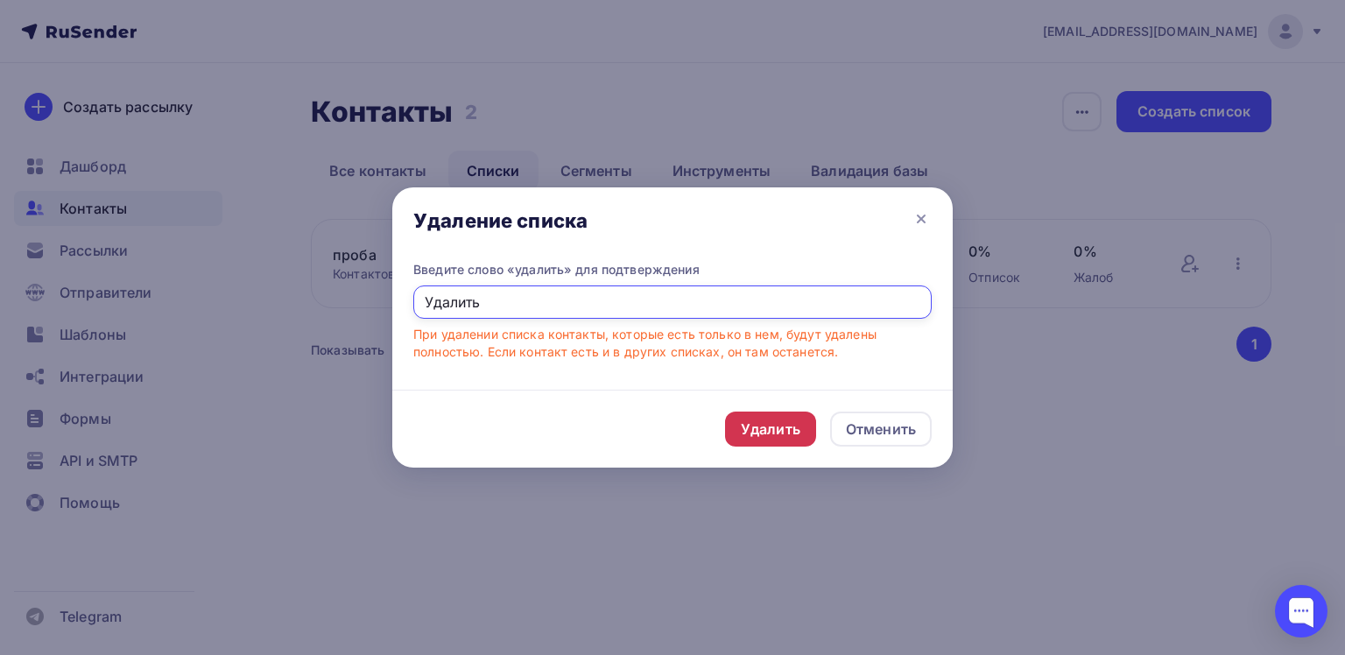
type input "Удалить"
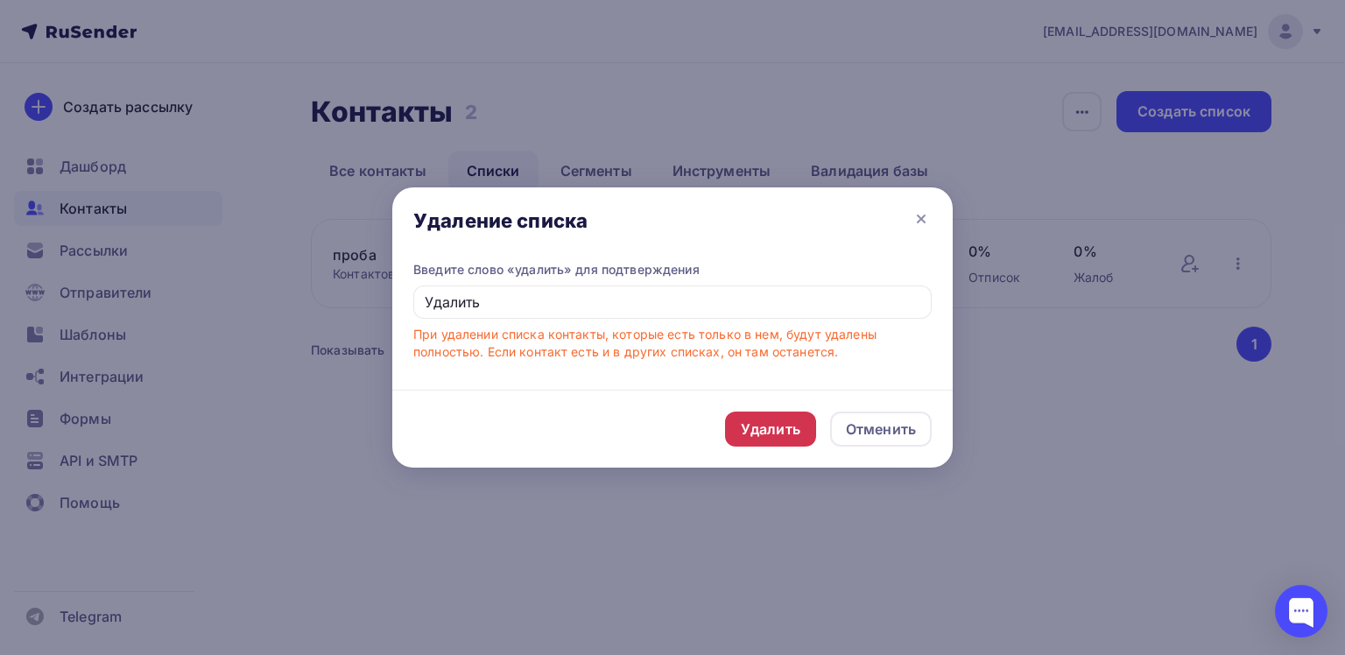
click at [769, 429] on div "Удалить" at bounding box center [771, 429] width 60 height 21
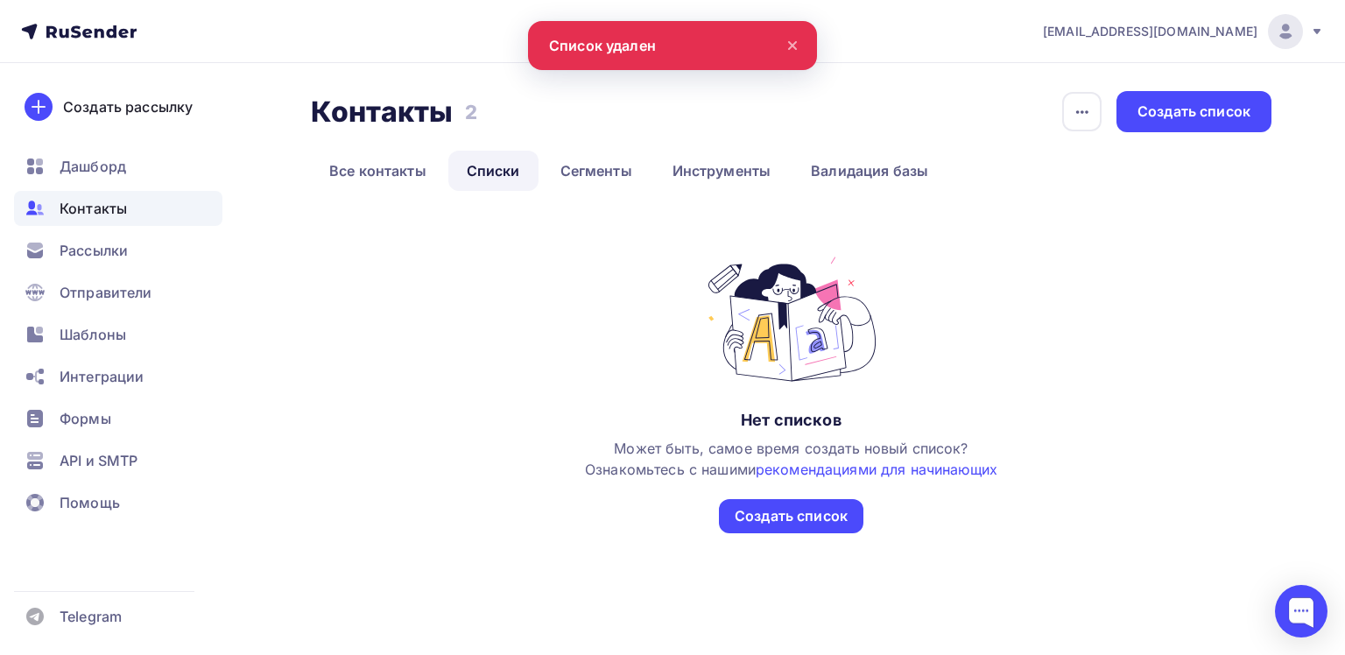
click at [792, 46] on icon at bounding box center [792, 45] width 7 height 7
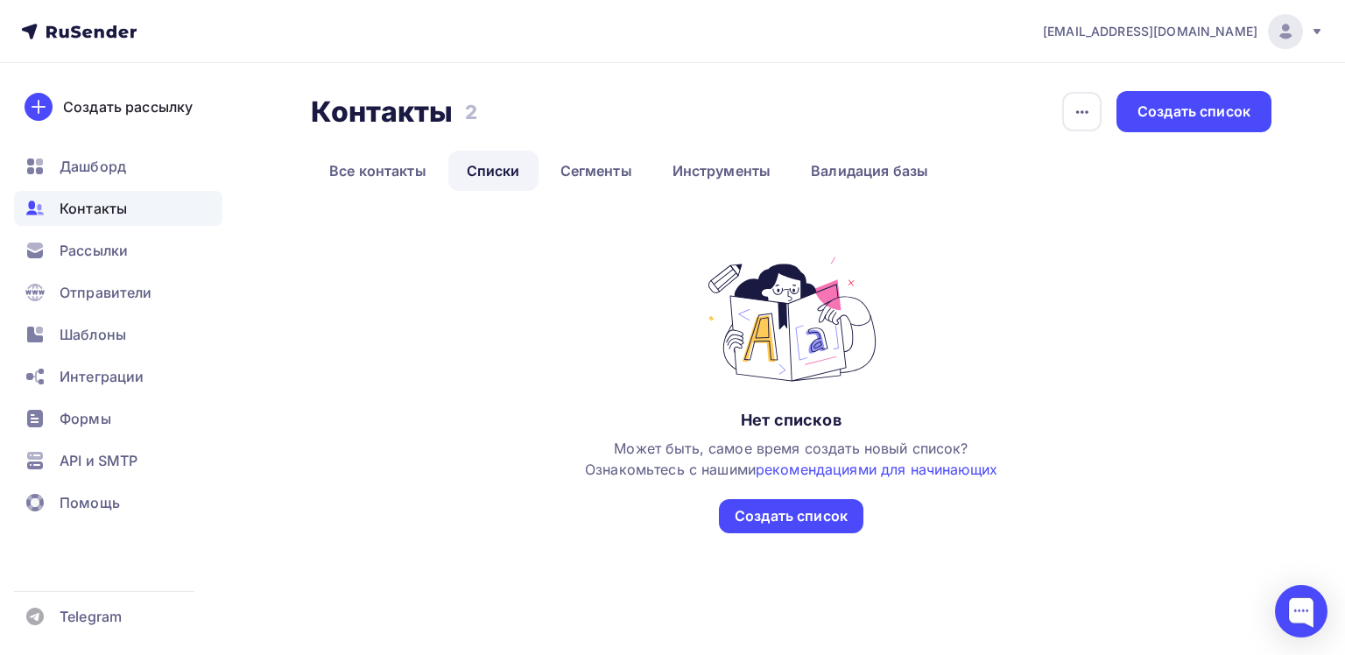
click at [1317, 32] on icon at bounding box center [1317, 31] width 7 height 5
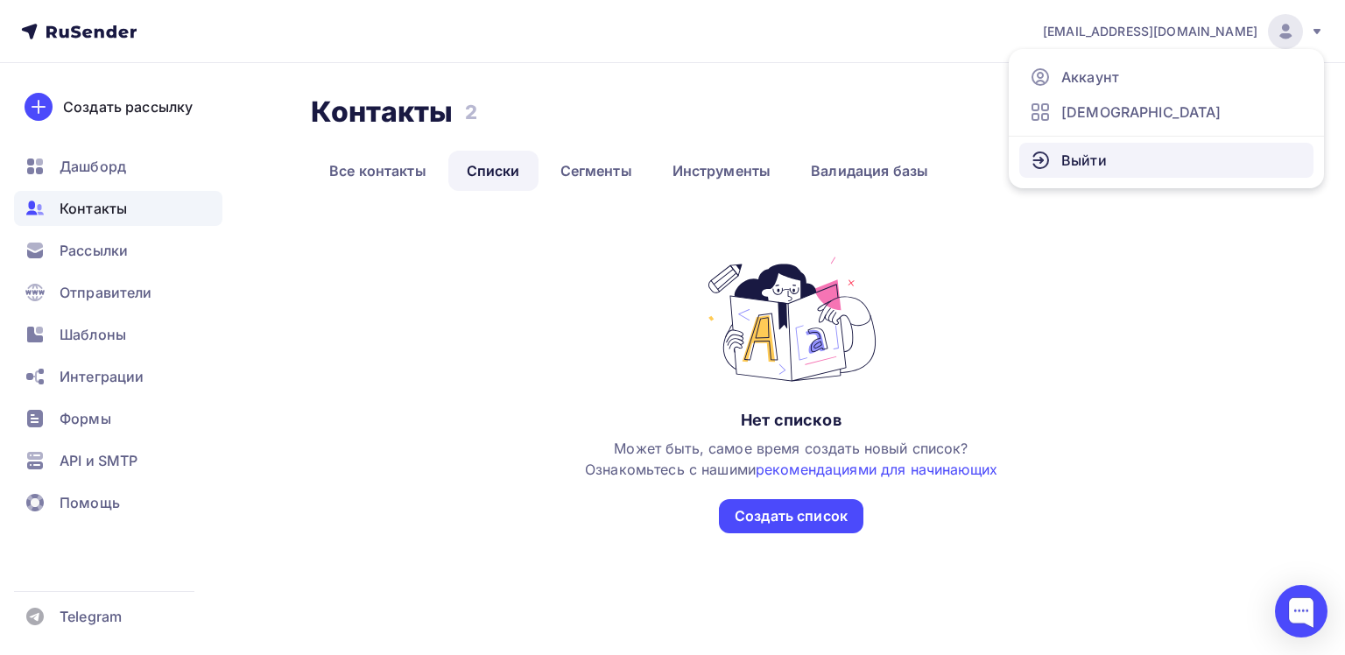
click at [1079, 159] on span "Выйти" at bounding box center [1084, 160] width 46 height 21
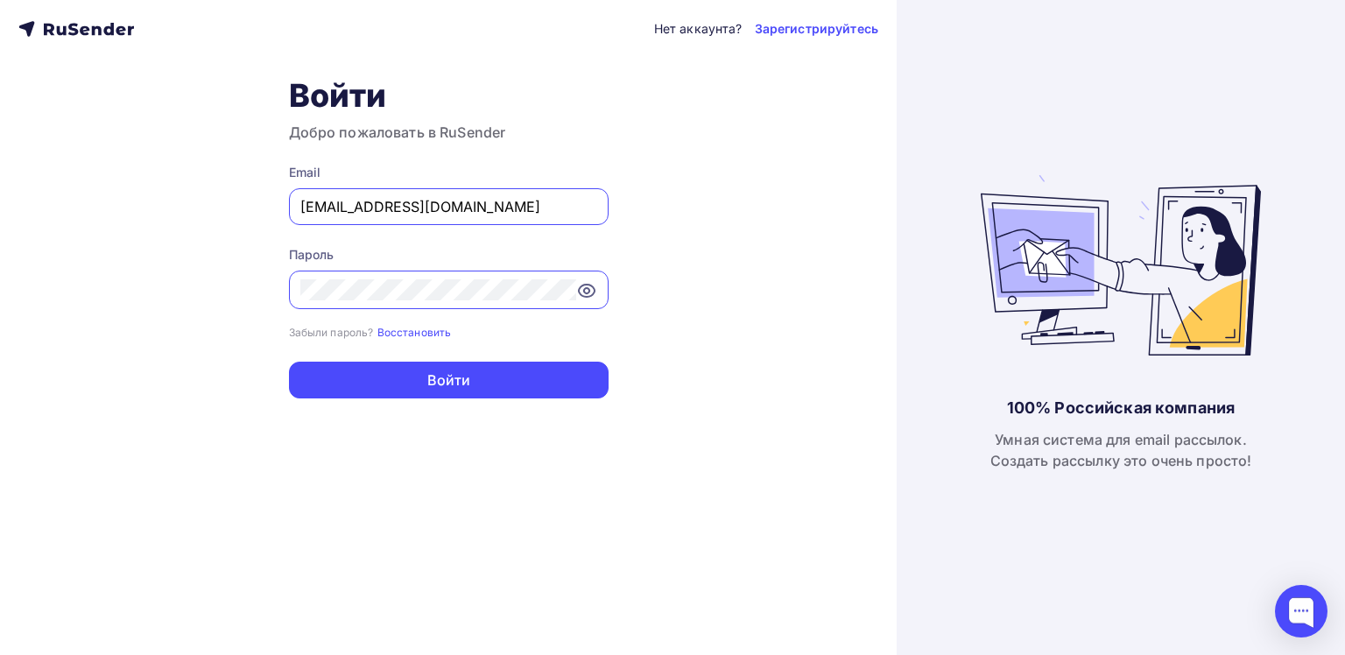
click at [515, 213] on input "[EMAIL_ADDRESS][DOMAIN_NAME]" at bounding box center [448, 206] width 297 height 21
type input "[EMAIL_ADDRESS][DOMAIN_NAME]"
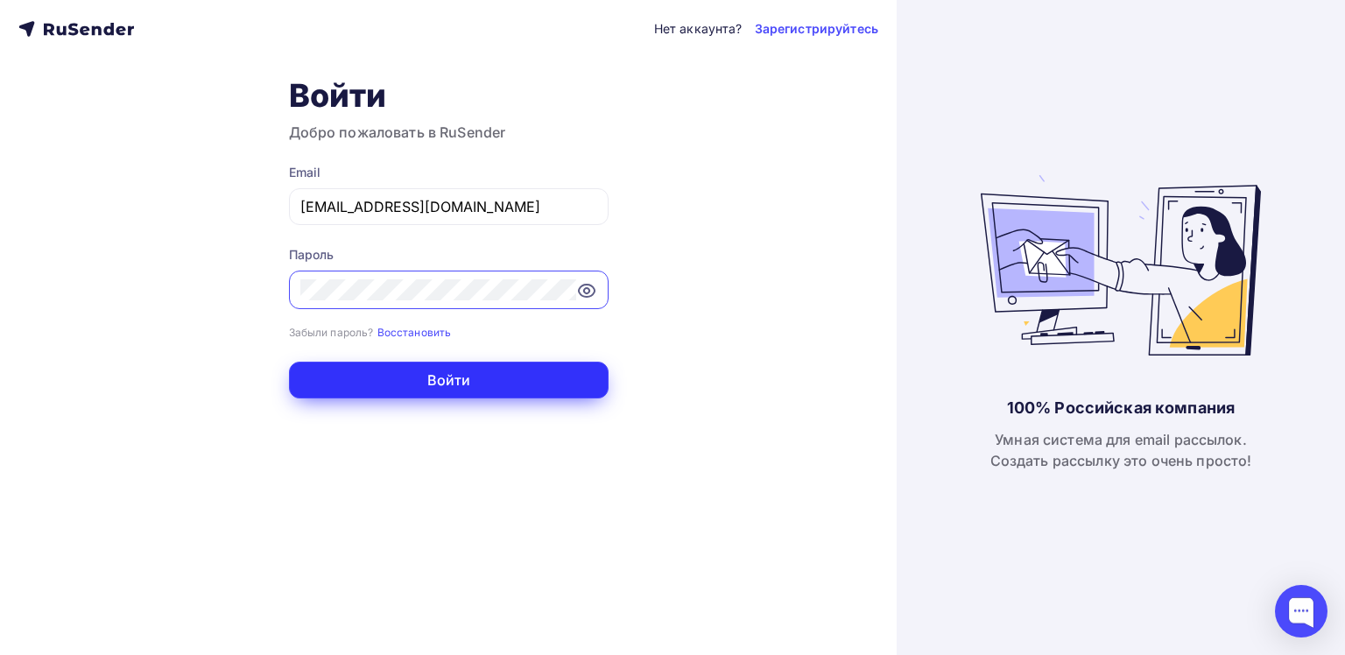
click at [432, 376] on button "Войти" at bounding box center [449, 380] width 320 height 37
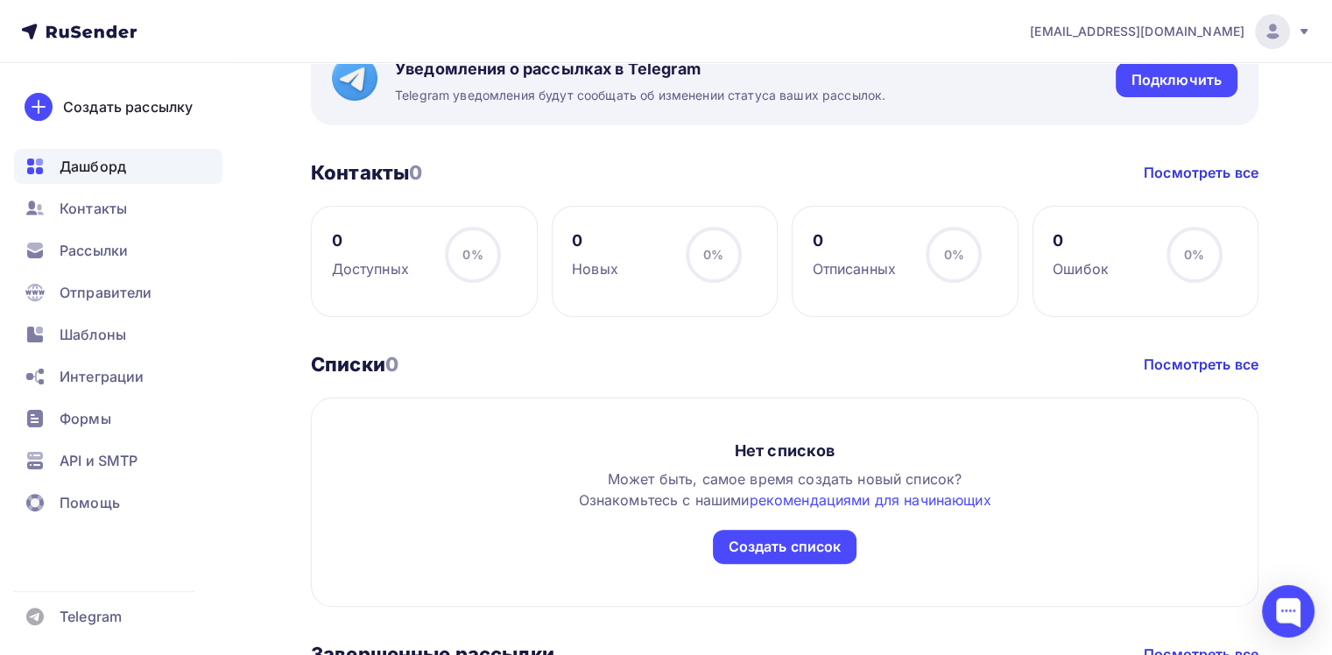
scroll to position [175, 0]
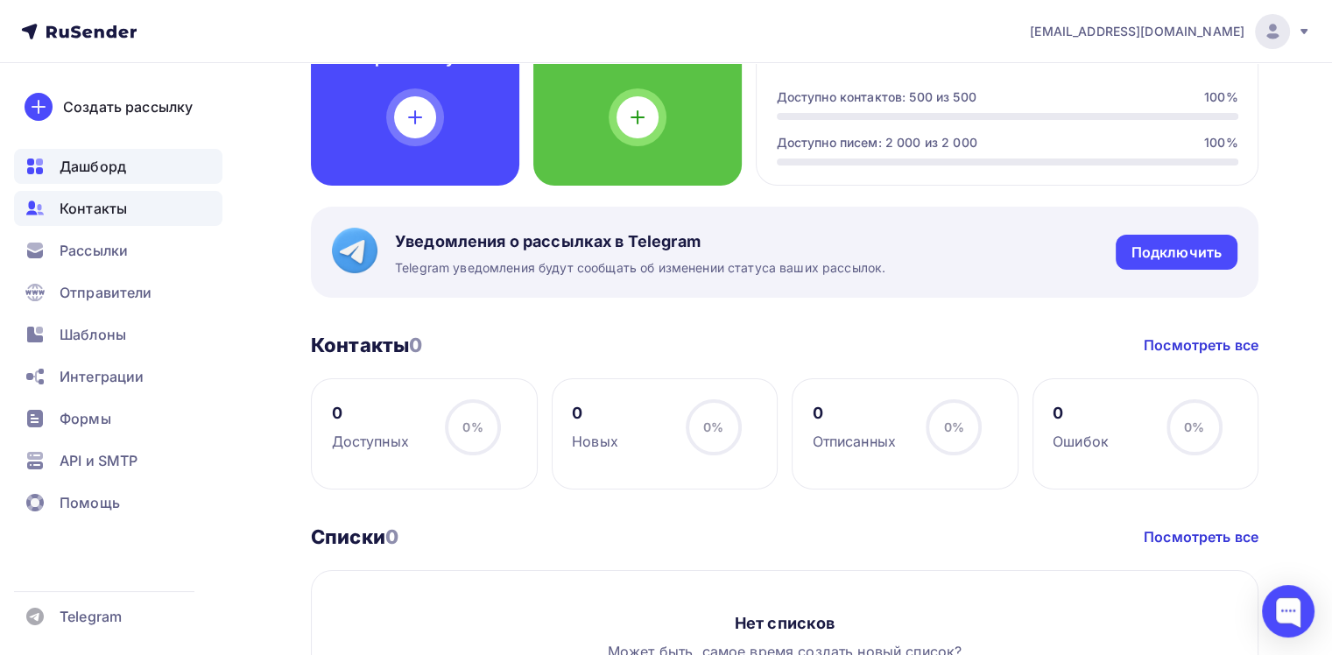
click at [79, 203] on span "Контакты" at bounding box center [93, 208] width 67 height 21
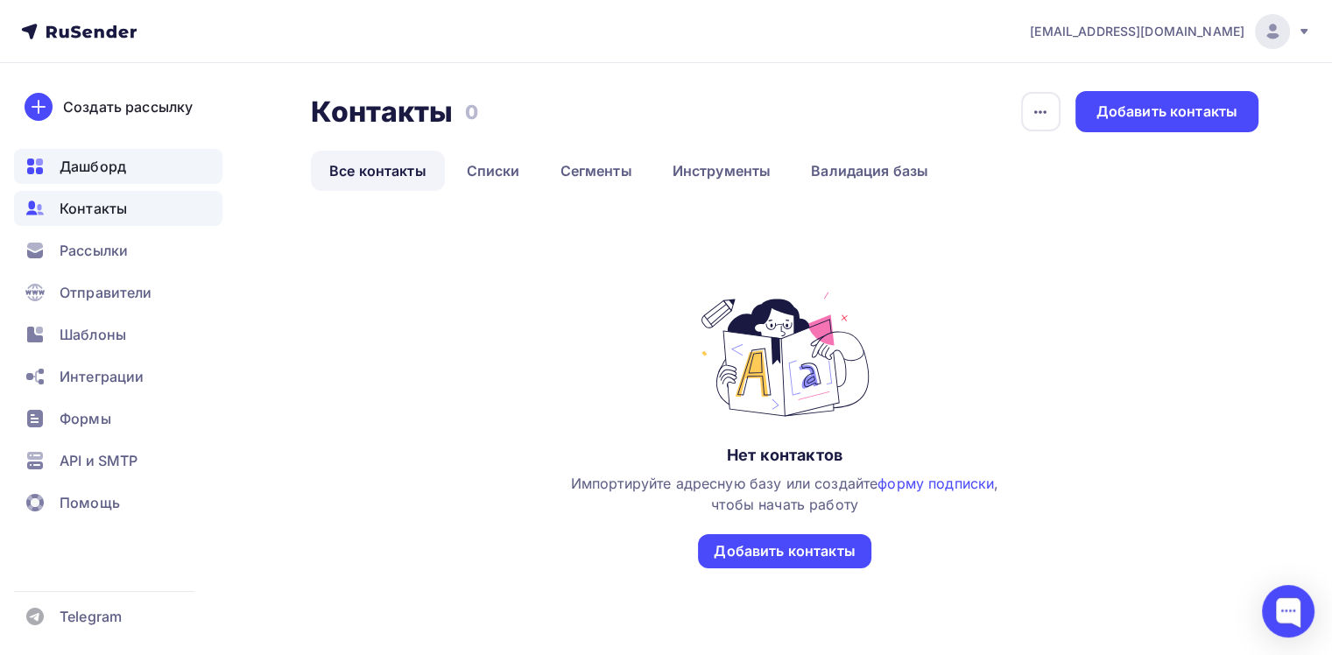
click at [88, 170] on span "Дашборд" at bounding box center [93, 166] width 67 height 21
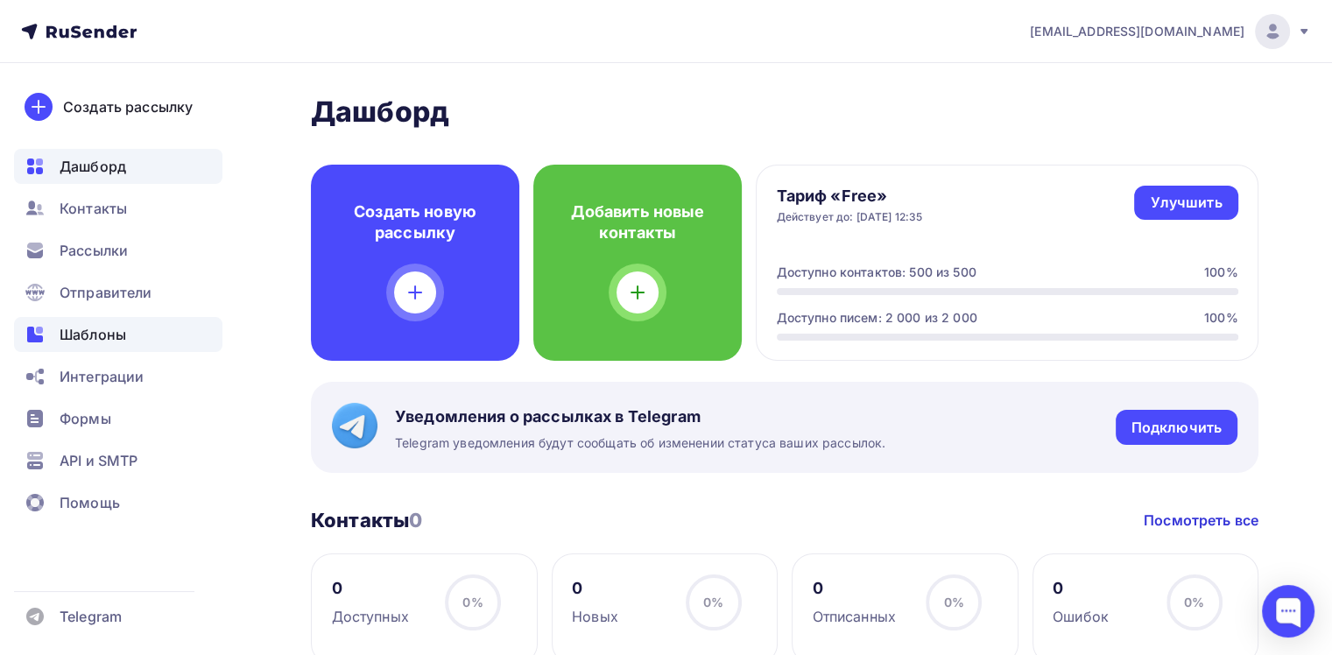
click at [92, 338] on span "Шаблоны" at bounding box center [93, 334] width 67 height 21
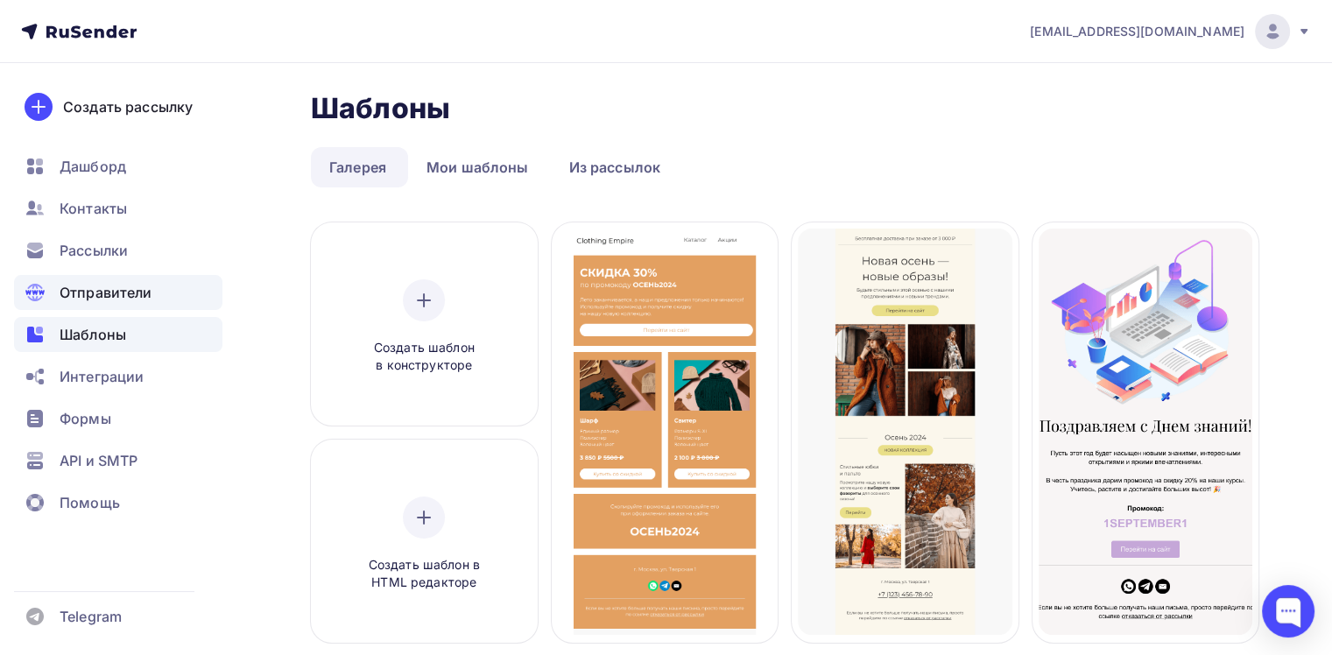
click at [88, 292] on span "Отправители" at bounding box center [106, 292] width 93 height 21
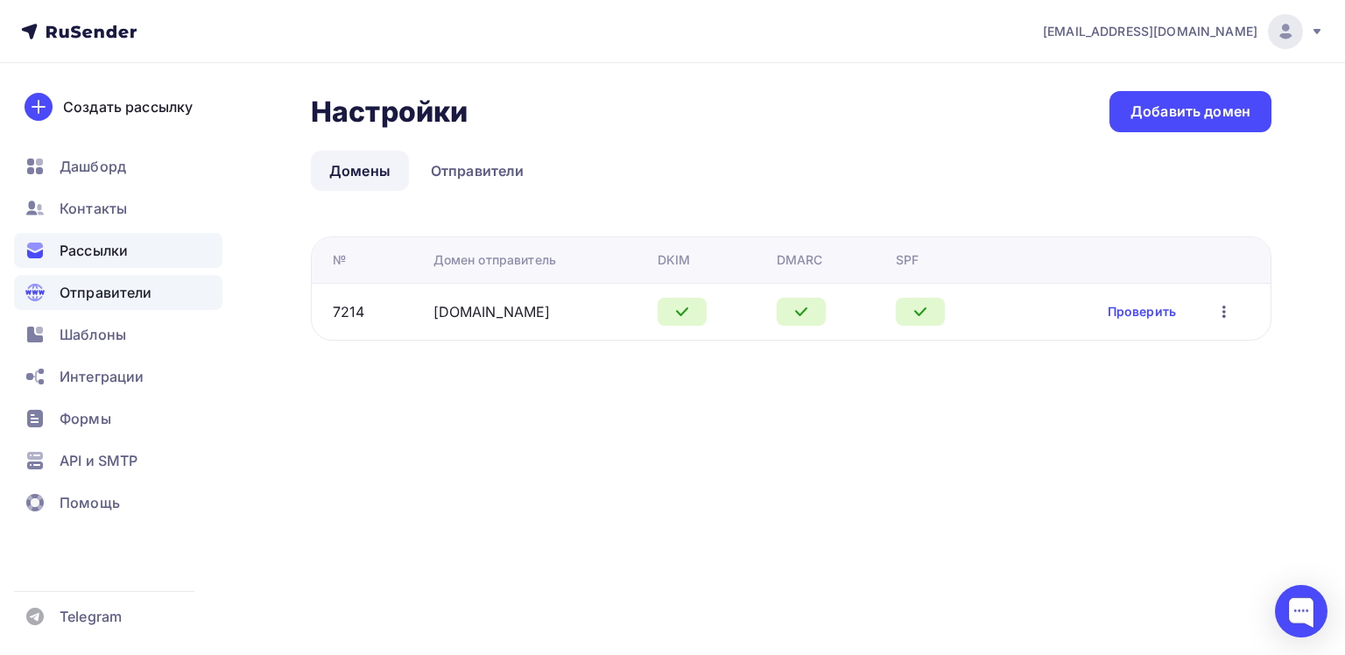
click at [90, 256] on span "Рассылки" at bounding box center [94, 250] width 68 height 21
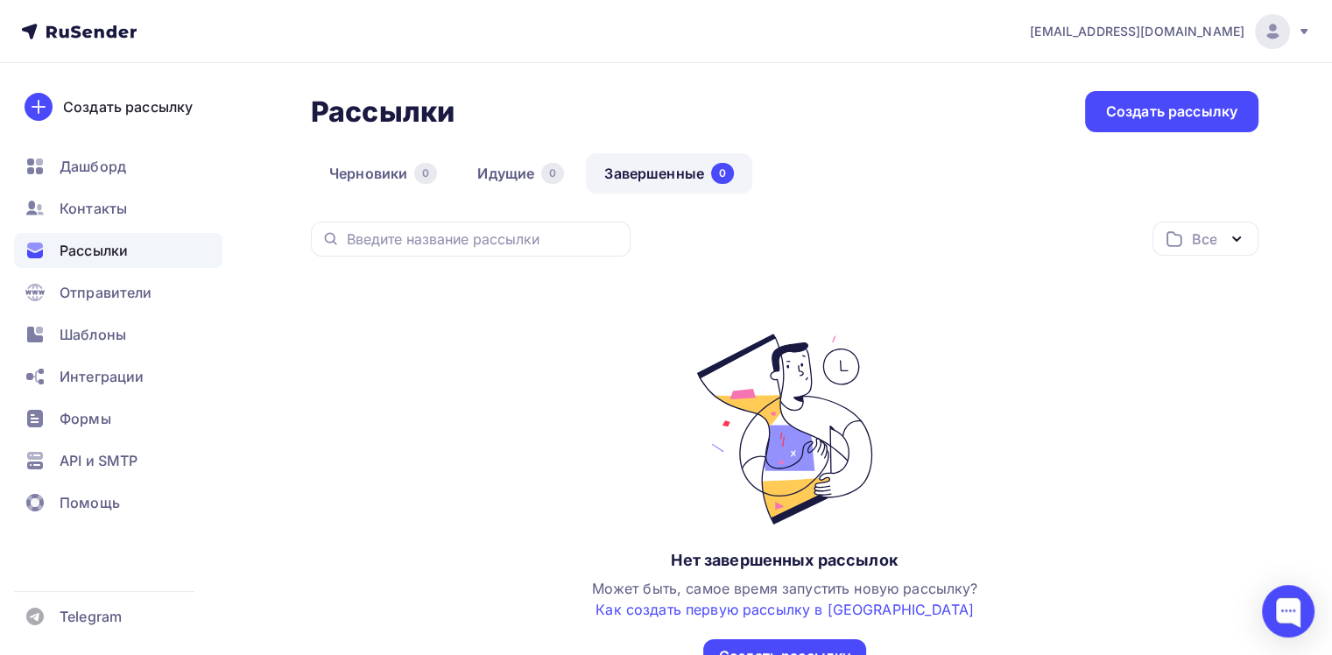
click at [1300, 35] on icon at bounding box center [1304, 32] width 14 height 14
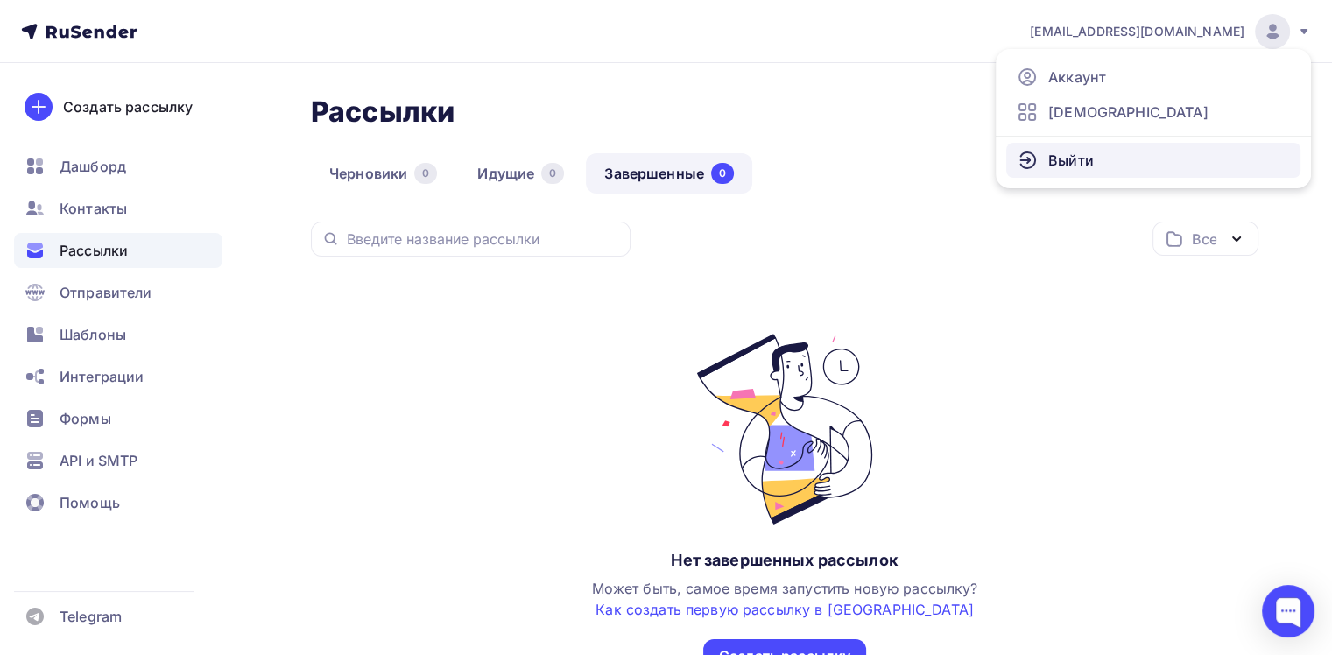
click at [1084, 161] on span "Выйти" at bounding box center [1071, 160] width 46 height 21
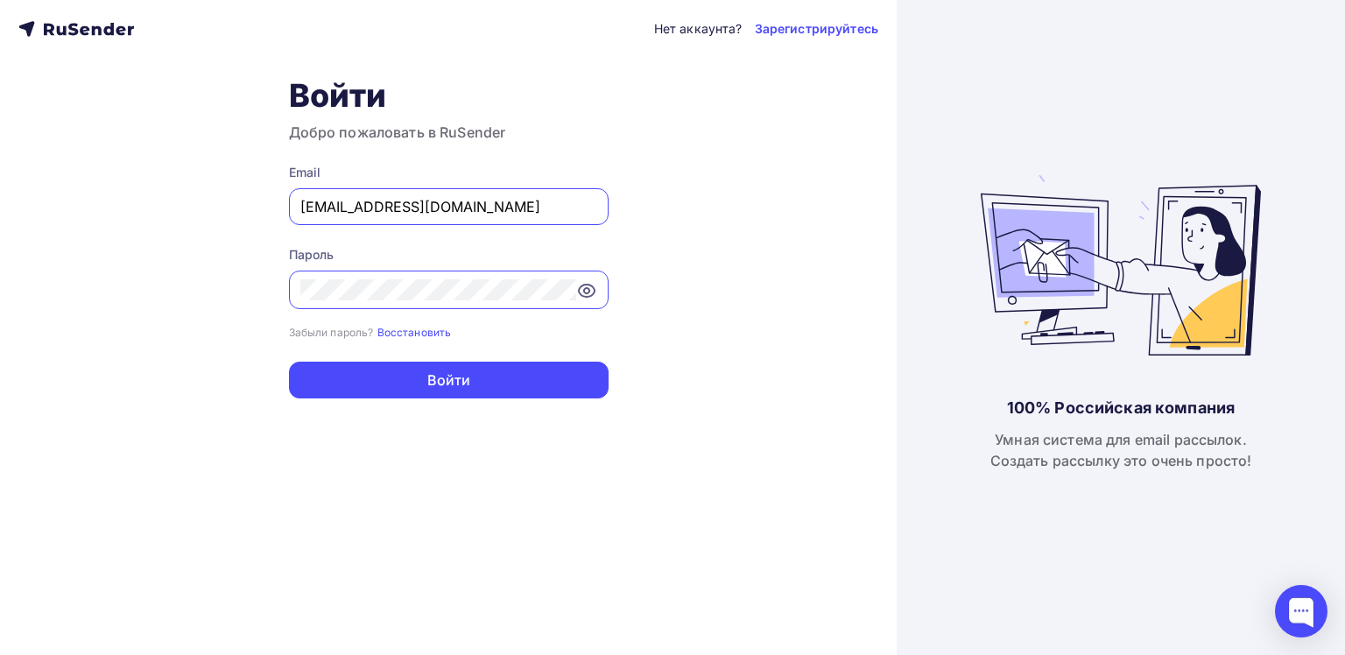
click at [517, 196] on input "[EMAIL_ADDRESS][DOMAIN_NAME]" at bounding box center [448, 206] width 297 height 21
type input "[EMAIL_ADDRESS][DOMAIN_NAME]"
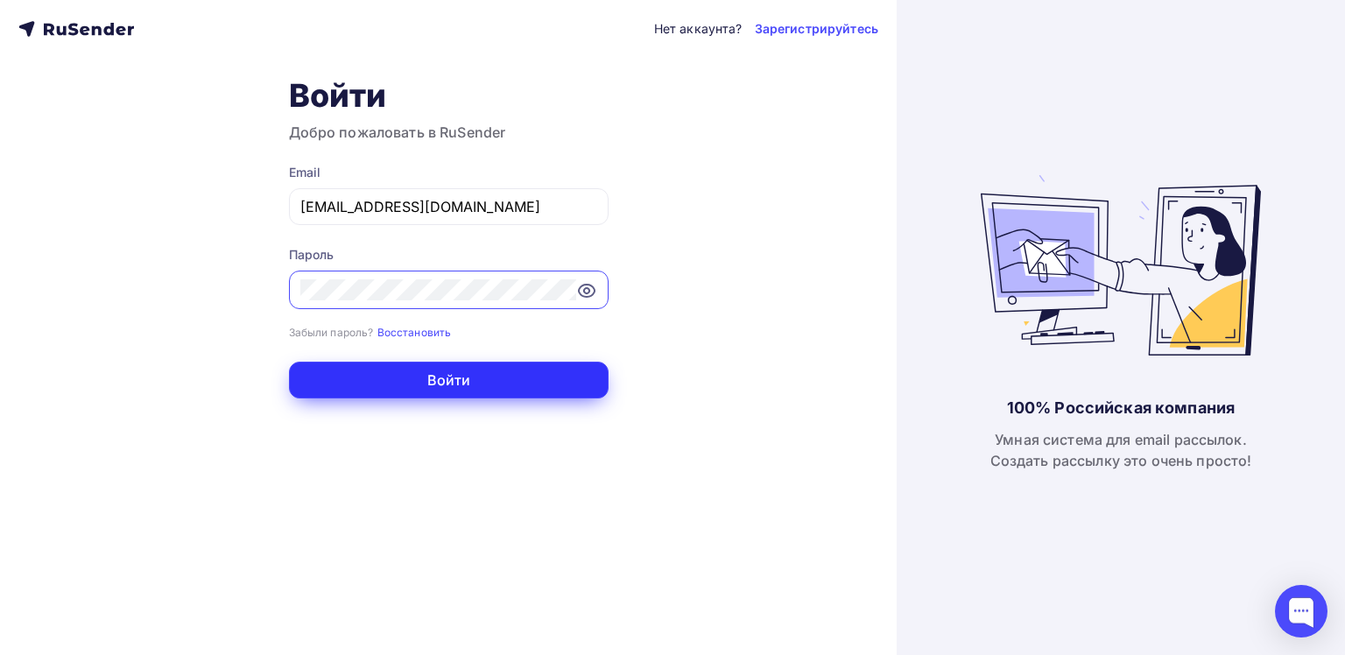
click at [454, 374] on button "Войти" at bounding box center [449, 380] width 320 height 37
